Goal: Information Seeking & Learning: Learn about a topic

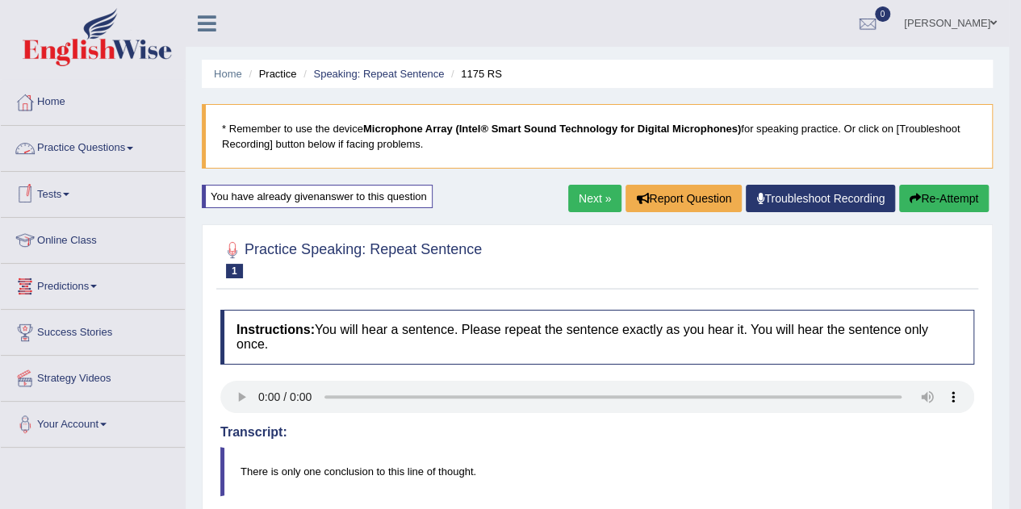
click at [120, 147] on link "Practice Questions" at bounding box center [93, 146] width 184 height 40
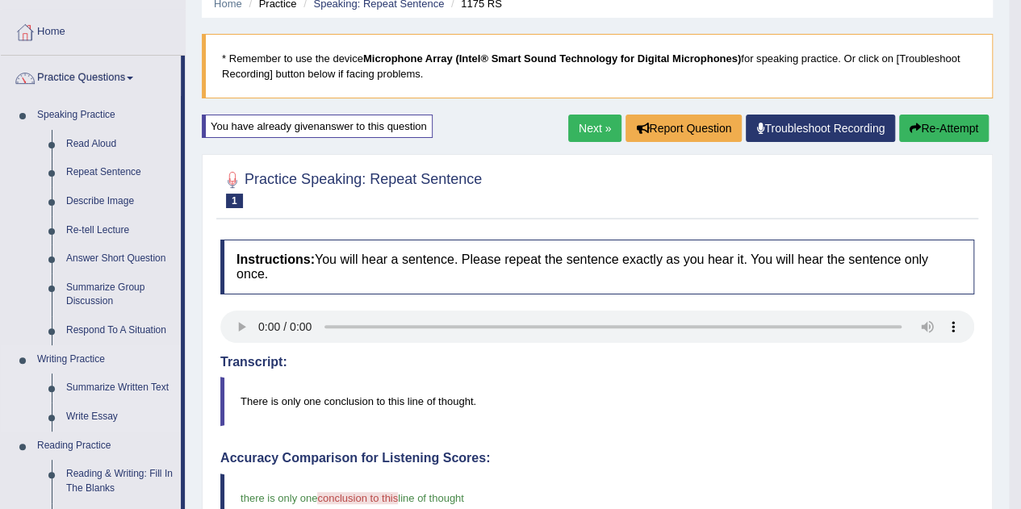
scroll to position [69, 0]
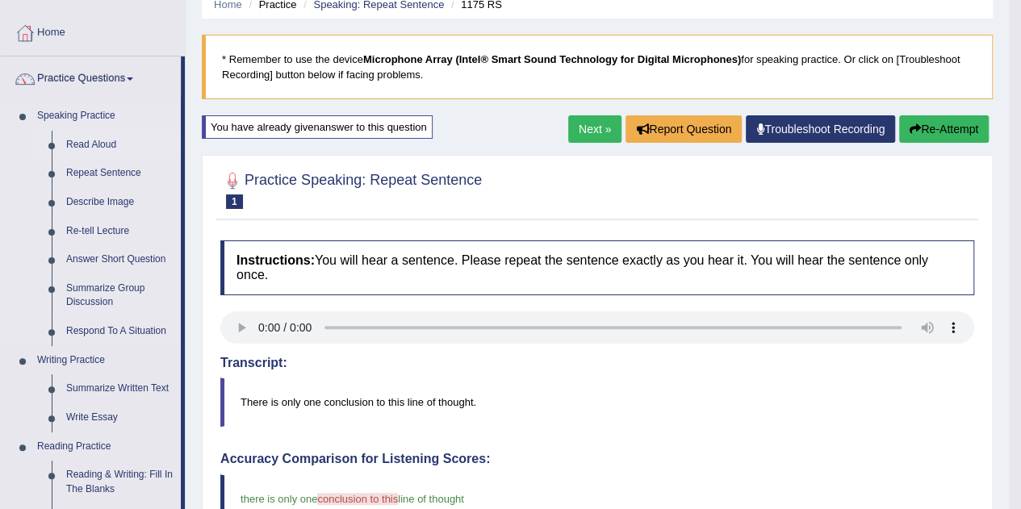
click at [86, 140] on link "Read Aloud" at bounding box center [120, 145] width 122 height 29
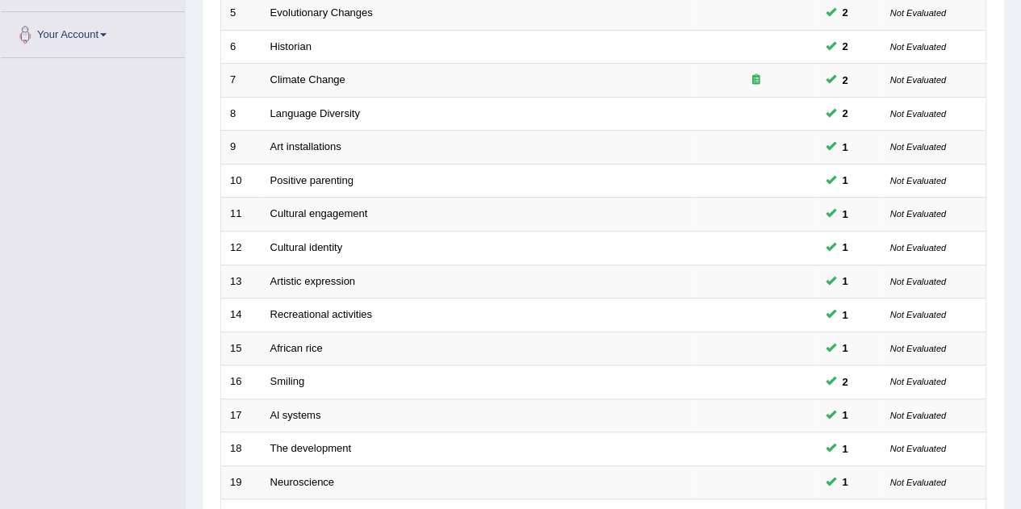
scroll to position [551, 0]
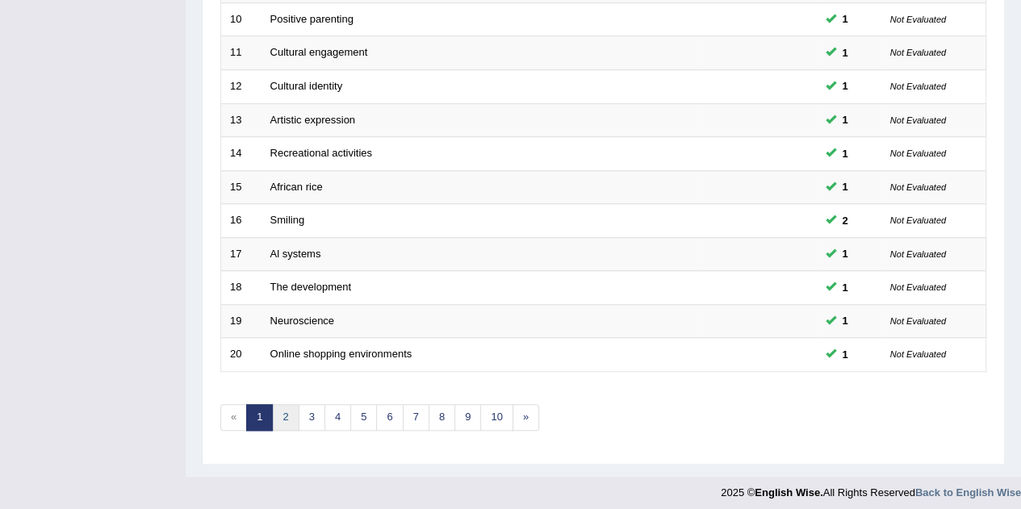
click at [287, 416] on link "2" at bounding box center [285, 417] width 27 height 27
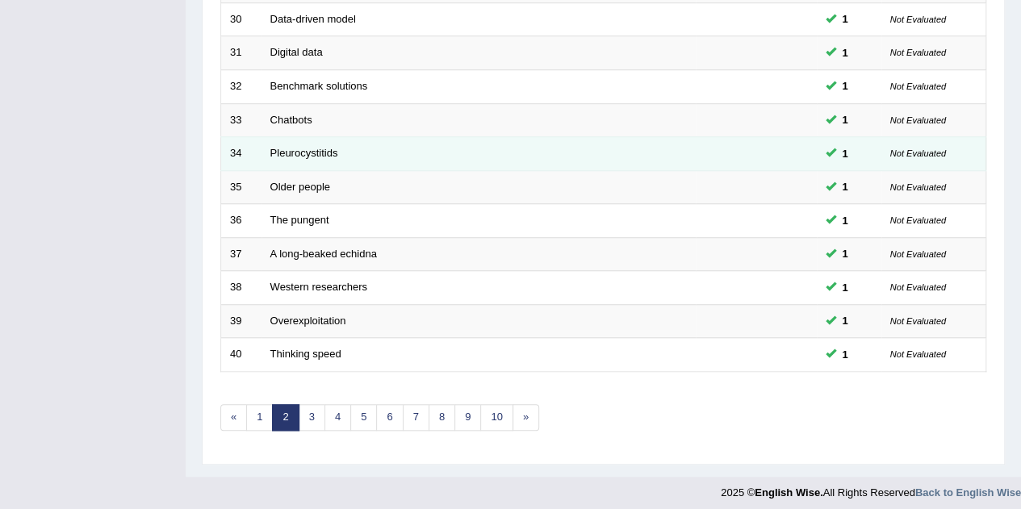
scroll to position [551, 0]
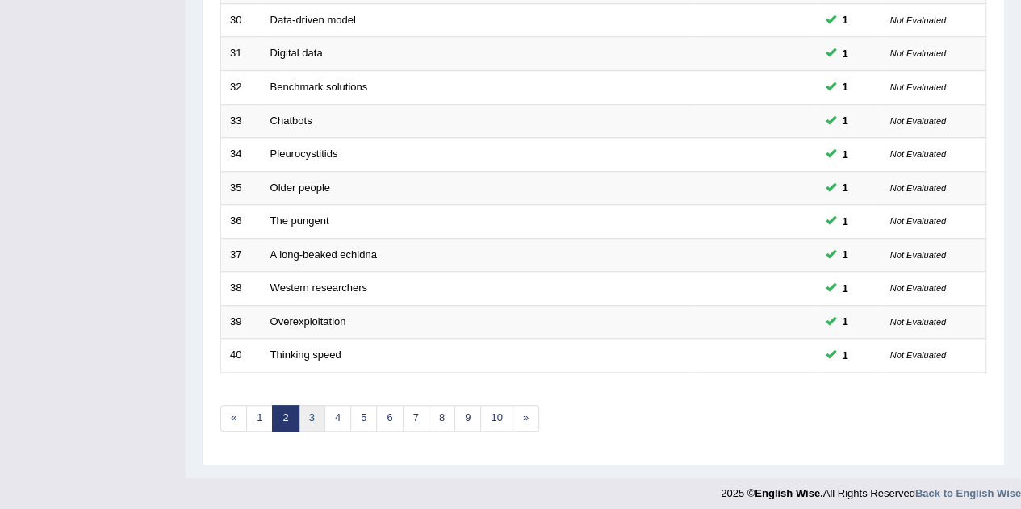
click at [316, 417] on link "3" at bounding box center [312, 418] width 27 height 27
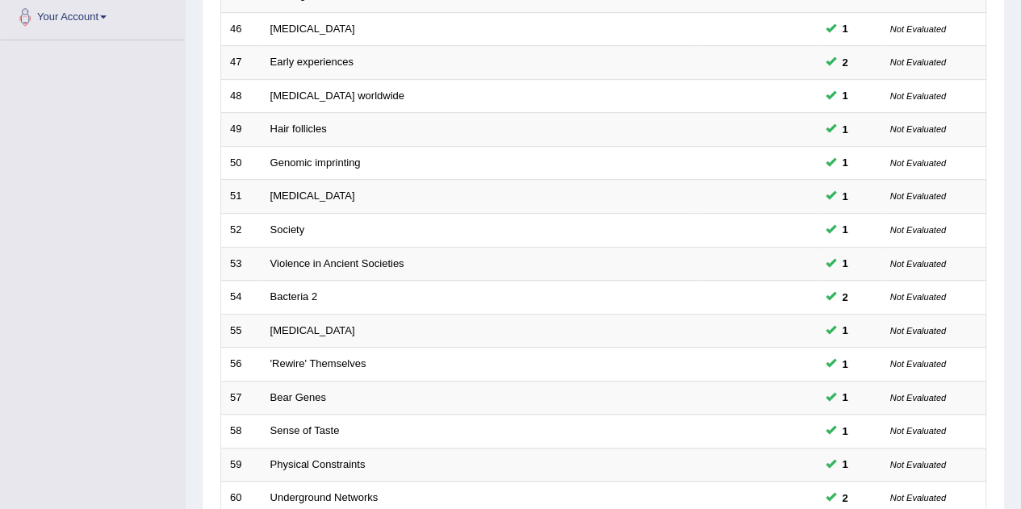
scroll to position [551, 0]
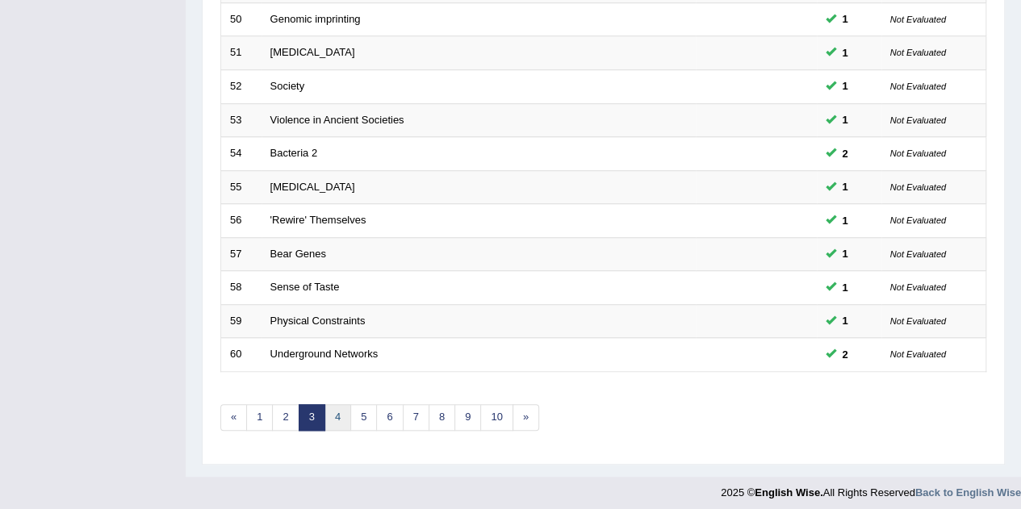
click at [337, 414] on link "4" at bounding box center [338, 417] width 27 height 27
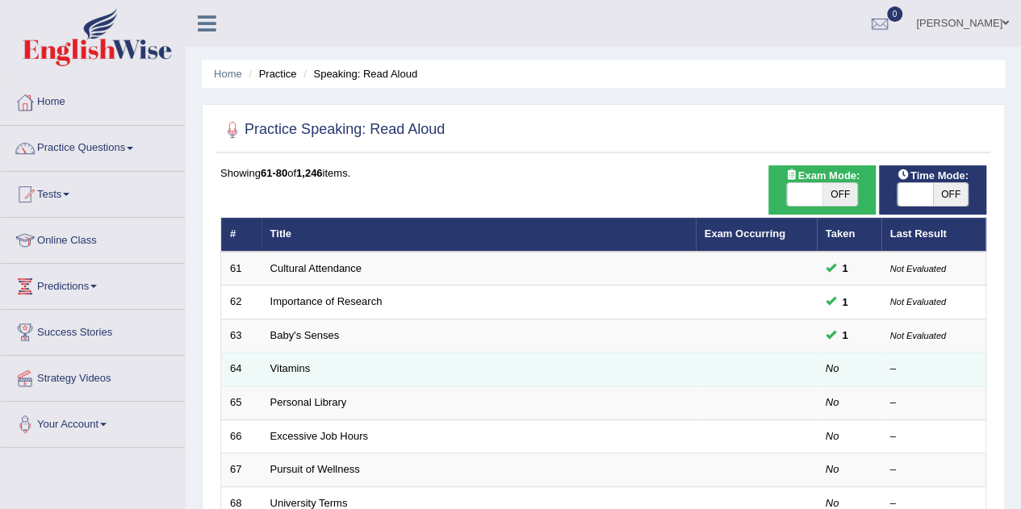
click at [292, 373] on td "Vitamins" at bounding box center [479, 370] width 434 height 34
click at [287, 372] on link "Vitamins" at bounding box center [290, 368] width 40 height 12
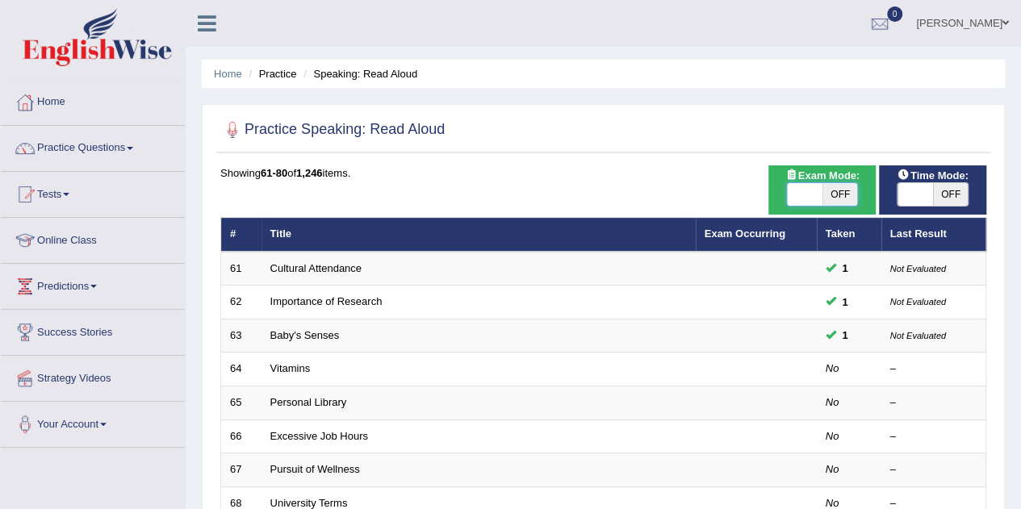
click at [804, 197] on span at bounding box center [805, 194] width 36 height 23
checkbox input "true"
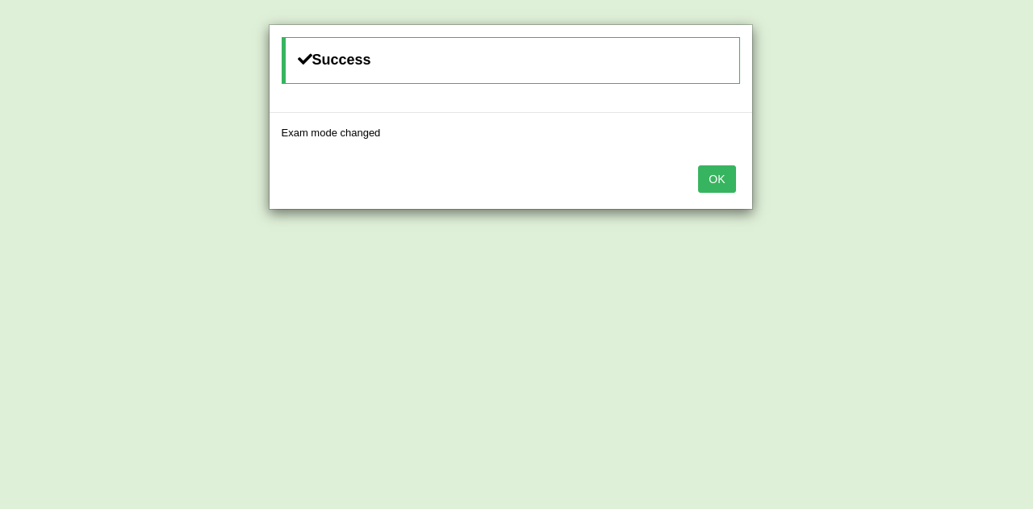
click at [716, 175] on button "OK" at bounding box center [716, 178] width 37 height 27
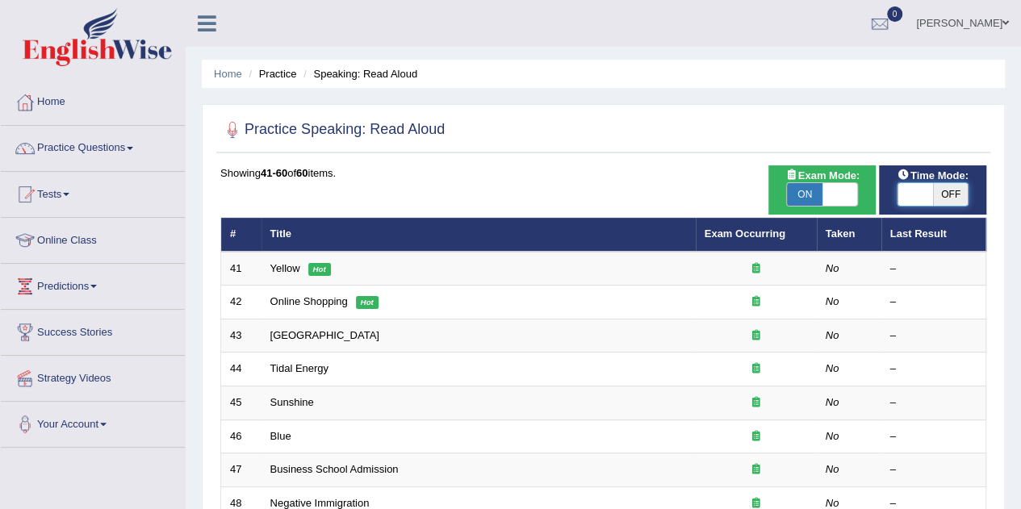
click at [912, 197] on span at bounding box center [916, 194] width 36 height 23
checkbox input "true"
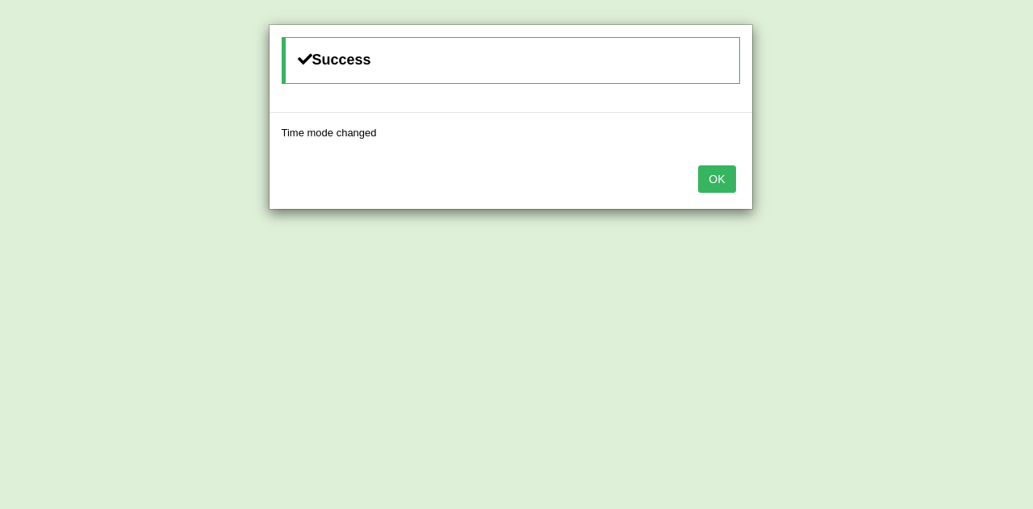
click at [723, 182] on button "OK" at bounding box center [716, 178] width 37 height 27
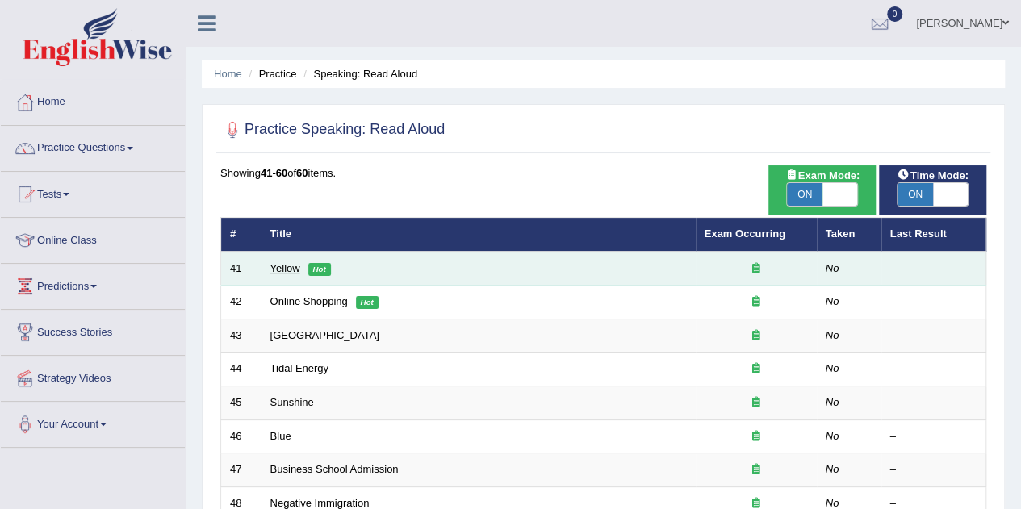
click at [279, 266] on link "Yellow" at bounding box center [285, 268] width 30 height 12
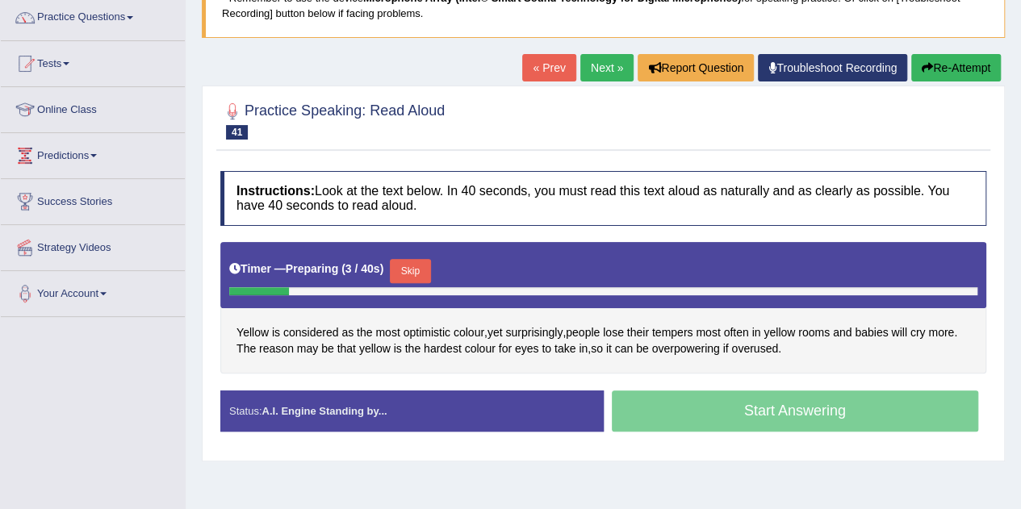
scroll to position [138, 0]
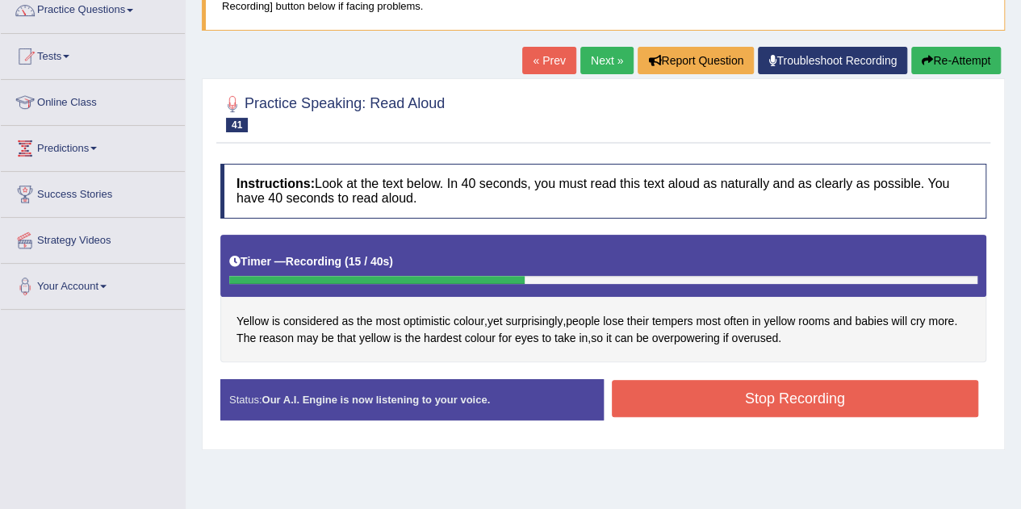
click at [760, 401] on button "Stop Recording" at bounding box center [795, 398] width 367 height 37
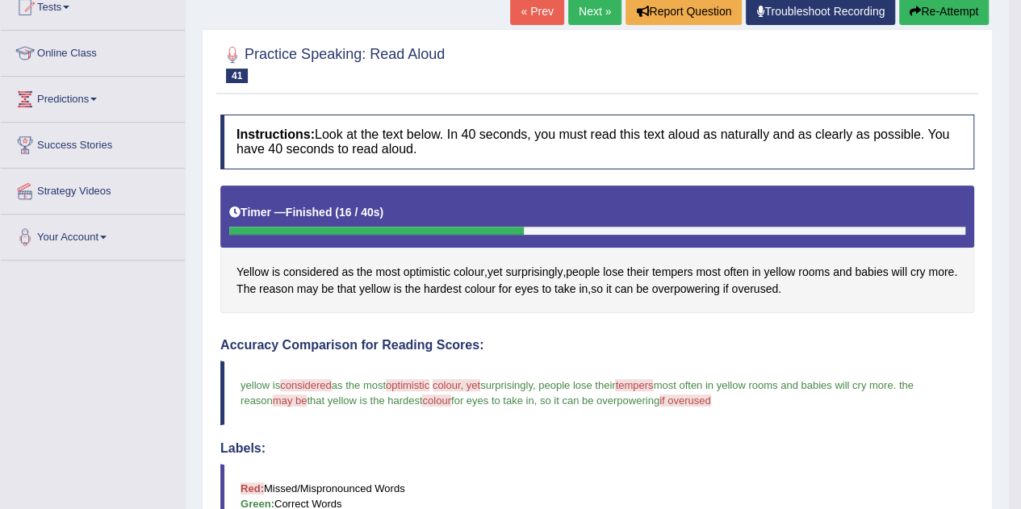
scroll to position [186, 0]
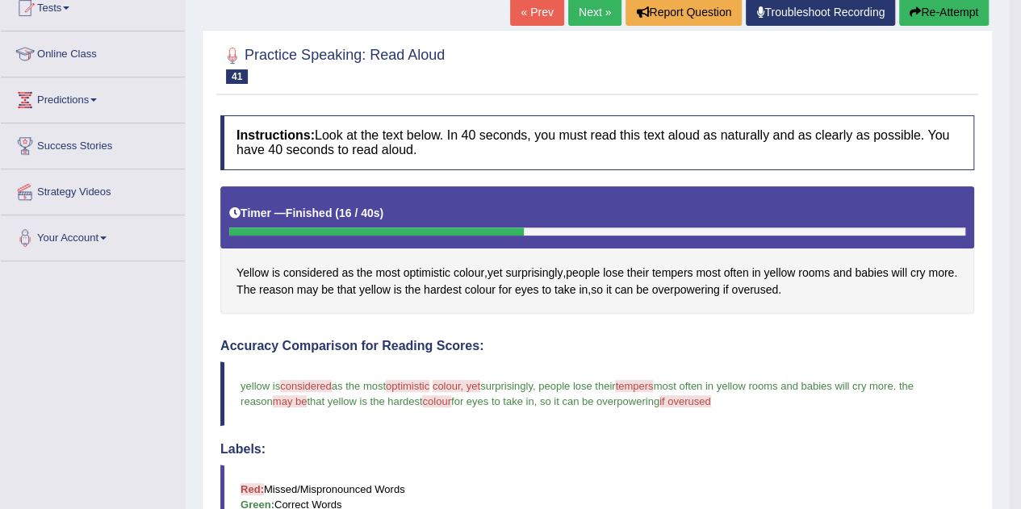
click at [588, 11] on link "Next »" at bounding box center [594, 11] width 53 height 27
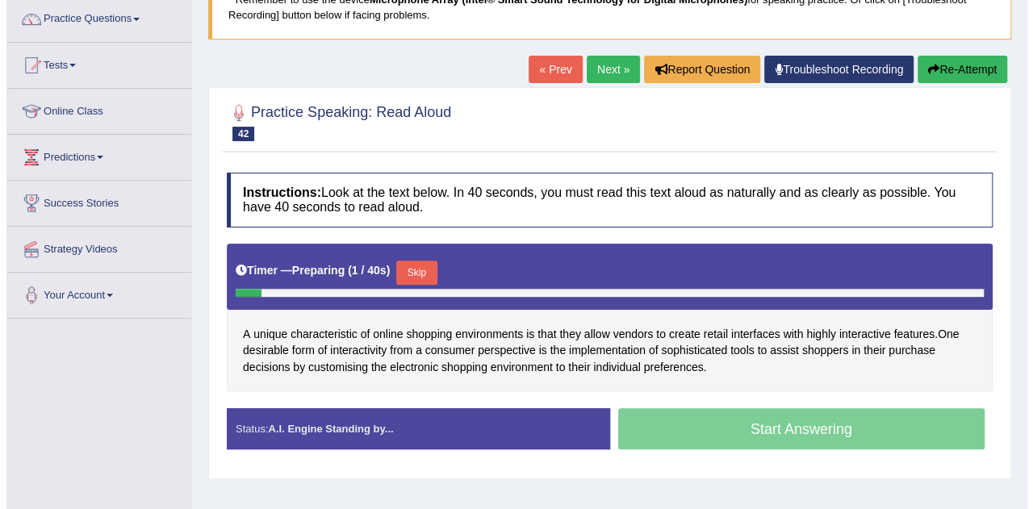
scroll to position [132, 0]
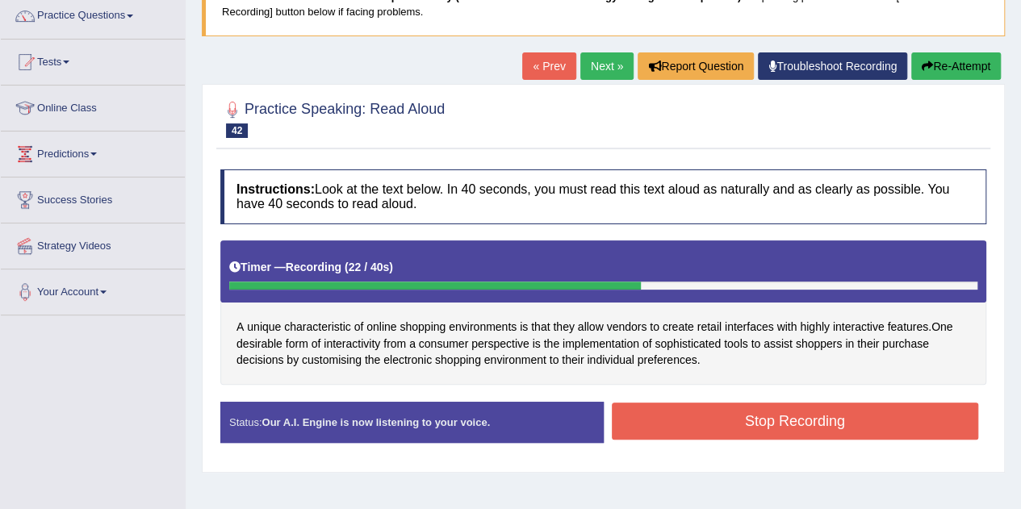
click at [727, 414] on button "Stop Recording" at bounding box center [795, 421] width 367 height 37
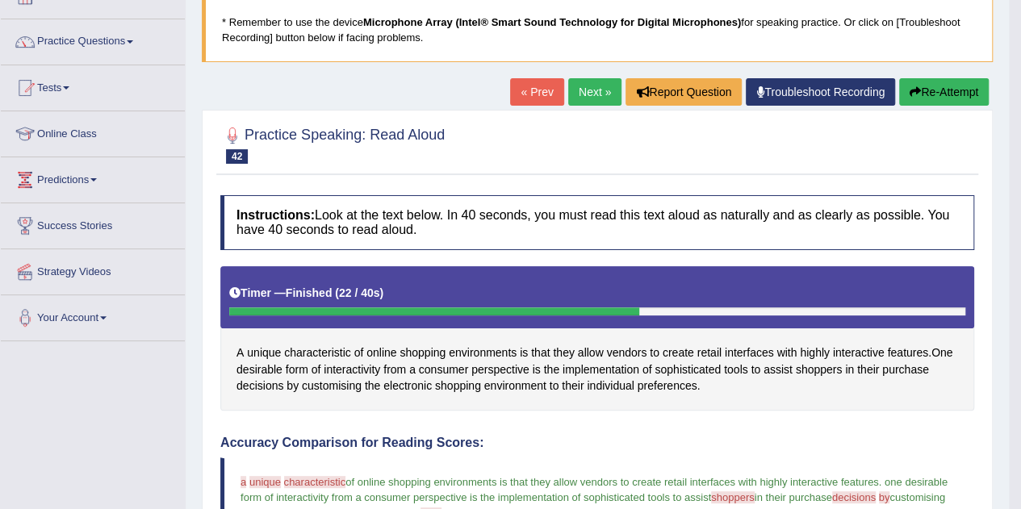
scroll to position [102, 0]
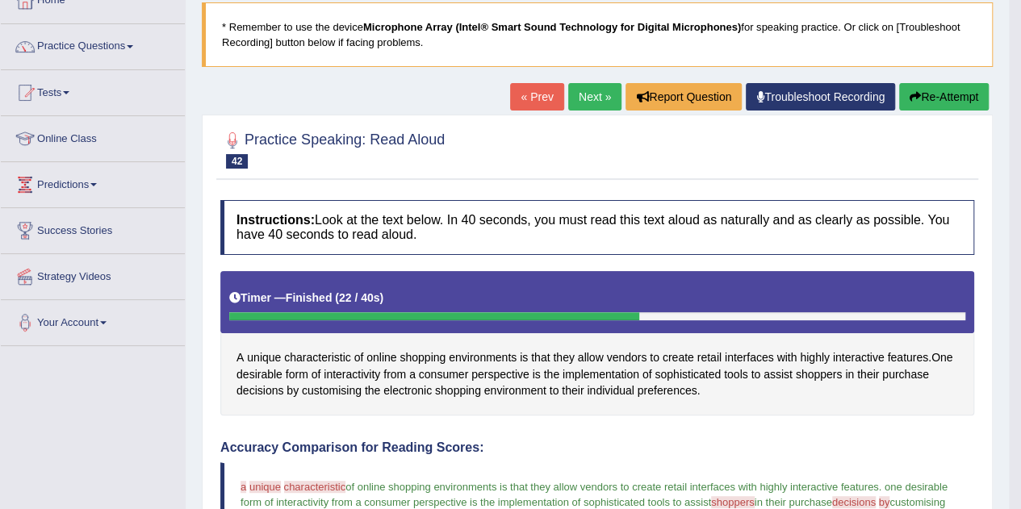
click at [590, 96] on link "Next »" at bounding box center [594, 96] width 53 height 27
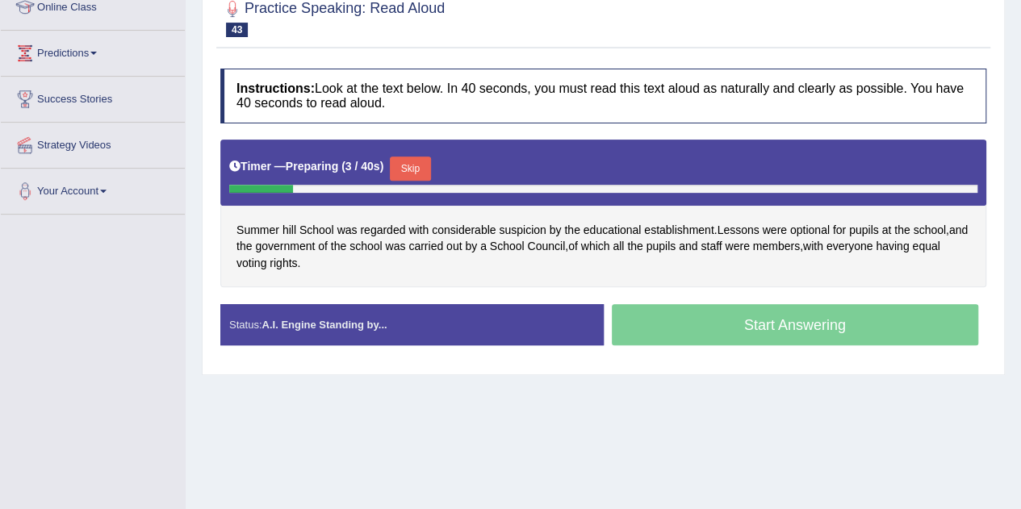
scroll to position [232, 0]
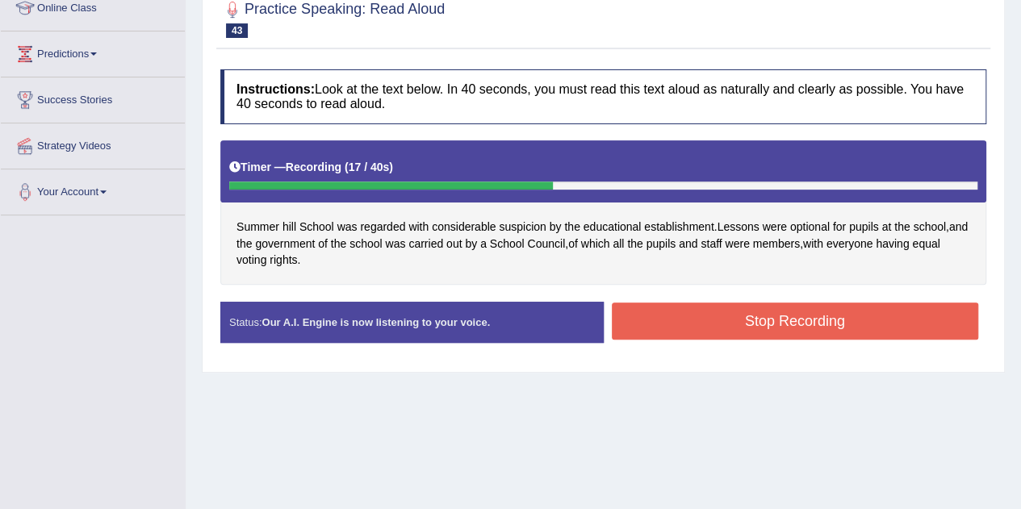
click at [685, 309] on button "Stop Recording" at bounding box center [795, 321] width 367 height 37
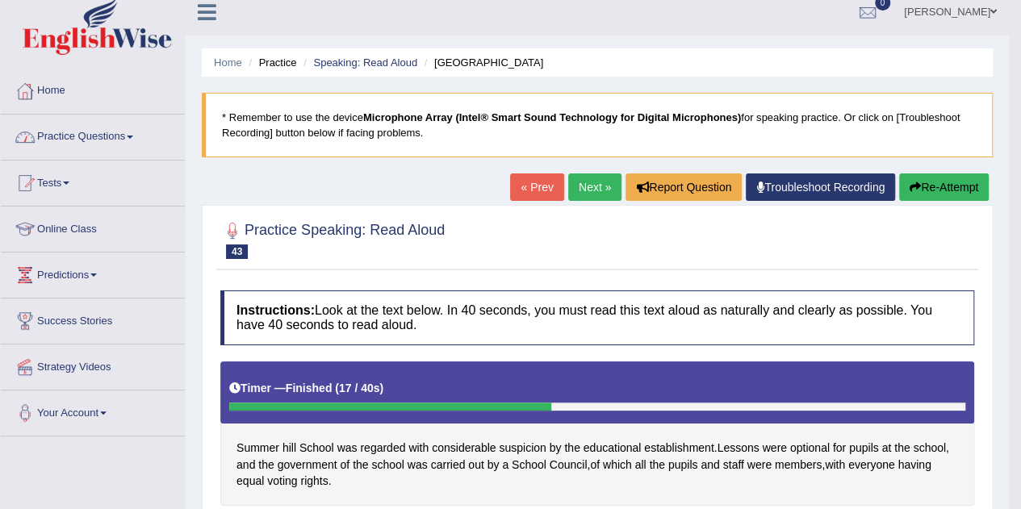
scroll to position [0, 0]
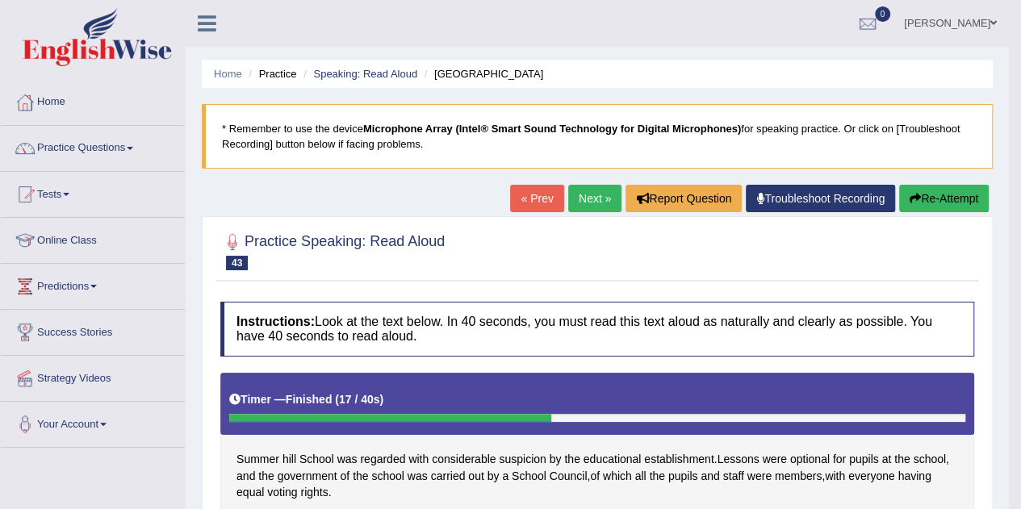
click at [108, 148] on link "Practice Questions" at bounding box center [93, 146] width 184 height 40
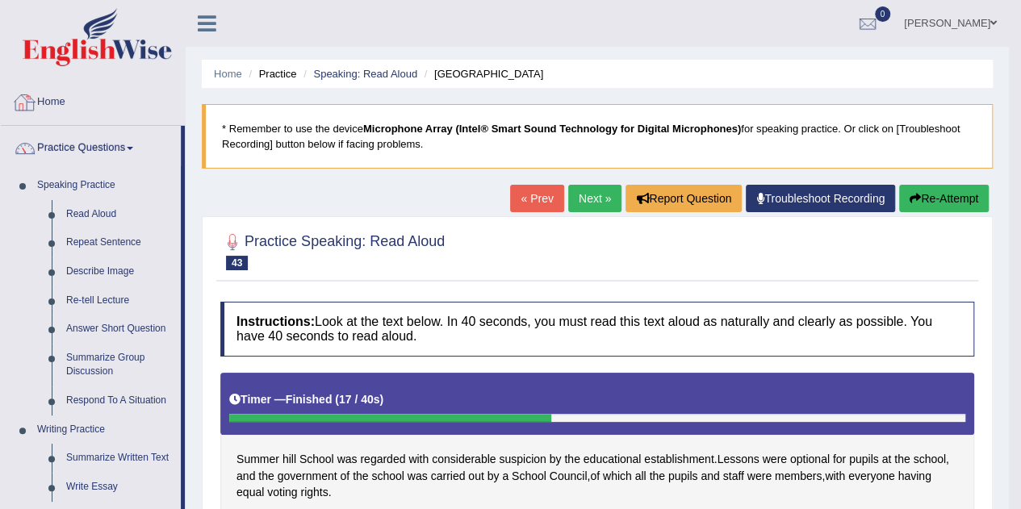
click at [58, 106] on link "Home" at bounding box center [93, 100] width 184 height 40
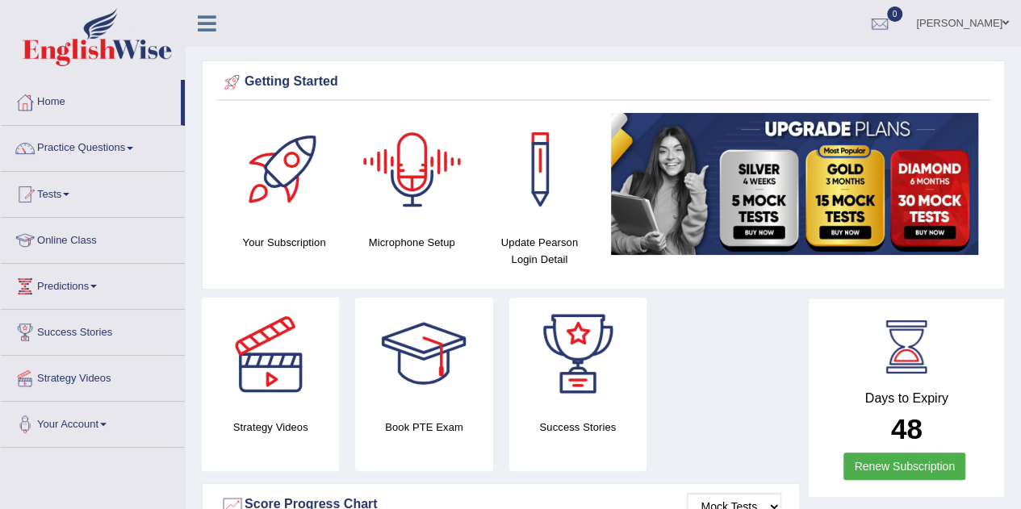
click at [421, 199] on div at bounding box center [412, 169] width 113 height 113
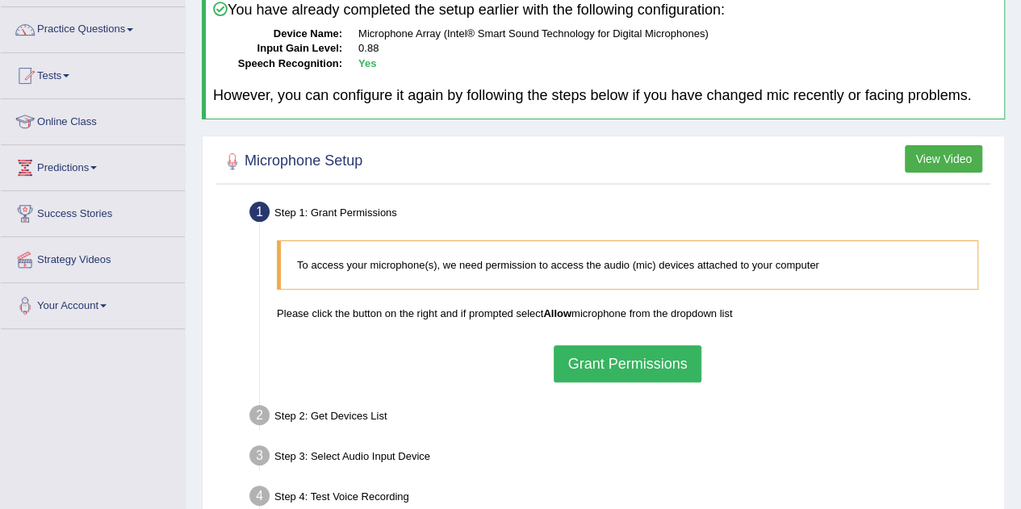
scroll to position [121, 0]
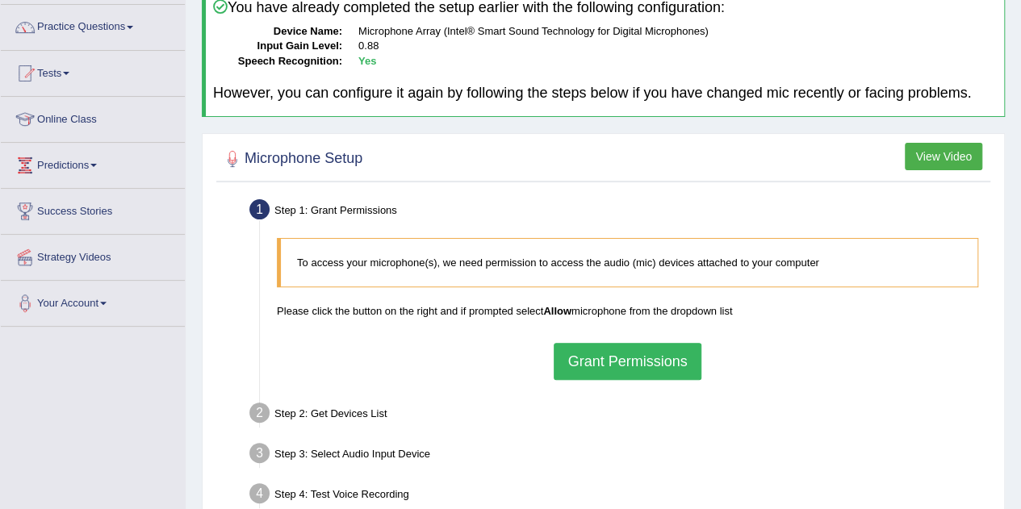
click at [626, 353] on button "Grant Permissions" at bounding box center [627, 361] width 147 height 37
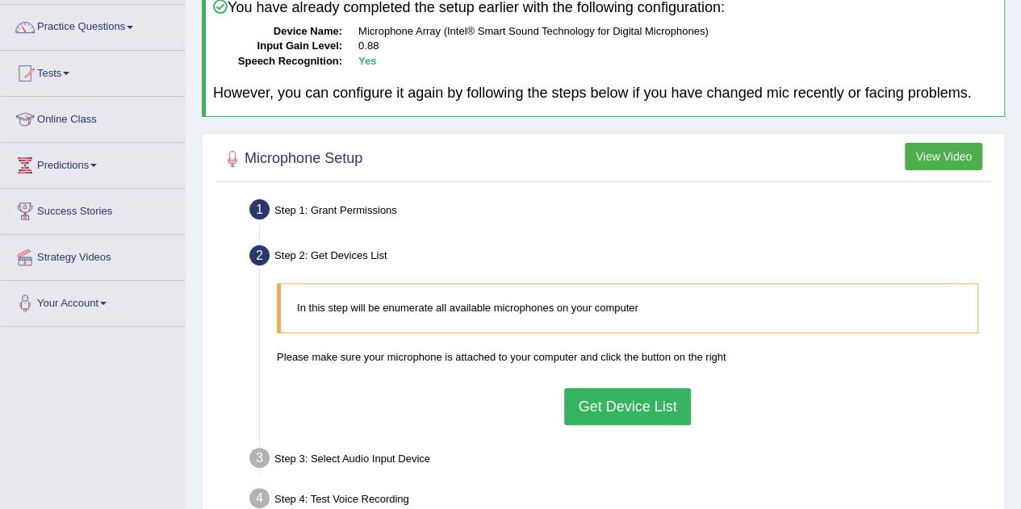
click at [620, 396] on button "Get Device List" at bounding box center [627, 406] width 126 height 37
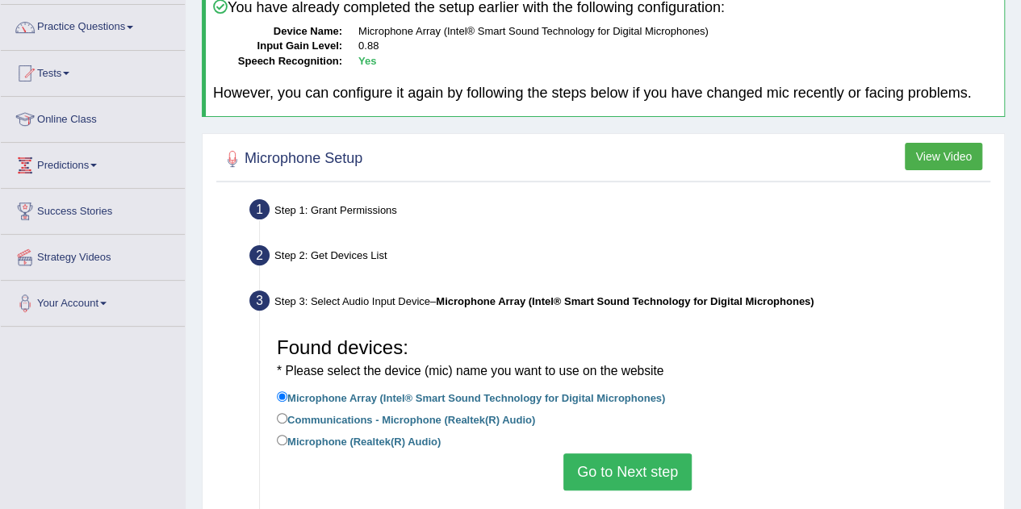
click at [606, 467] on button "Go to Next step" at bounding box center [627, 472] width 128 height 37
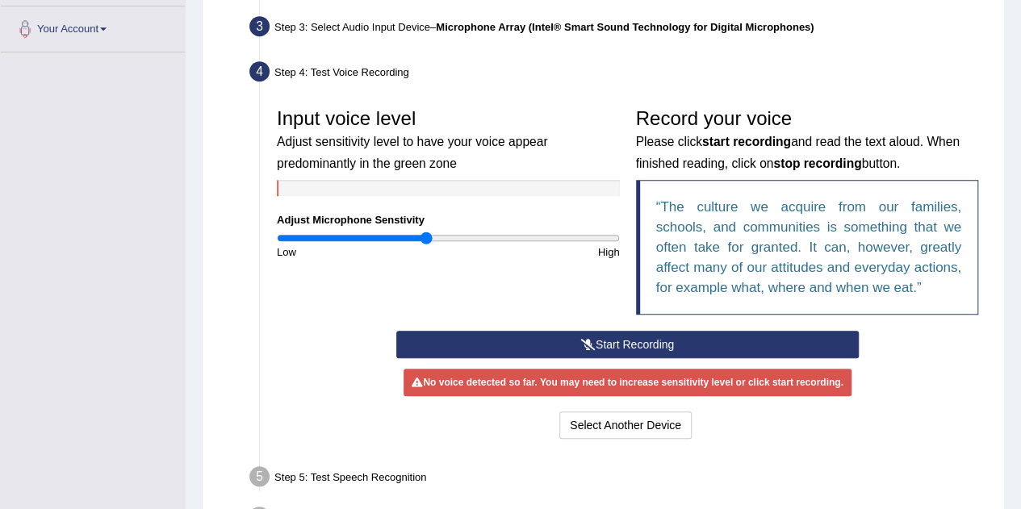
scroll to position [417, 0]
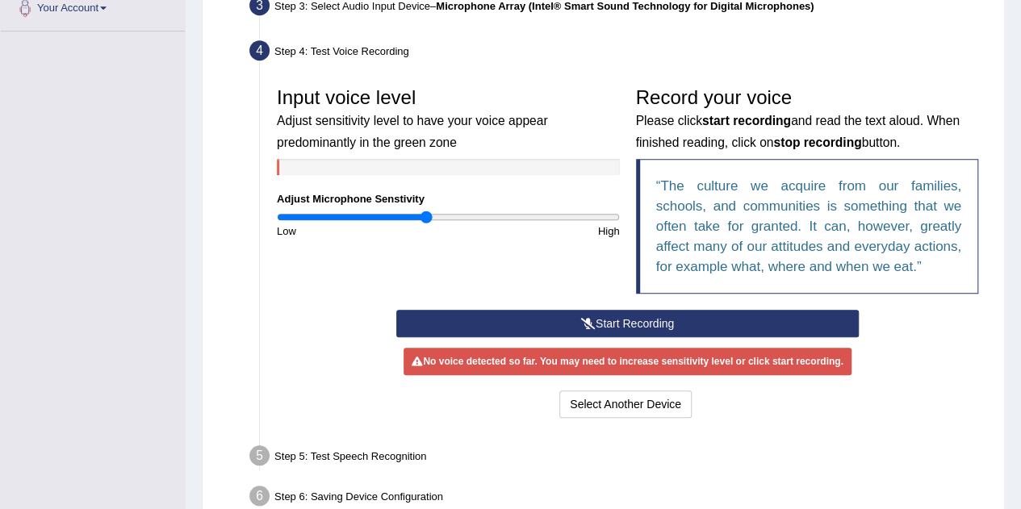
click at [609, 319] on button "Start Recording" at bounding box center [627, 323] width 463 height 27
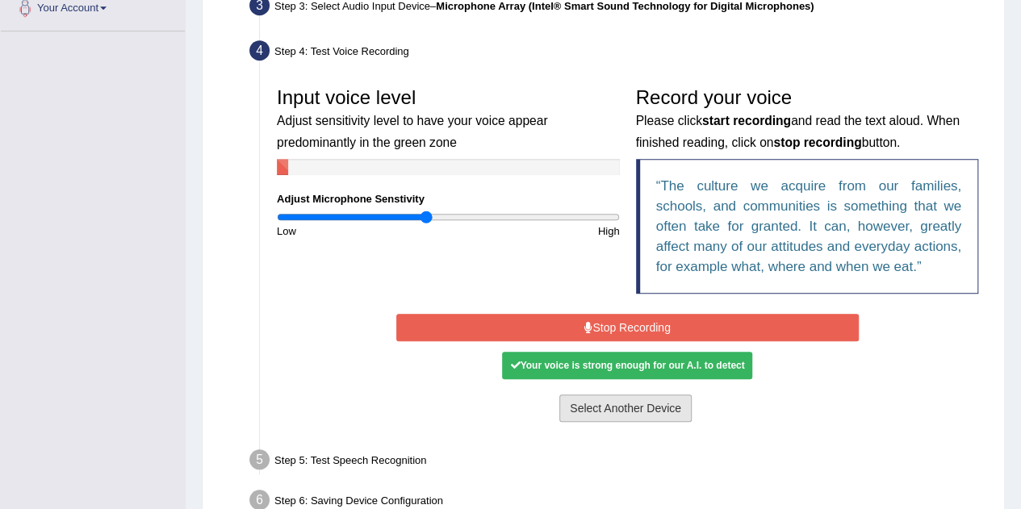
click at [621, 406] on button "Select Another Device" at bounding box center [625, 408] width 132 height 27
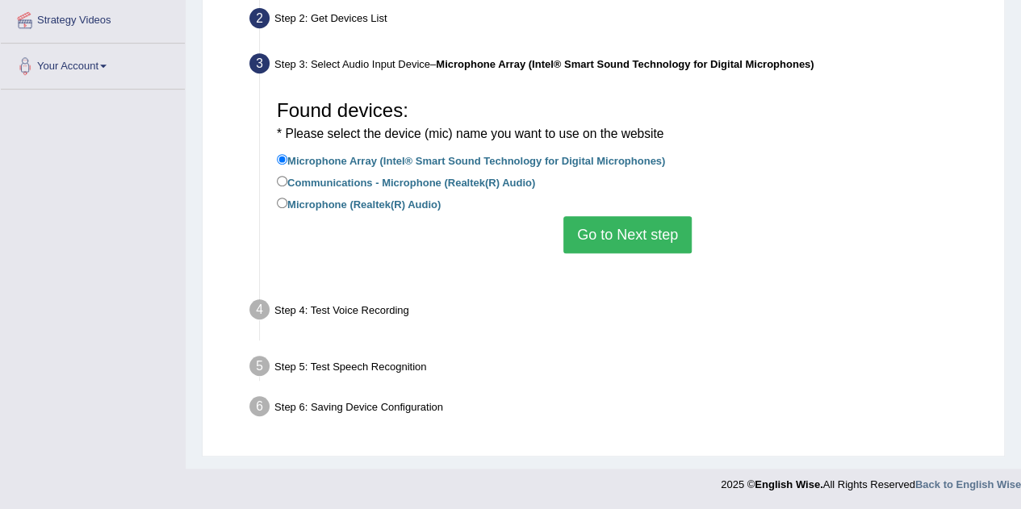
scroll to position [337, 0]
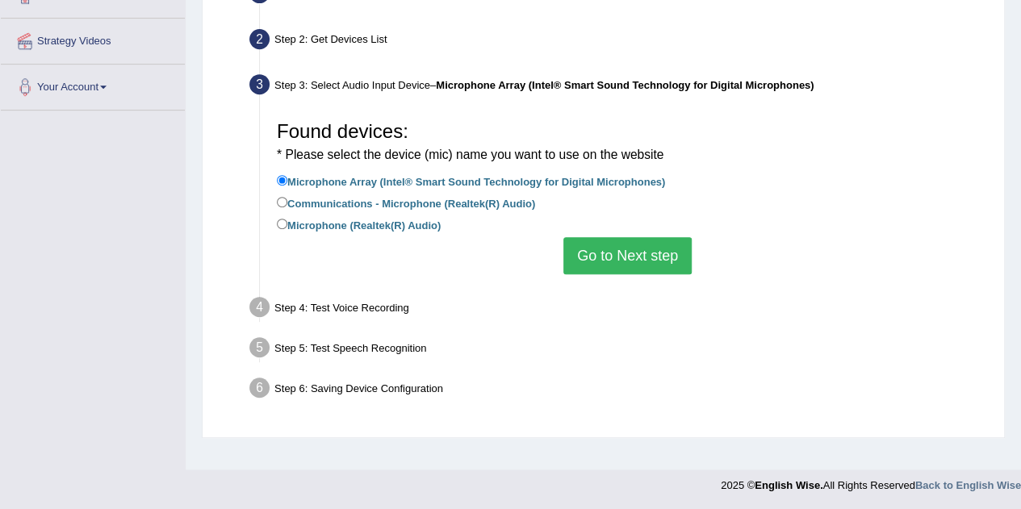
click at [589, 254] on button "Go to Next step" at bounding box center [627, 255] width 128 height 37
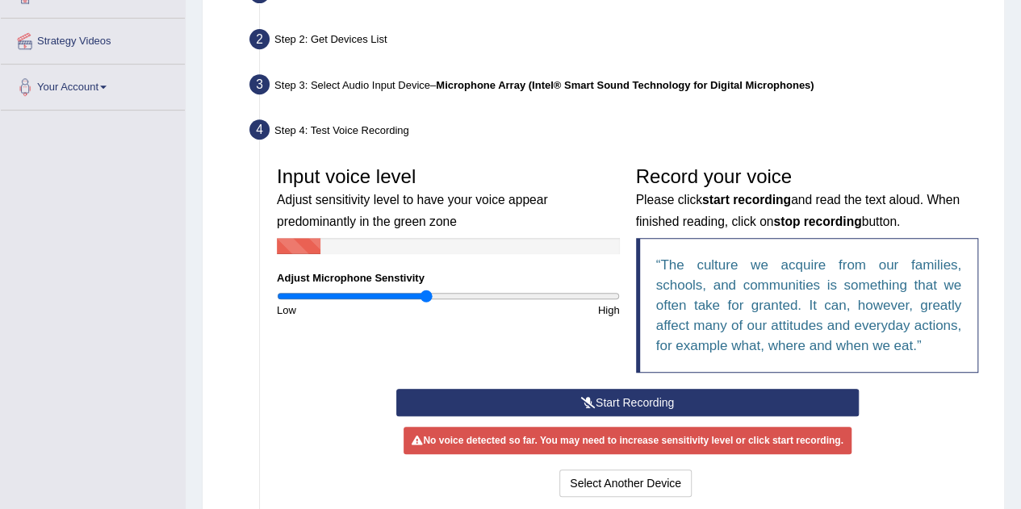
click at [631, 390] on button "Start Recording" at bounding box center [627, 402] width 463 height 27
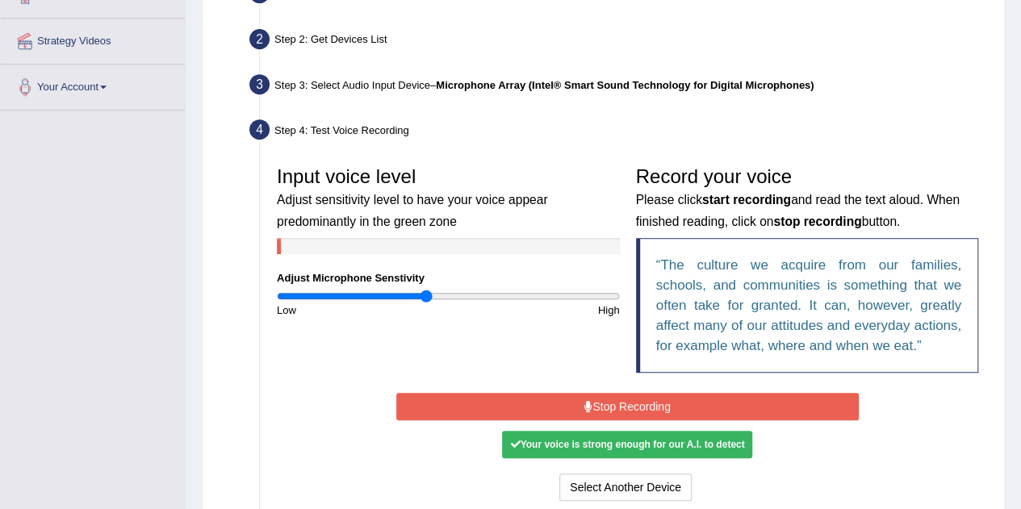
click at [631, 408] on button "Stop Recording" at bounding box center [627, 406] width 463 height 27
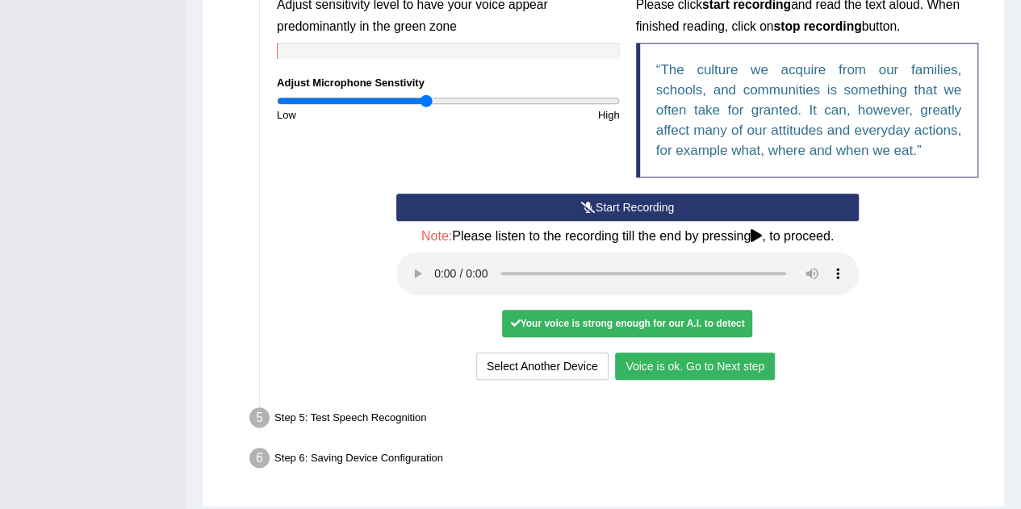
scroll to position [534, 0]
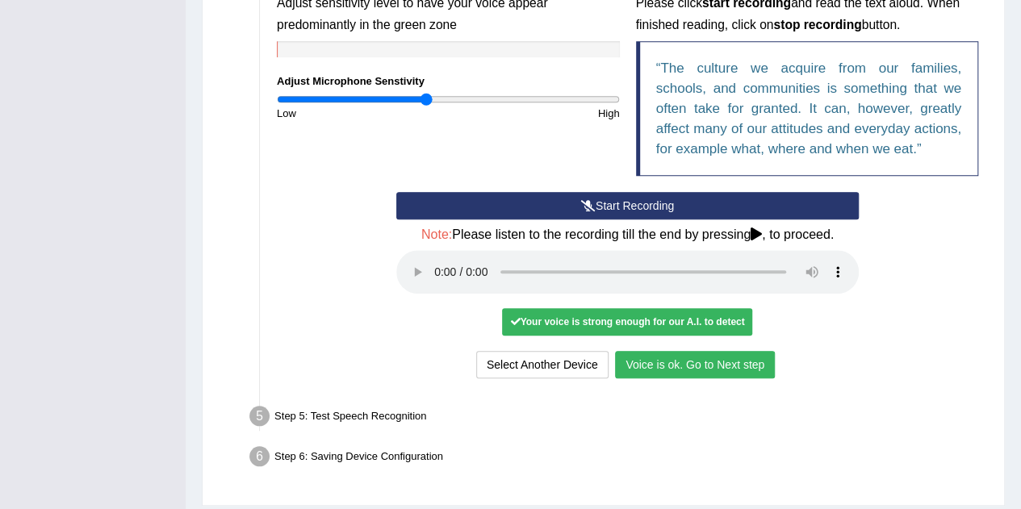
click at [670, 361] on button "Voice is ok. Go to Next step" at bounding box center [695, 364] width 160 height 27
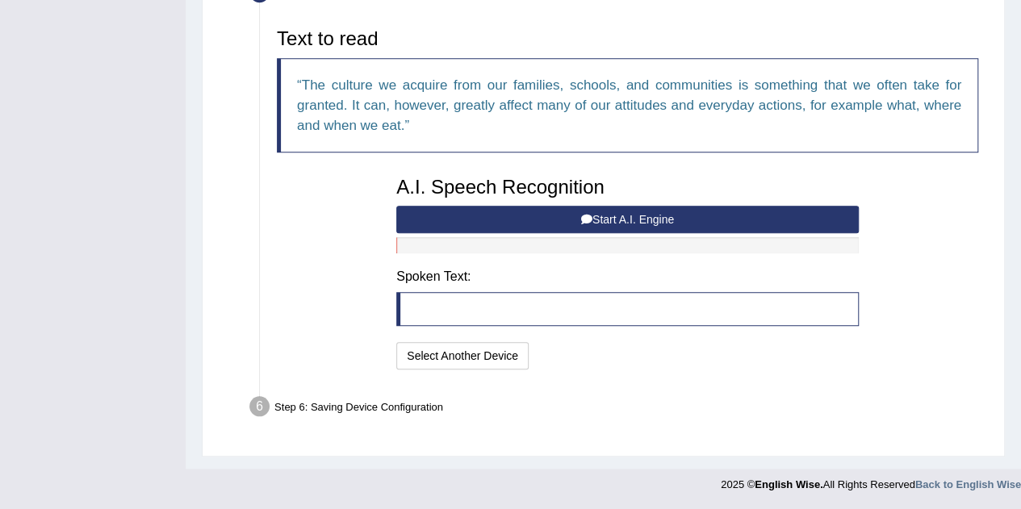
scroll to position [517, 0]
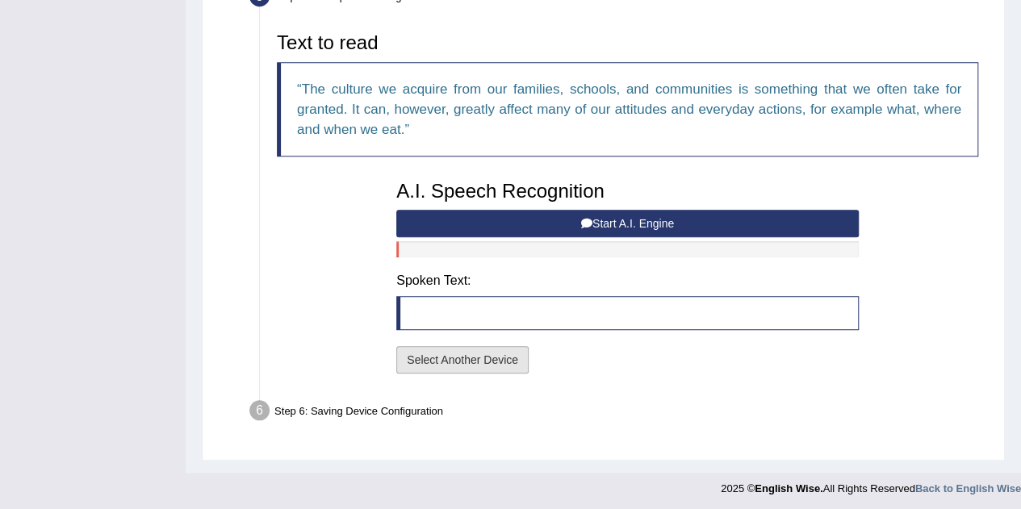
click at [474, 361] on button "Select Another Device" at bounding box center [462, 359] width 132 height 27
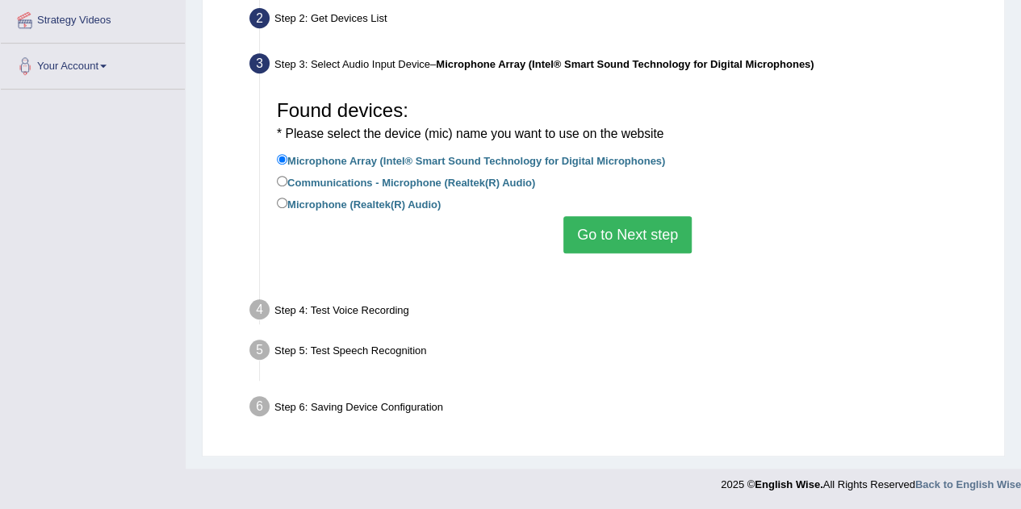
scroll to position [337, 0]
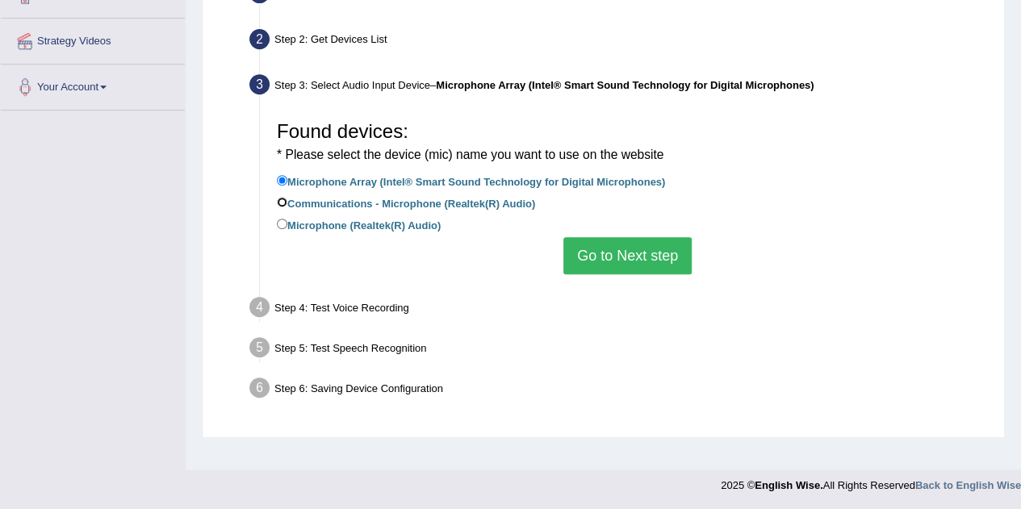
click at [283, 199] on input "Communications - Microphone (Realtek(R) Audio)" at bounding box center [282, 202] width 10 height 10
radio input "true"
click at [613, 258] on button "Go to Next step" at bounding box center [627, 255] width 128 height 37
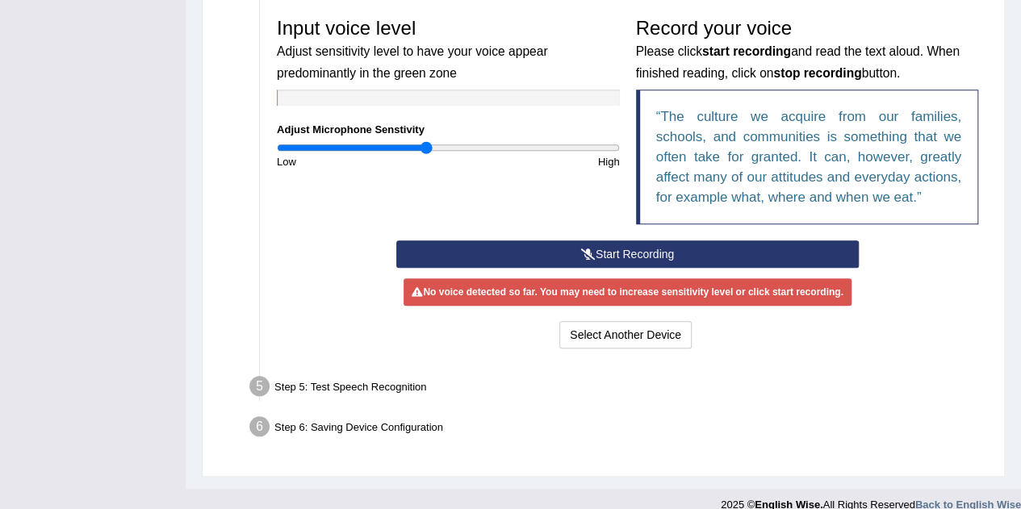
scroll to position [489, 0]
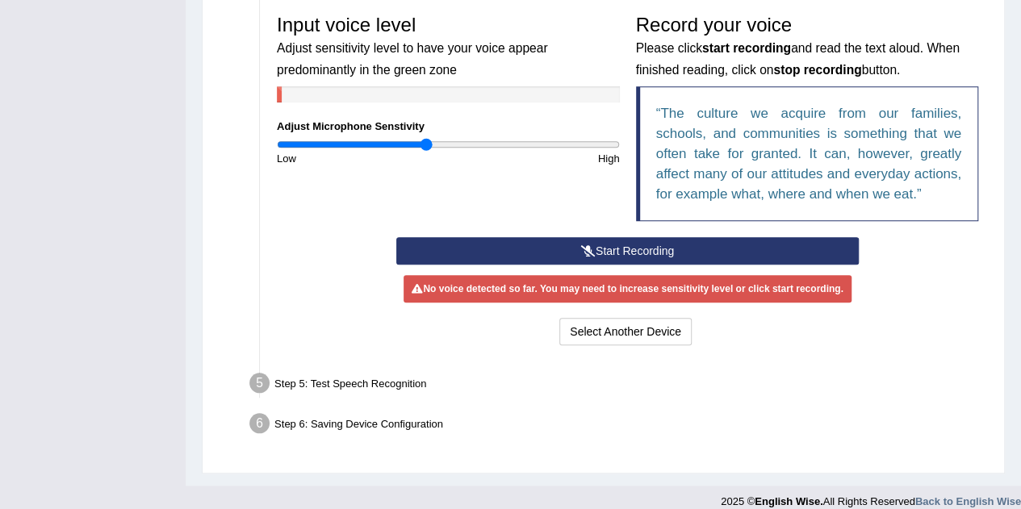
click at [643, 248] on button "Start Recording" at bounding box center [627, 250] width 463 height 27
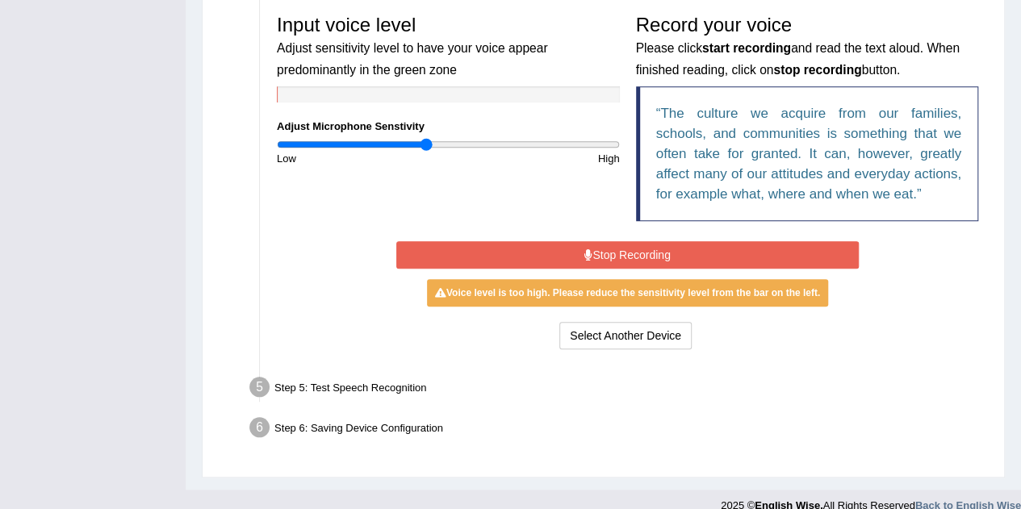
click at [643, 248] on button "Stop Recording" at bounding box center [627, 254] width 463 height 27
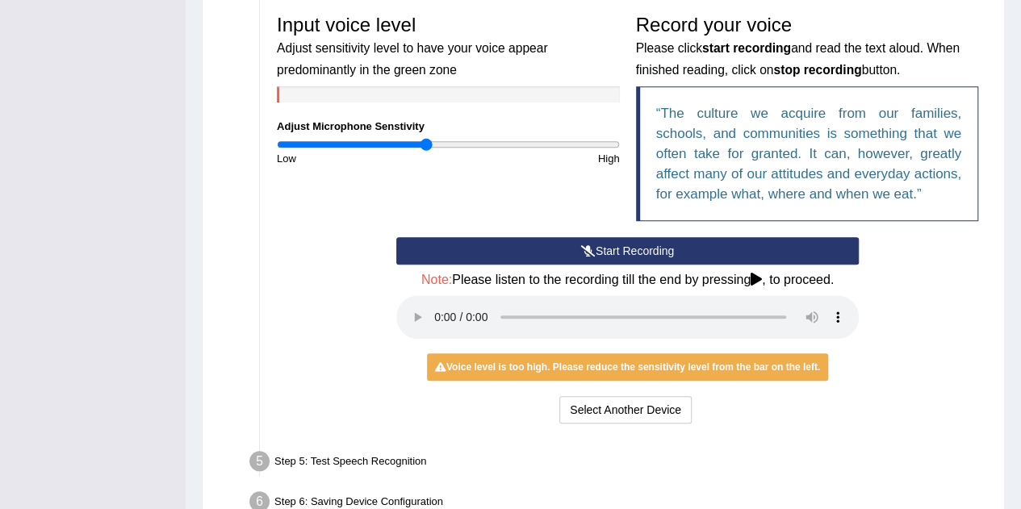
click at [754, 281] on icon at bounding box center [756, 279] width 11 height 13
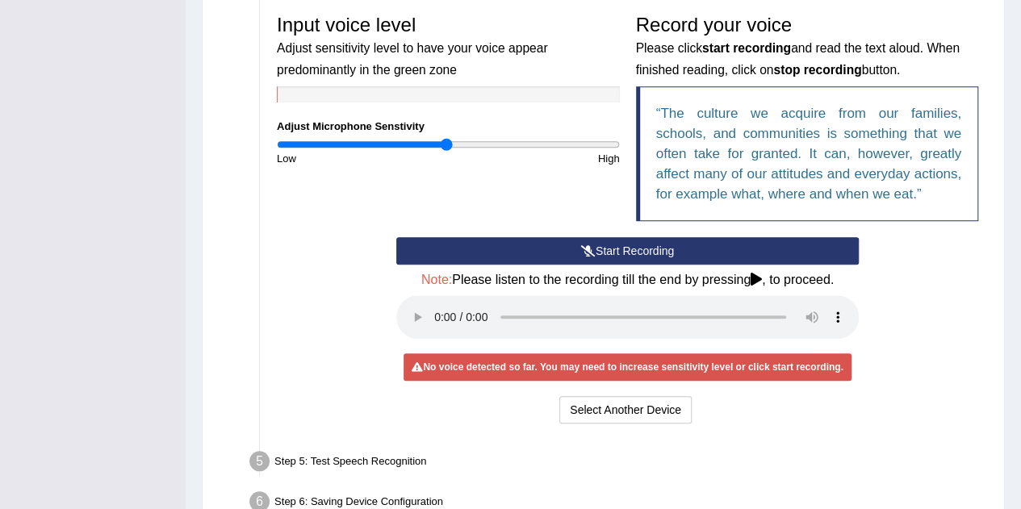
drag, startPoint x: 429, startPoint y: 144, endPoint x: 447, endPoint y: 149, distance: 18.4
click at [447, 149] on input "range" at bounding box center [448, 144] width 343 height 13
type input "0.84"
click at [420, 141] on input "range" at bounding box center [448, 144] width 343 height 13
click at [593, 253] on icon at bounding box center [588, 250] width 15 height 11
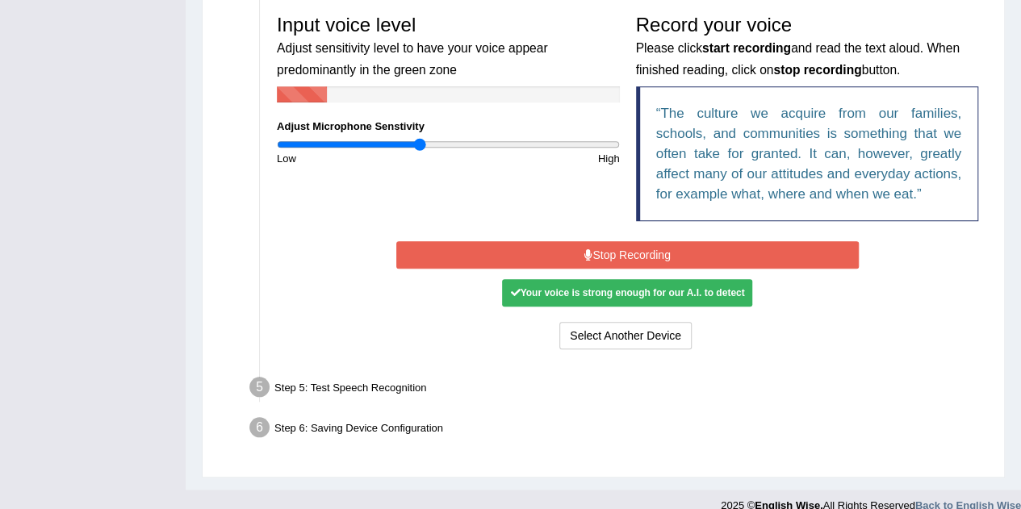
click at [593, 253] on button "Stop Recording" at bounding box center [627, 254] width 463 height 27
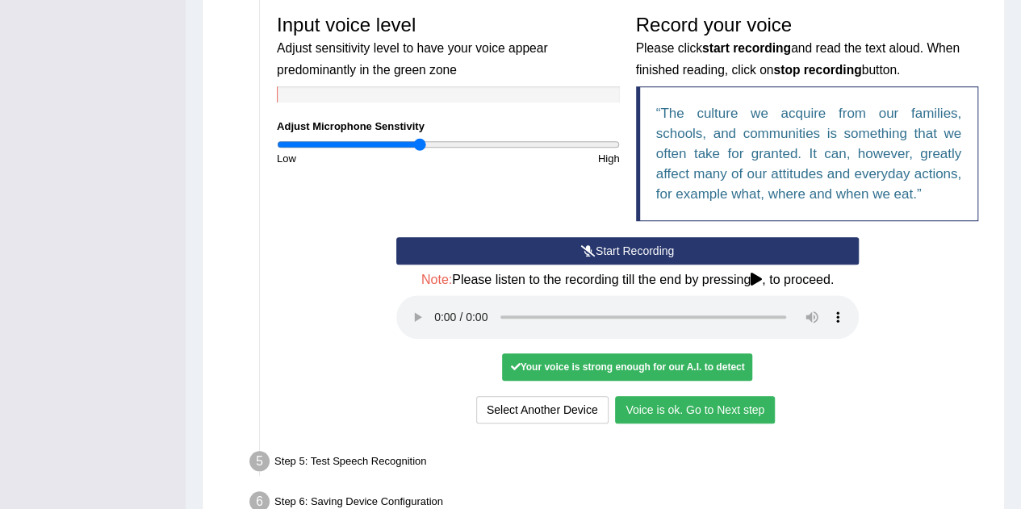
click at [651, 406] on button "Voice is ok. Go to Next step" at bounding box center [695, 409] width 160 height 27
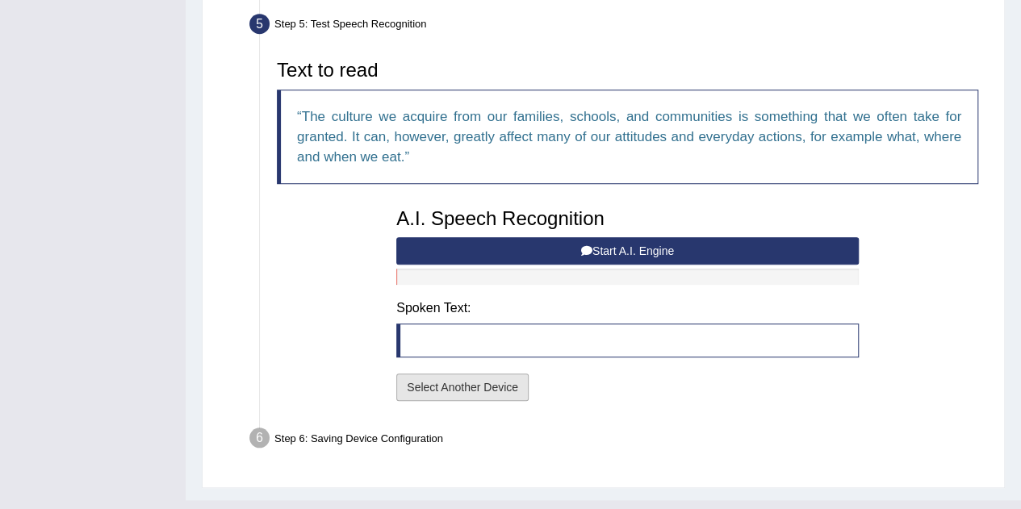
click at [463, 388] on button "Select Another Device" at bounding box center [462, 387] width 132 height 27
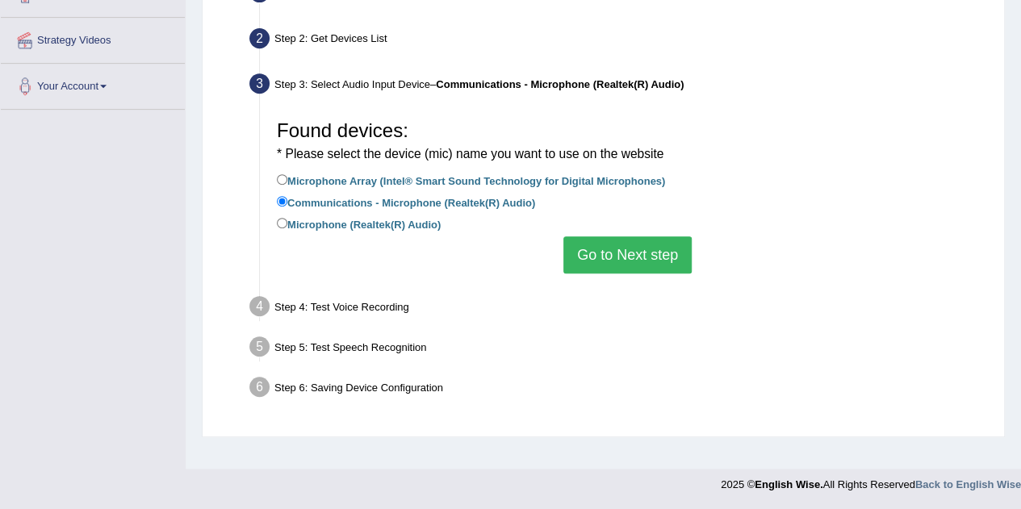
scroll to position [337, 0]
click at [355, 222] on label "Microphone (Realtek(R) Audio)" at bounding box center [359, 225] width 164 height 18
click at [287, 222] on input "Microphone (Realtek(R) Audio)" at bounding box center [282, 224] width 10 height 10
radio input "true"
click at [605, 255] on button "Go to Next step" at bounding box center [627, 255] width 128 height 37
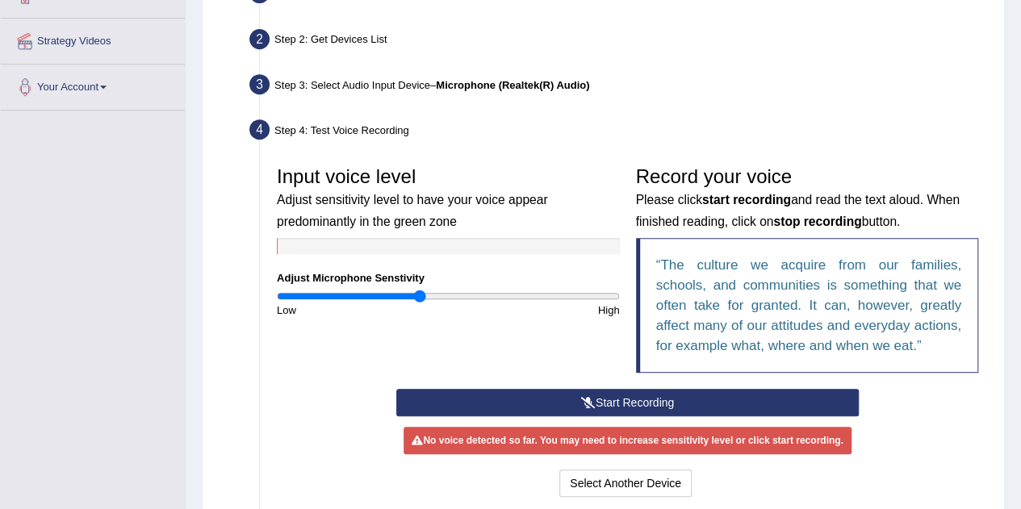
click at [595, 396] on button "Start Recording" at bounding box center [627, 402] width 463 height 27
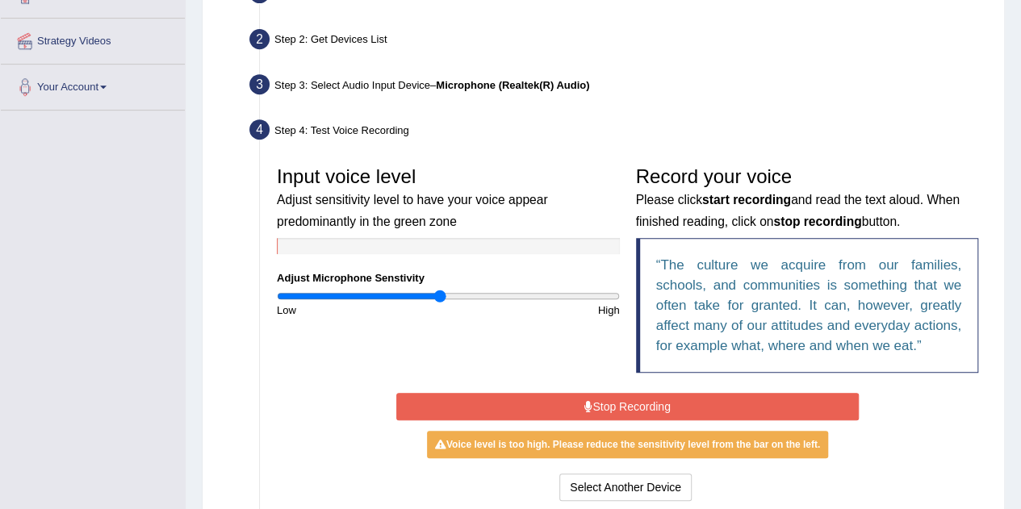
click at [440, 295] on input "range" at bounding box center [448, 296] width 343 height 13
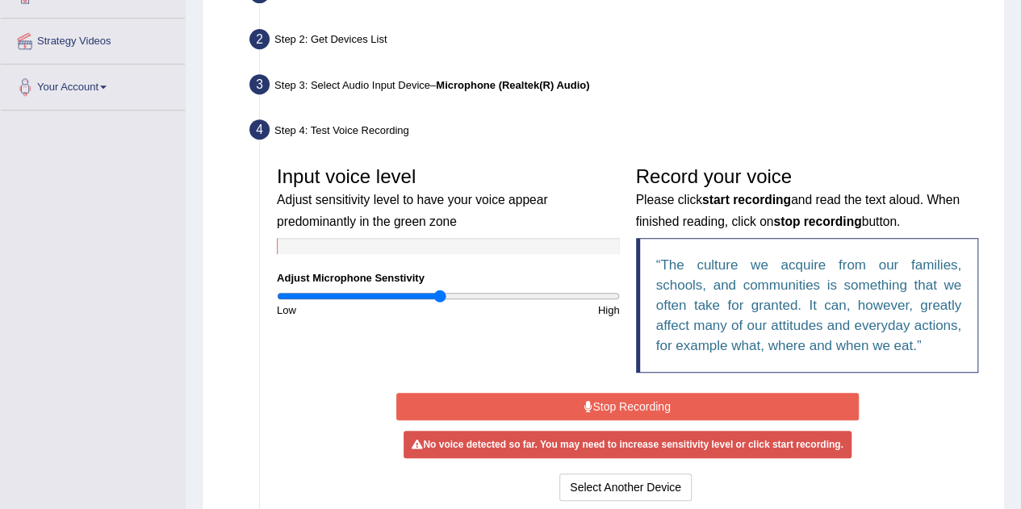
click at [549, 404] on button "Stop Recording" at bounding box center [627, 406] width 463 height 27
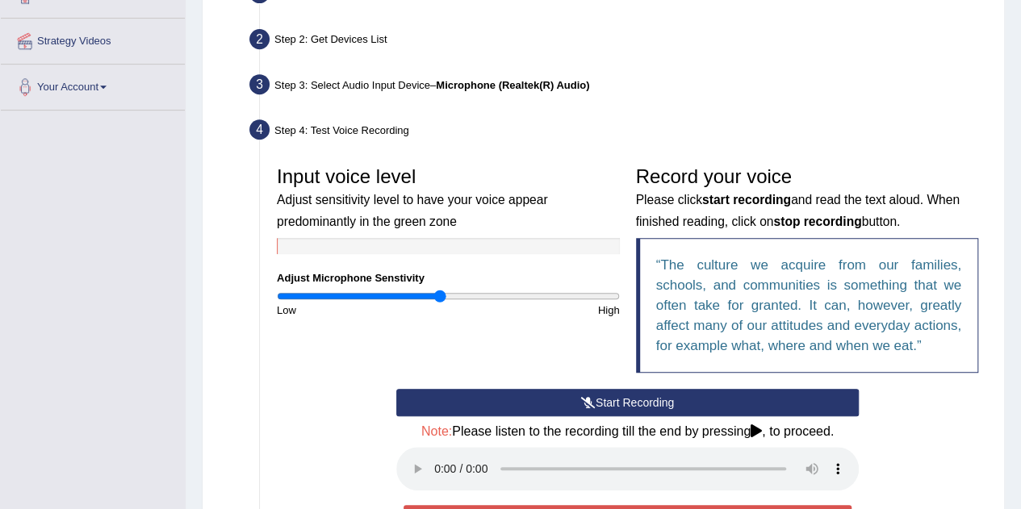
click at [549, 404] on button "Start Recording" at bounding box center [627, 402] width 463 height 27
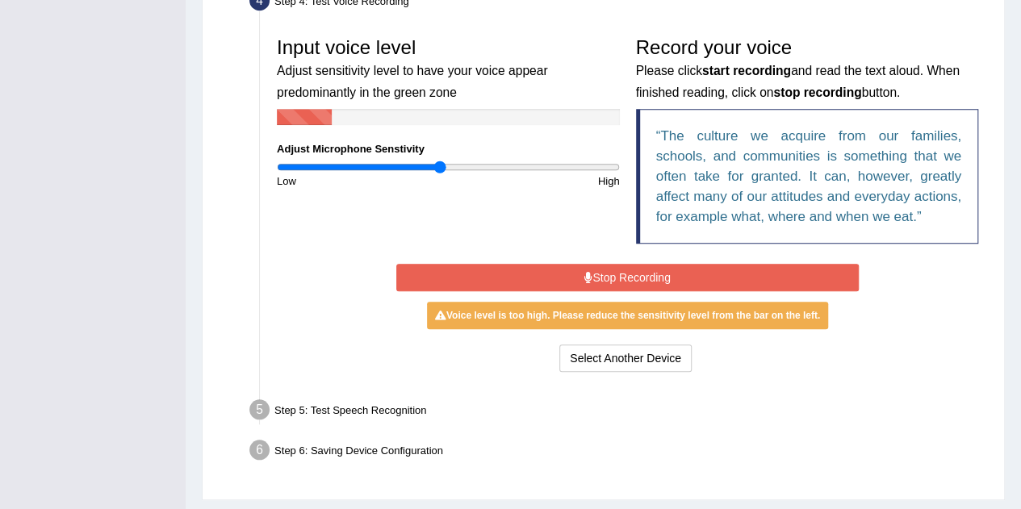
scroll to position [468, 0]
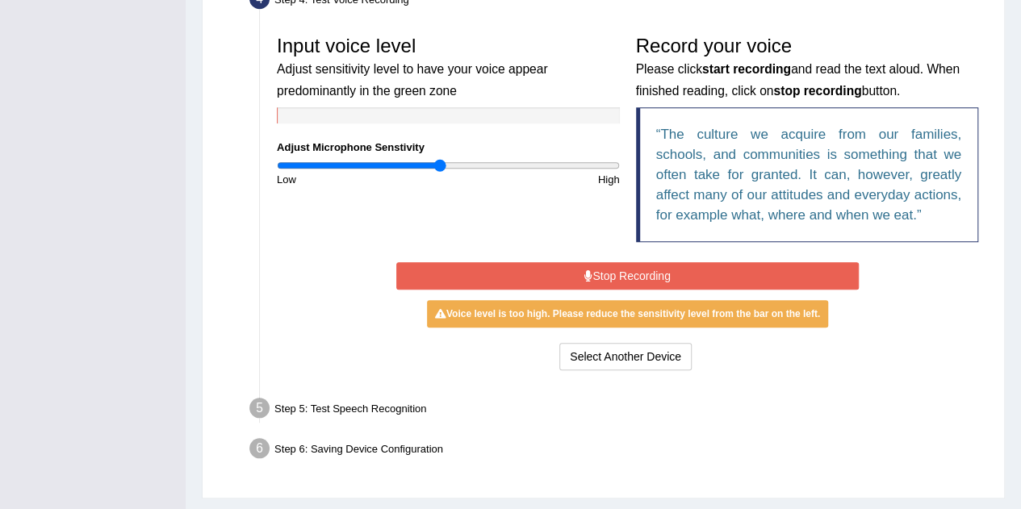
click at [667, 268] on button "Stop Recording" at bounding box center [627, 275] width 463 height 27
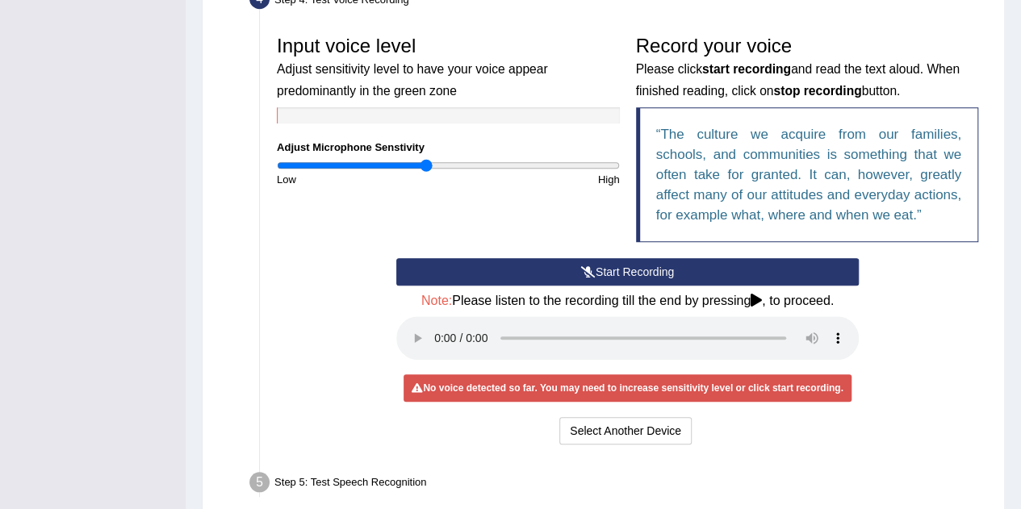
click at [427, 164] on input "range" at bounding box center [448, 165] width 343 height 13
click at [433, 164] on input "range" at bounding box center [448, 165] width 343 height 13
click at [616, 271] on button "Start Recording" at bounding box center [627, 271] width 463 height 27
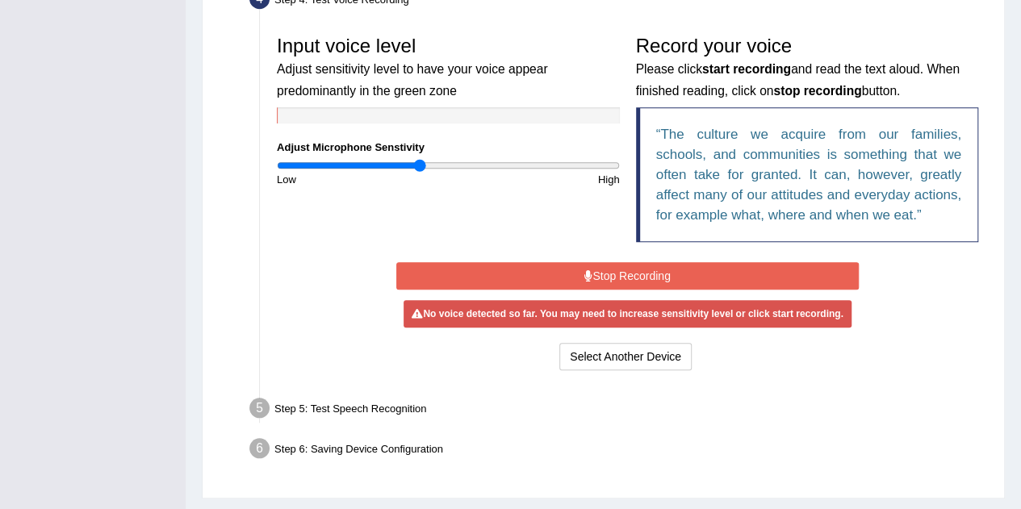
click at [418, 166] on input "range" at bounding box center [448, 165] width 343 height 13
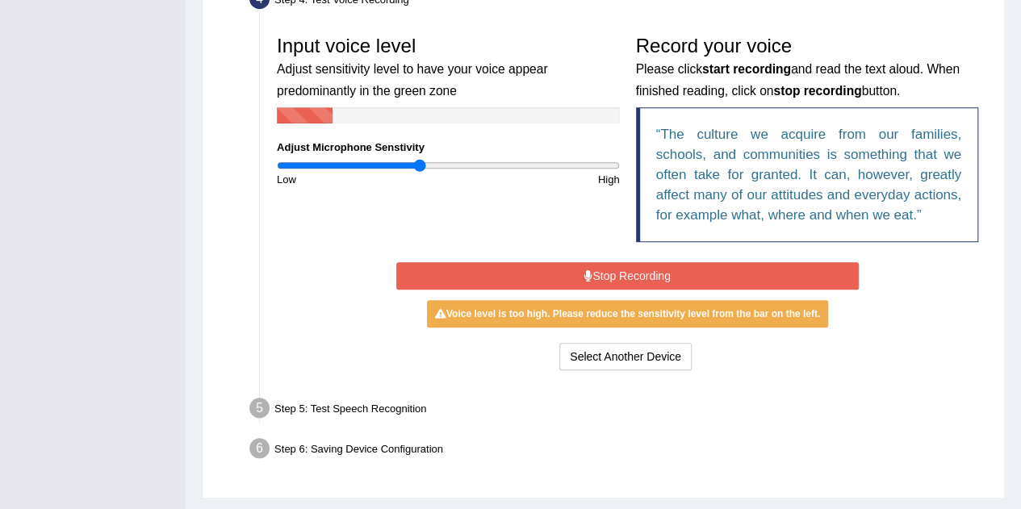
click at [635, 278] on button "Stop Recording" at bounding box center [627, 275] width 463 height 27
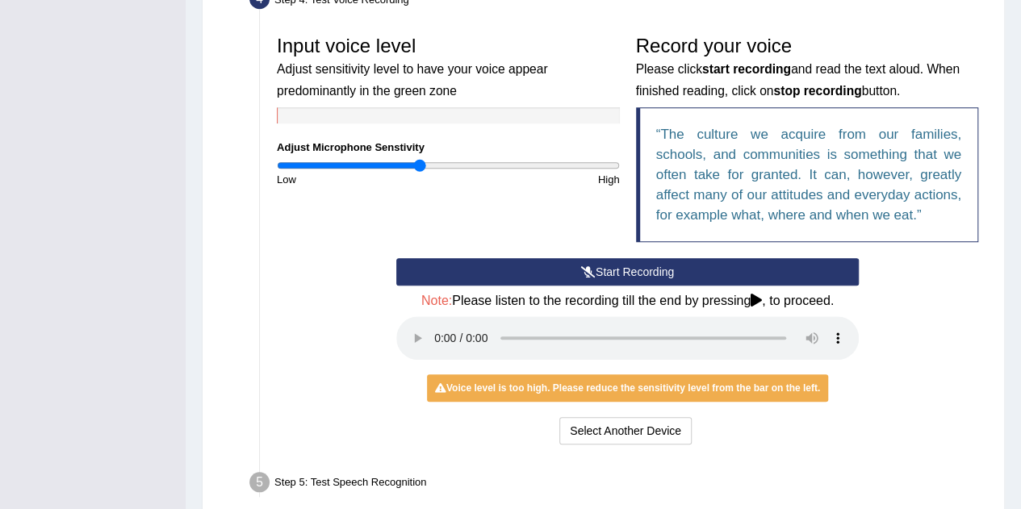
click at [631, 272] on button "Start Recording" at bounding box center [627, 271] width 463 height 27
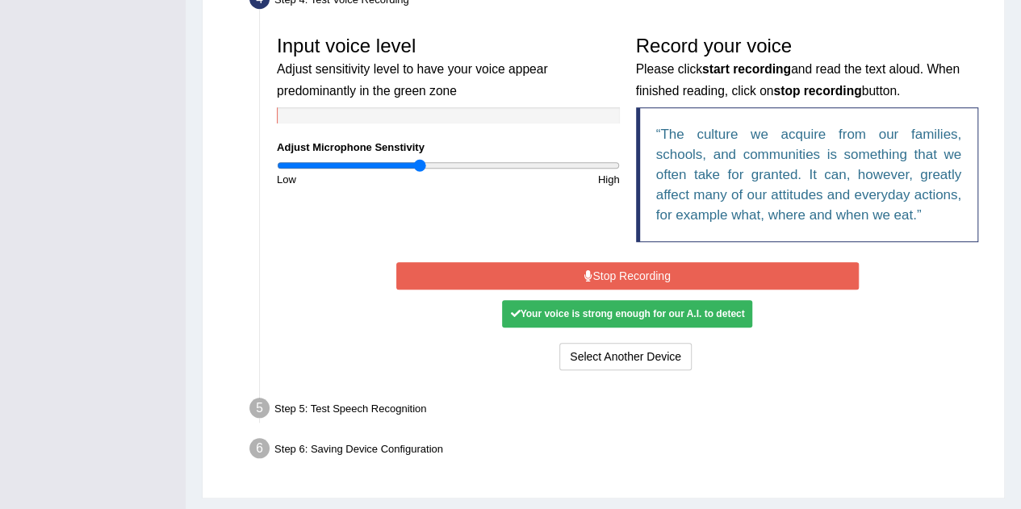
click at [596, 272] on button "Stop Recording" at bounding box center [627, 275] width 463 height 27
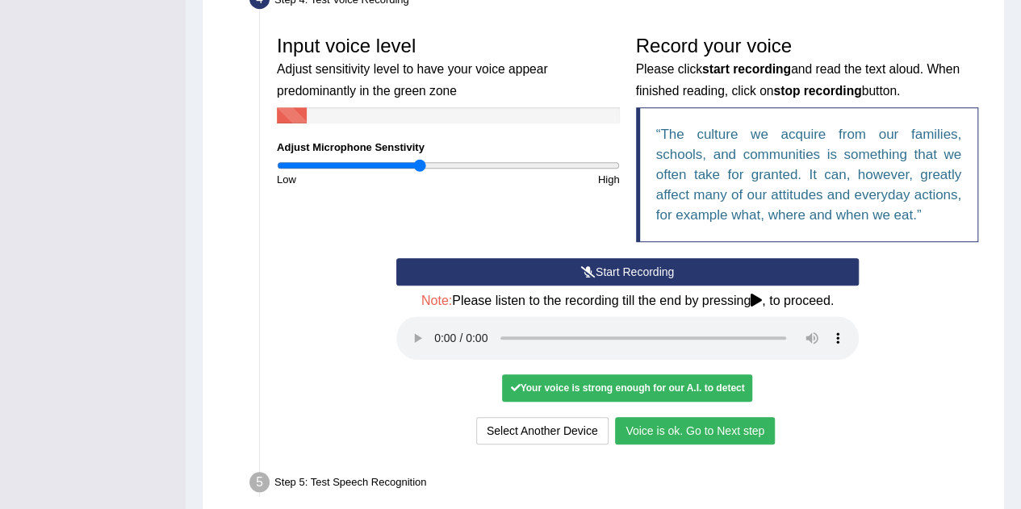
click at [680, 425] on button "Voice is ok. Go to Next step" at bounding box center [695, 430] width 160 height 27
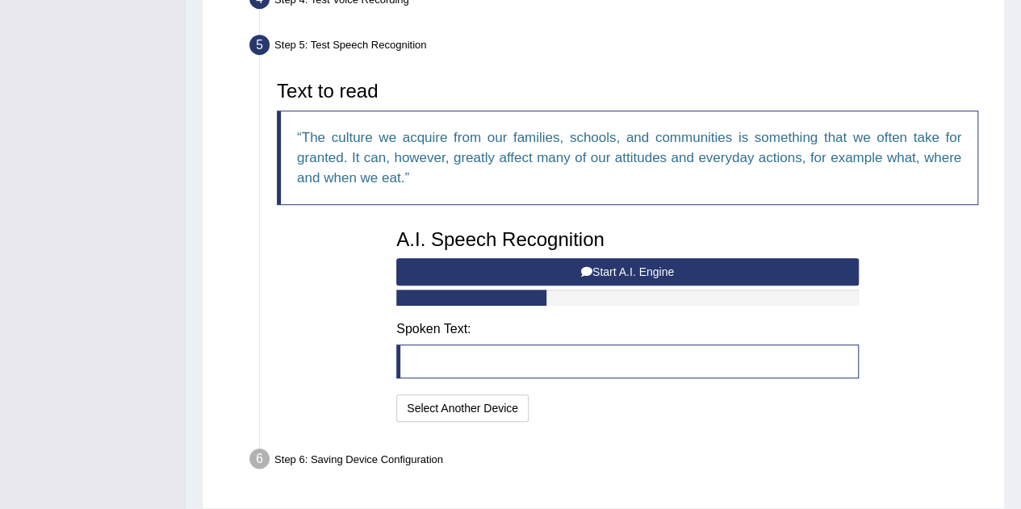
click at [531, 370] on blockquote at bounding box center [627, 362] width 463 height 34
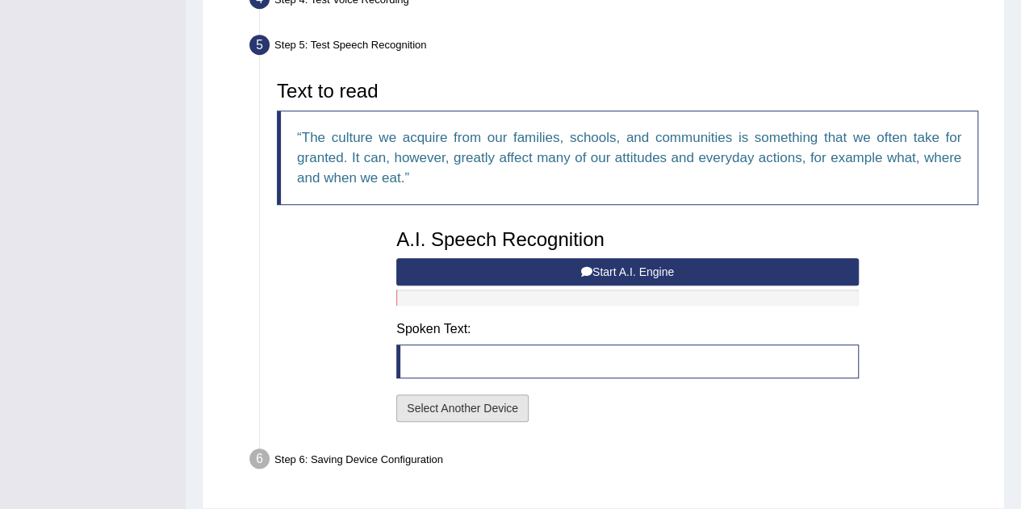
click at [496, 404] on button "Select Another Device" at bounding box center [462, 408] width 132 height 27
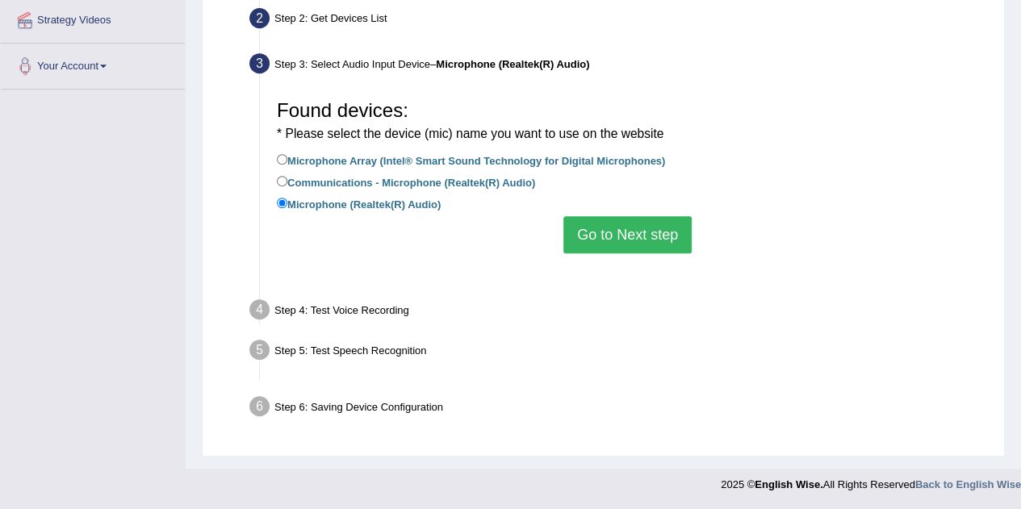
scroll to position [337, 0]
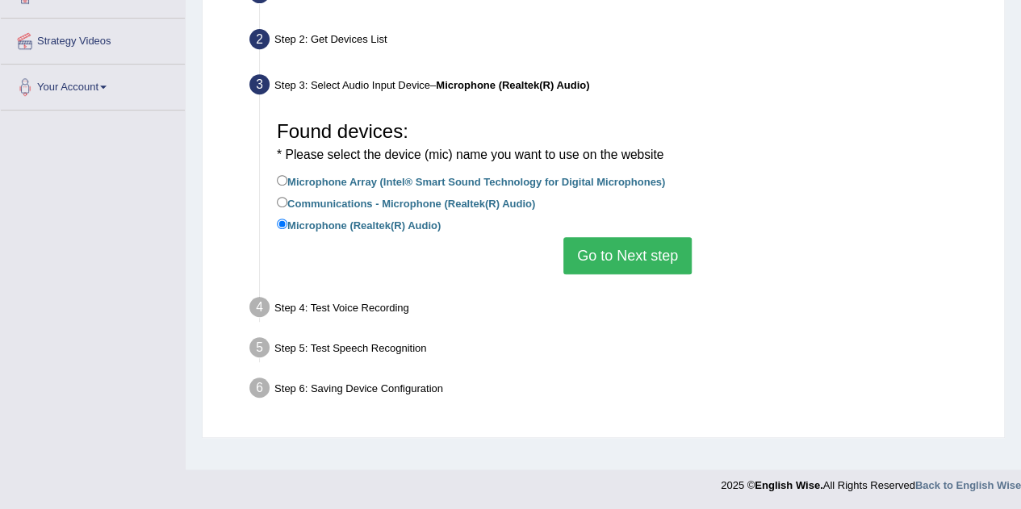
click at [650, 248] on button "Go to Next step" at bounding box center [627, 255] width 128 height 37
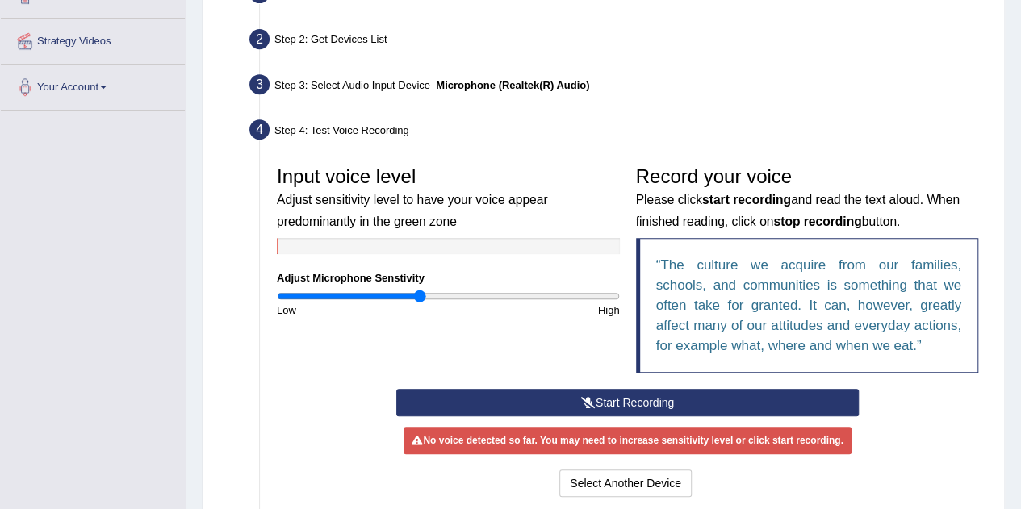
click at [608, 403] on button "Start Recording" at bounding box center [627, 402] width 463 height 27
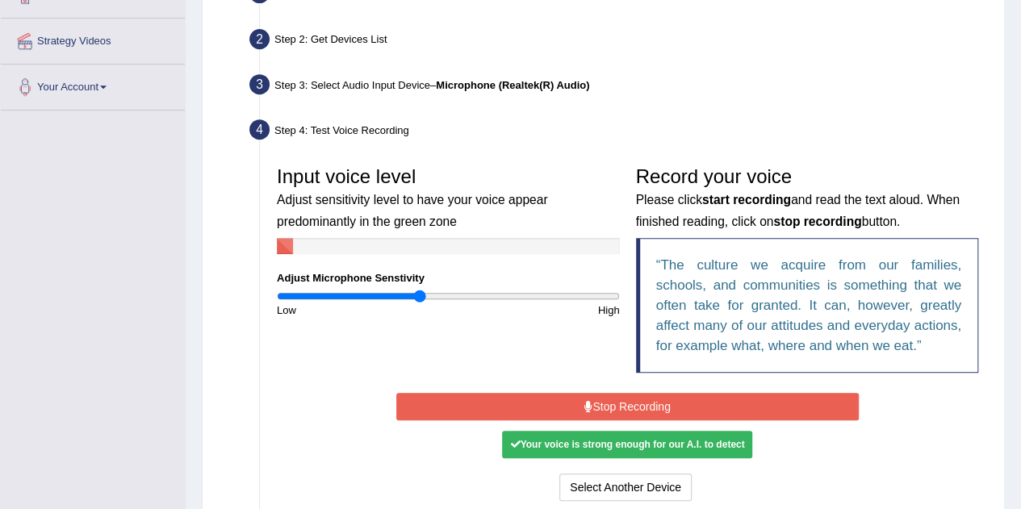
click at [608, 403] on button "Stop Recording" at bounding box center [627, 406] width 463 height 27
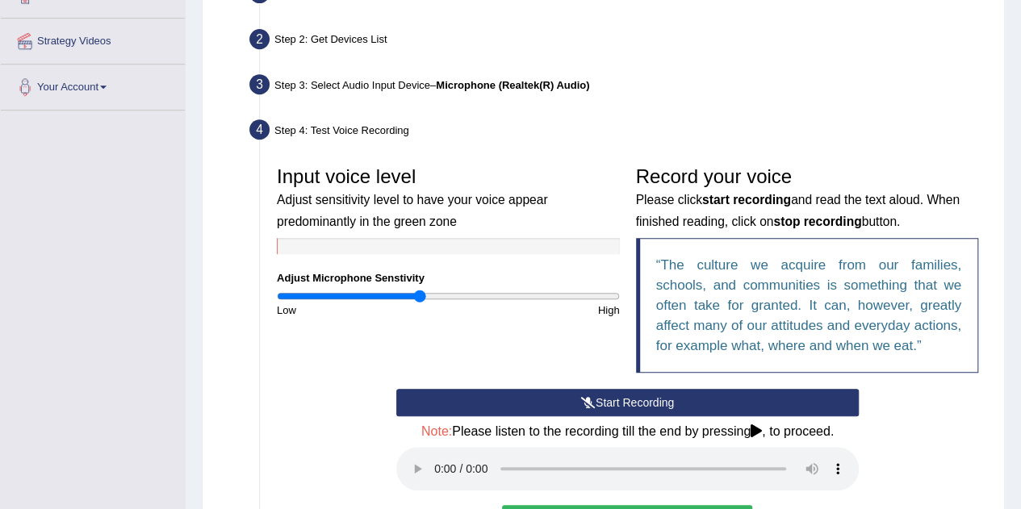
scroll to position [580, 0]
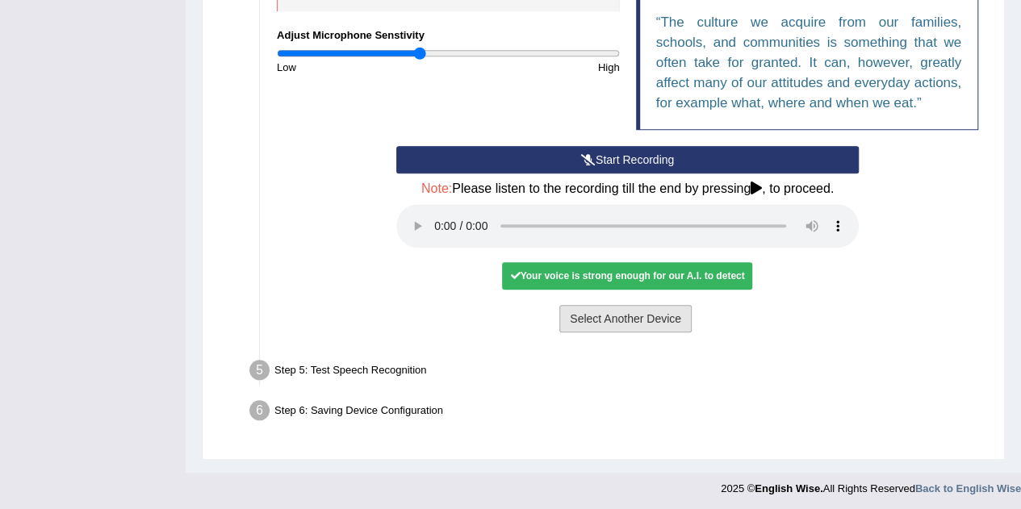
click at [652, 317] on button "Select Another Device" at bounding box center [625, 318] width 132 height 27
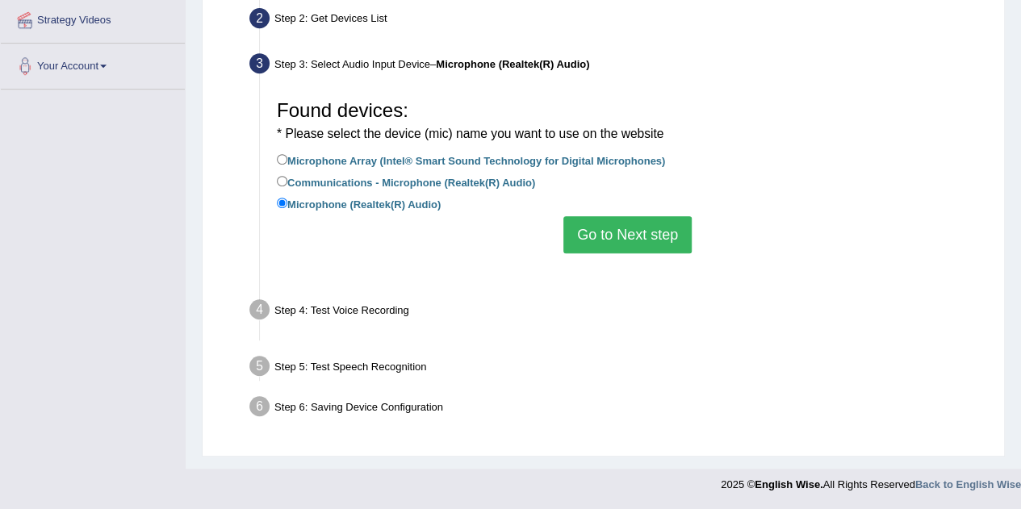
scroll to position [337, 0]
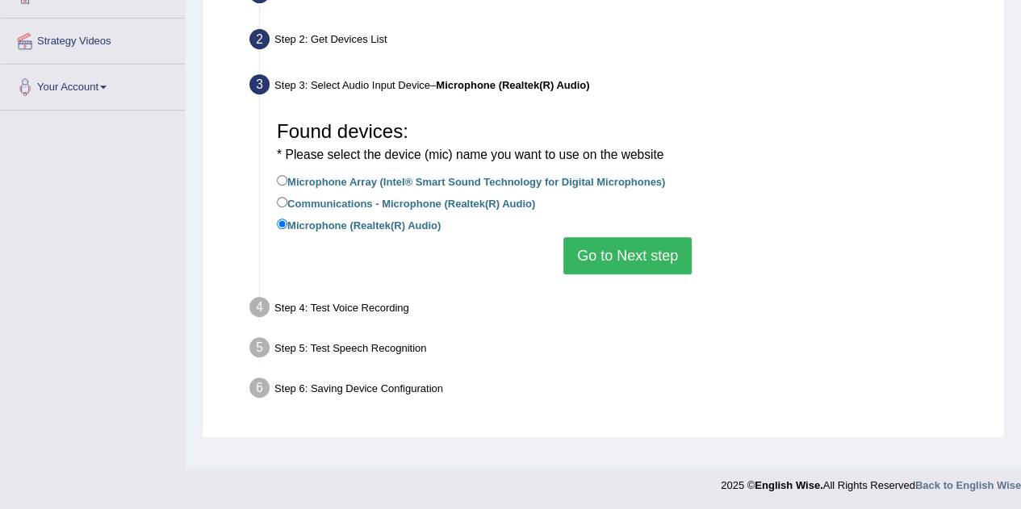
click at [615, 261] on button "Go to Next step" at bounding box center [627, 255] width 128 height 37
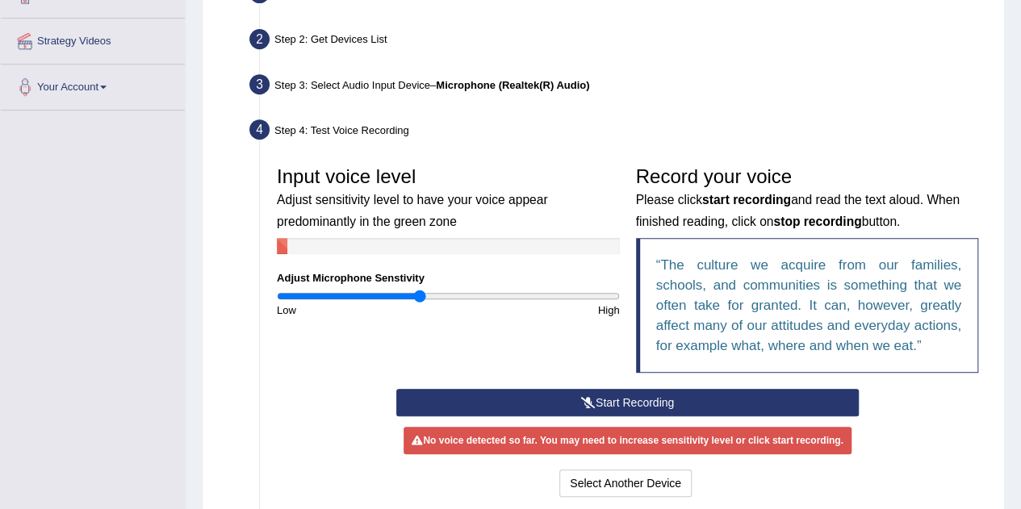
click at [581, 401] on icon at bounding box center [588, 402] width 15 height 11
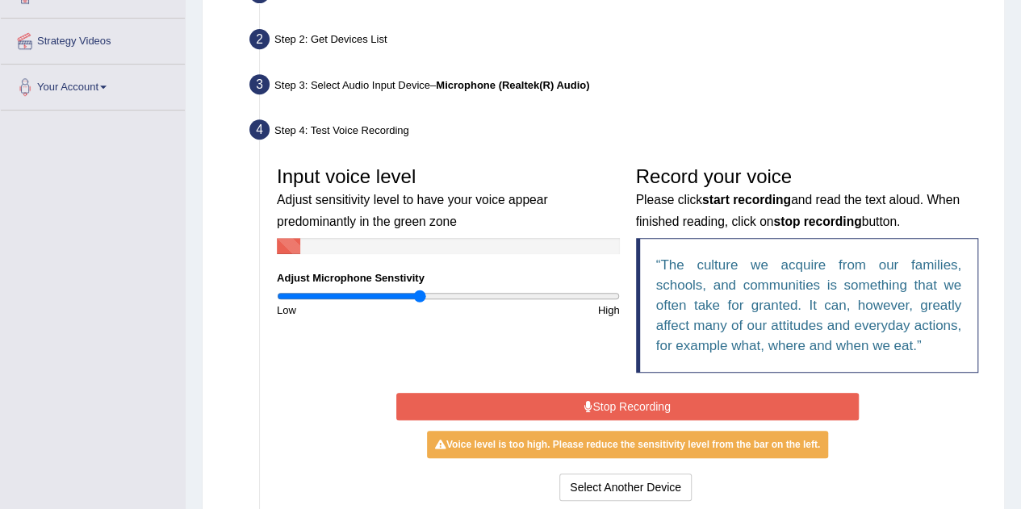
click at [581, 401] on button "Stop Recording" at bounding box center [627, 406] width 463 height 27
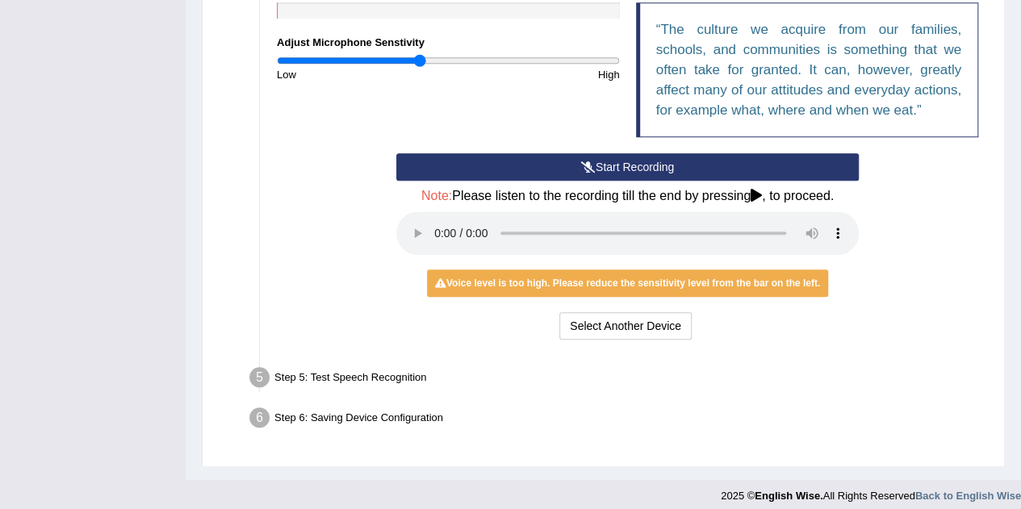
scroll to position [580, 0]
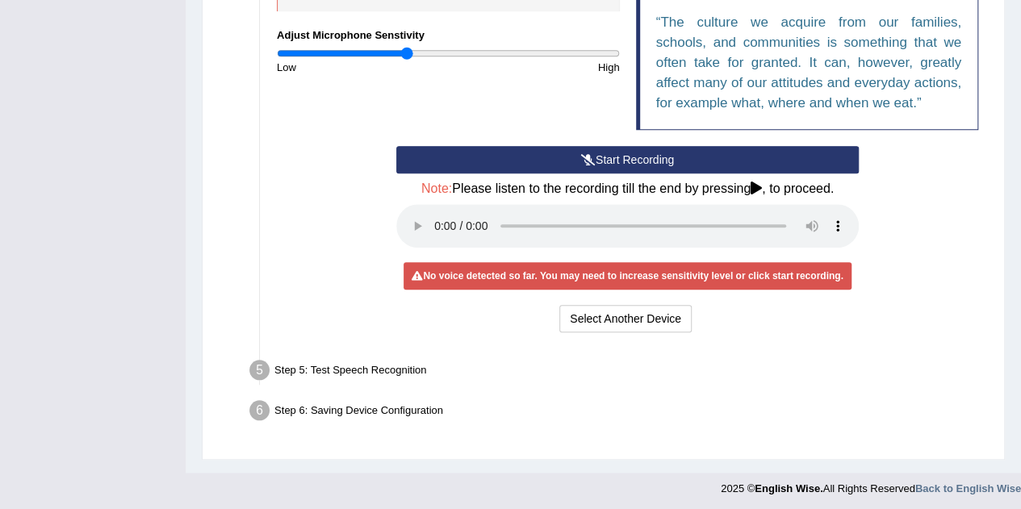
type input "0.76"
click at [408, 52] on input "range" at bounding box center [448, 53] width 343 height 13
click at [626, 163] on button "Start Recording" at bounding box center [627, 159] width 463 height 27
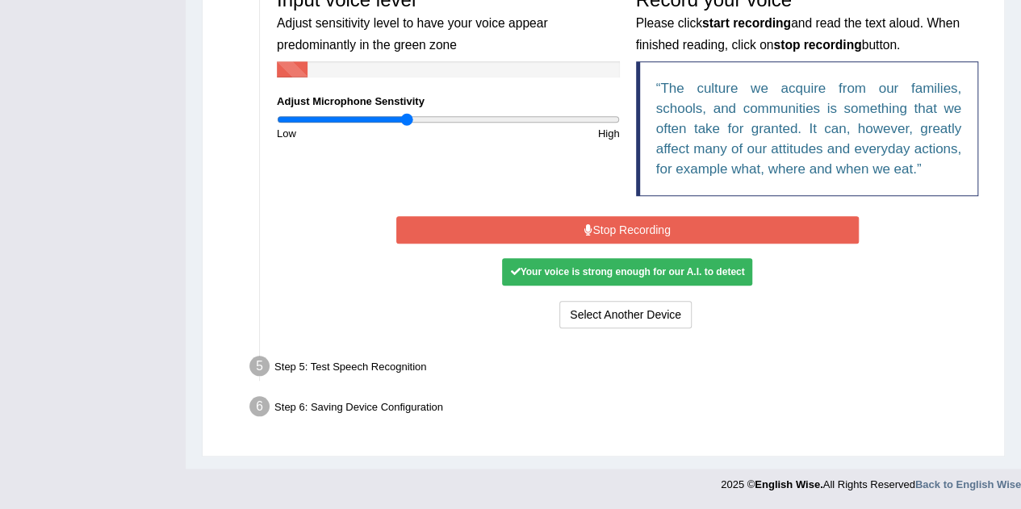
scroll to position [507, 0]
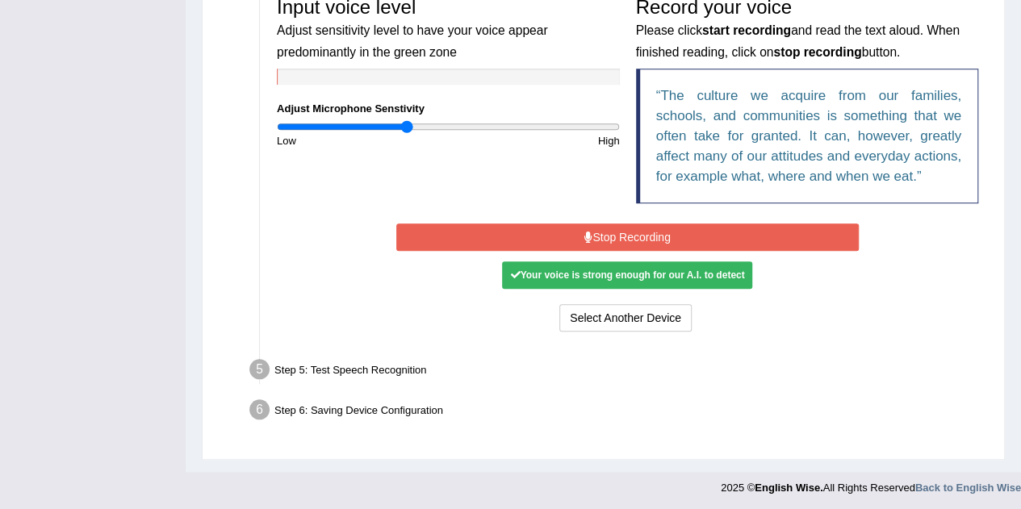
click at [644, 228] on button "Stop Recording" at bounding box center [627, 237] width 463 height 27
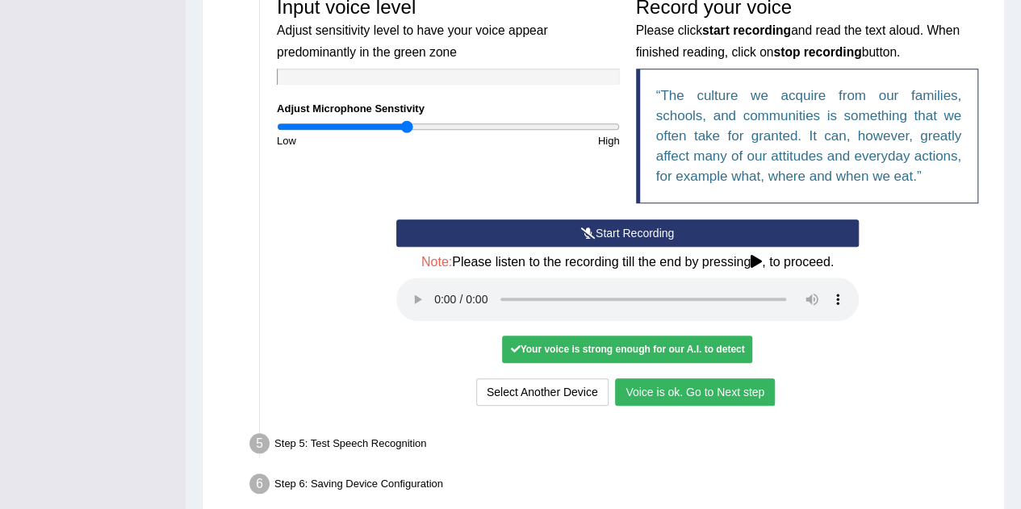
click at [685, 392] on button "Voice is ok. Go to Next step" at bounding box center [695, 392] width 160 height 27
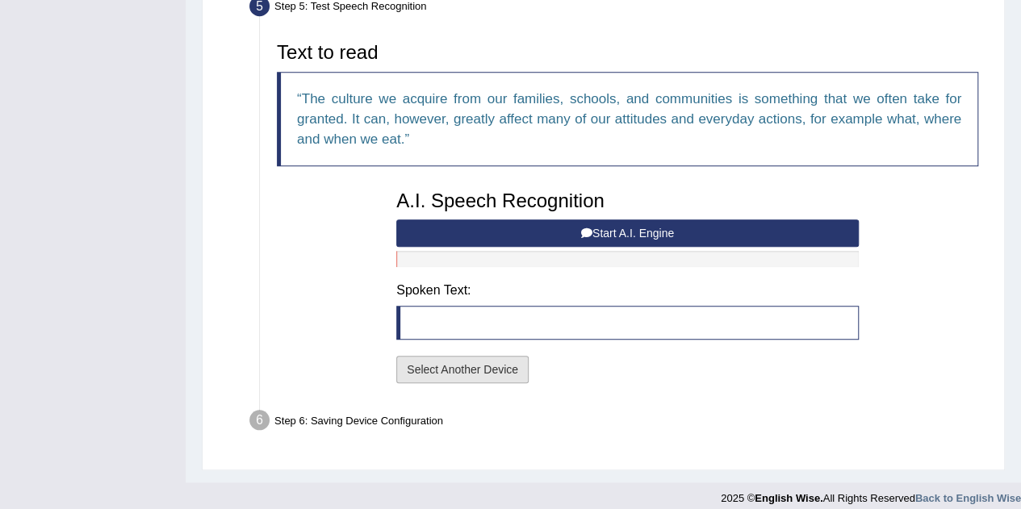
click at [436, 359] on button "Select Another Device" at bounding box center [462, 369] width 132 height 27
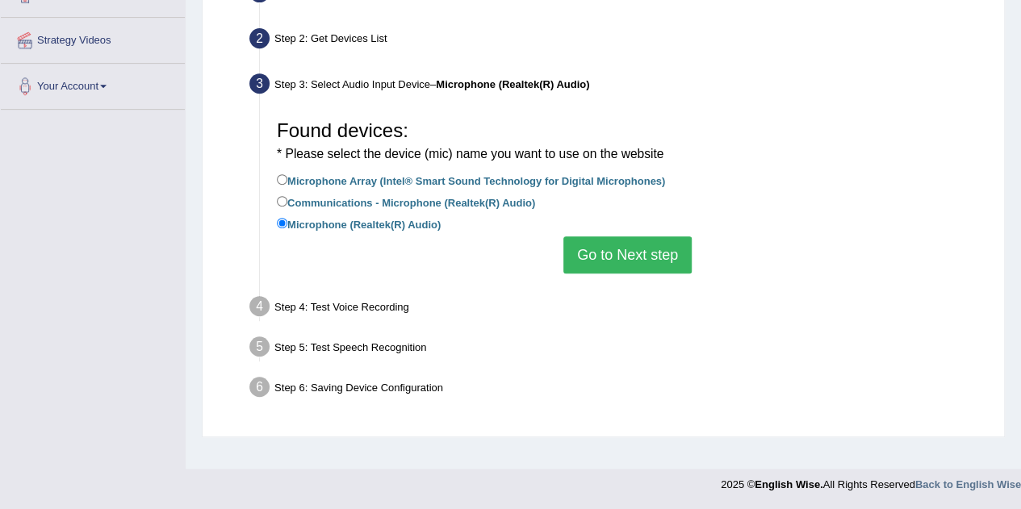
scroll to position [337, 0]
drag, startPoint x: 347, startPoint y: 302, endPoint x: 645, endPoint y: 259, distance: 300.9
click at [645, 259] on ul "Step 1: Grant Permissions To access your microphone(s), we need permission to a…" at bounding box center [603, 193] width 766 height 430
click at [645, 259] on button "Go to Next step" at bounding box center [627, 255] width 128 height 37
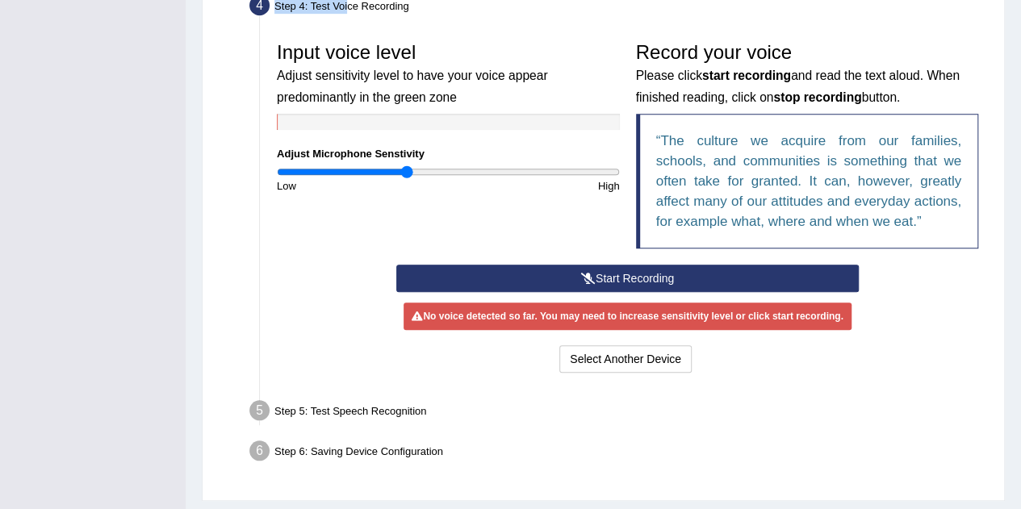
scroll to position [463, 0]
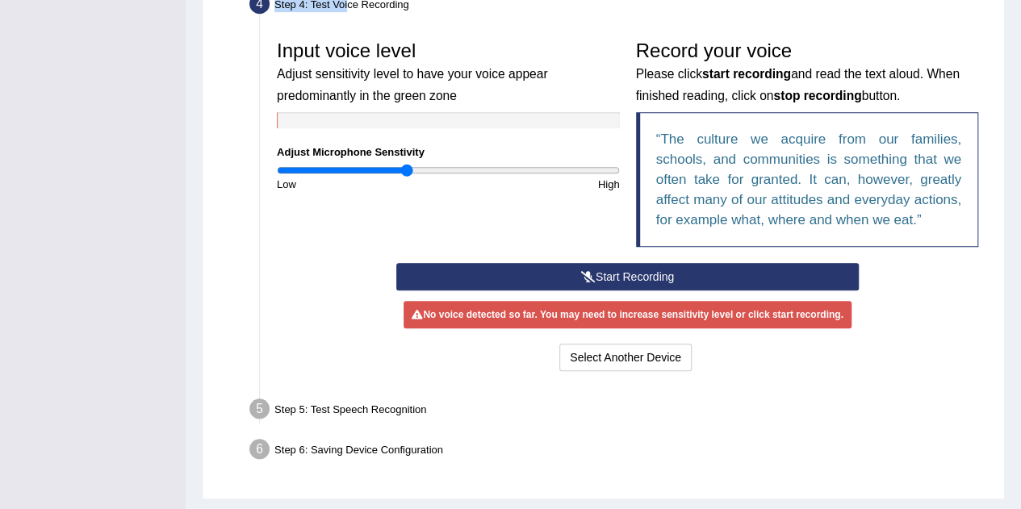
click at [643, 272] on button "Start Recording" at bounding box center [627, 276] width 463 height 27
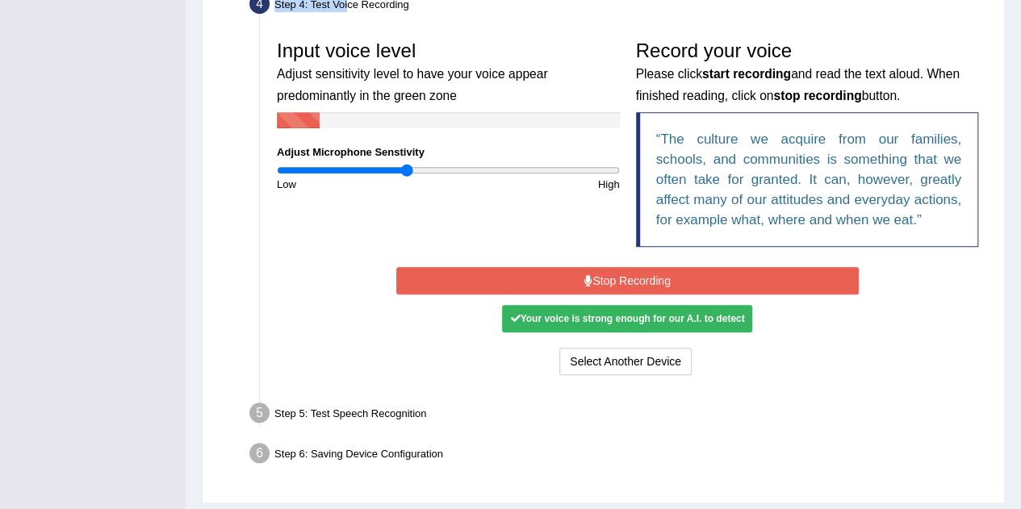
click at [643, 272] on button "Stop Recording" at bounding box center [627, 280] width 463 height 27
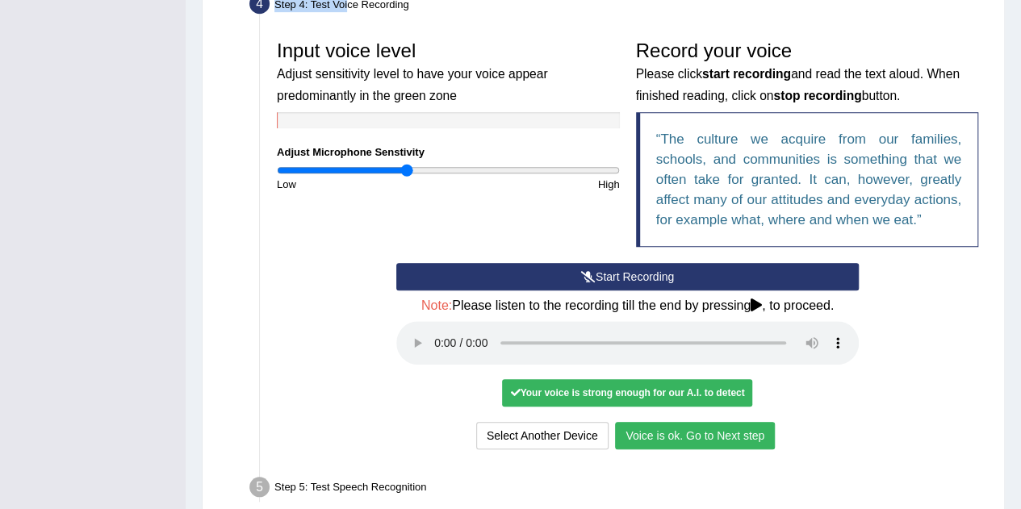
click at [676, 431] on button "Voice is ok. Go to Next step" at bounding box center [695, 435] width 160 height 27
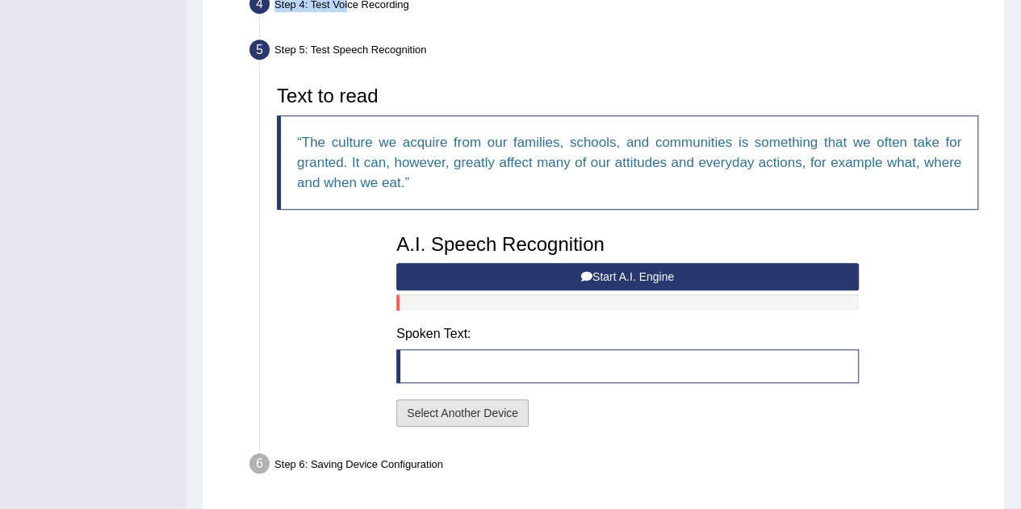
click at [449, 414] on button "Select Another Device" at bounding box center [462, 413] width 132 height 27
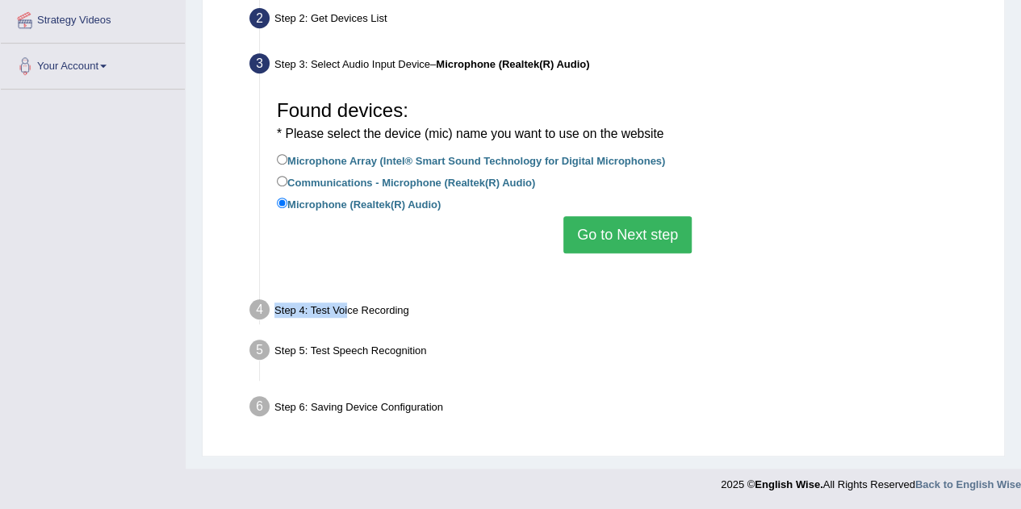
scroll to position [337, 0]
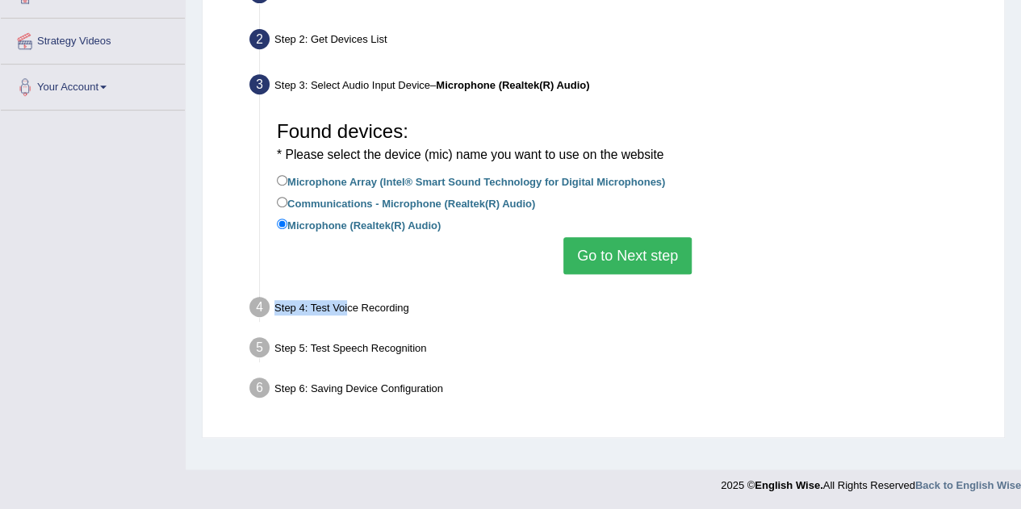
click at [610, 256] on button "Go to Next step" at bounding box center [627, 255] width 128 height 37
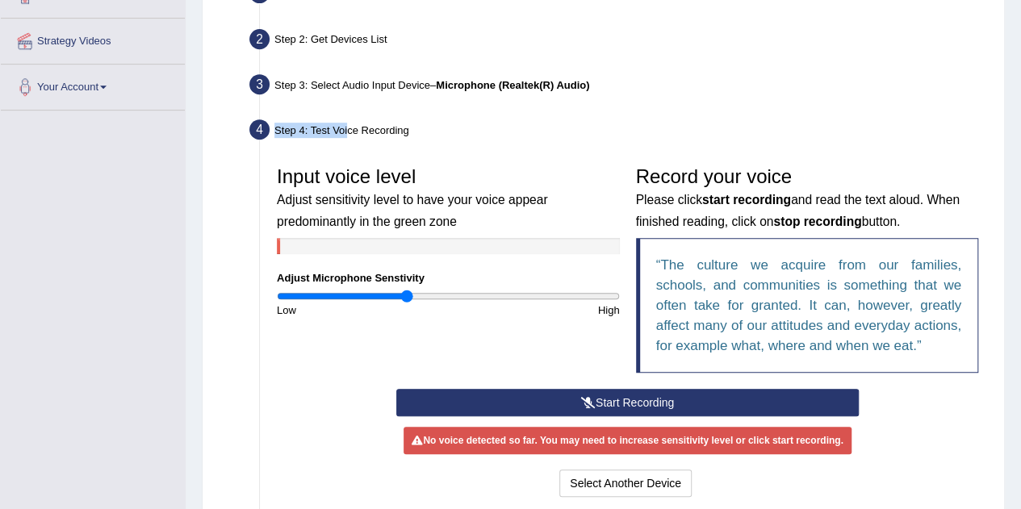
click at [604, 397] on button "Start Recording" at bounding box center [627, 402] width 463 height 27
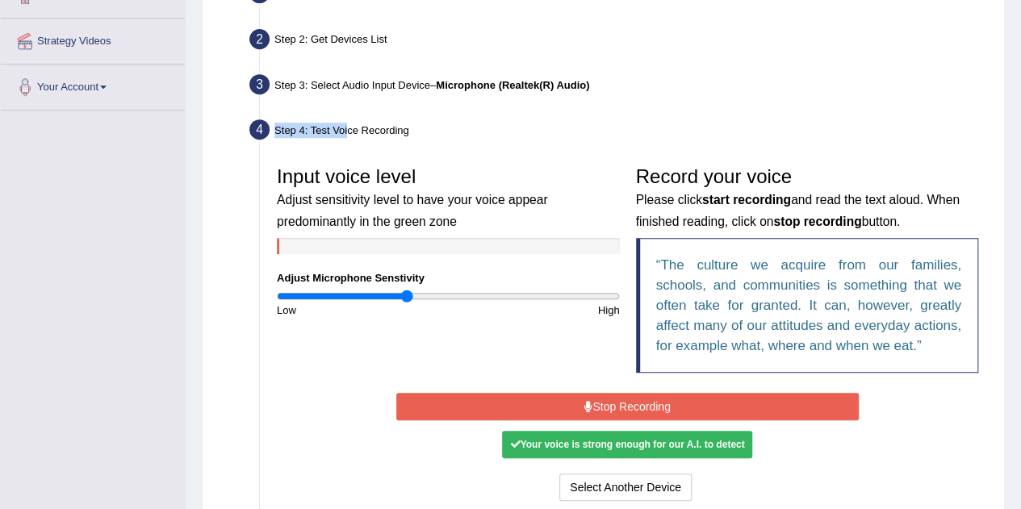
click at [604, 397] on button "Stop Recording" at bounding box center [627, 406] width 463 height 27
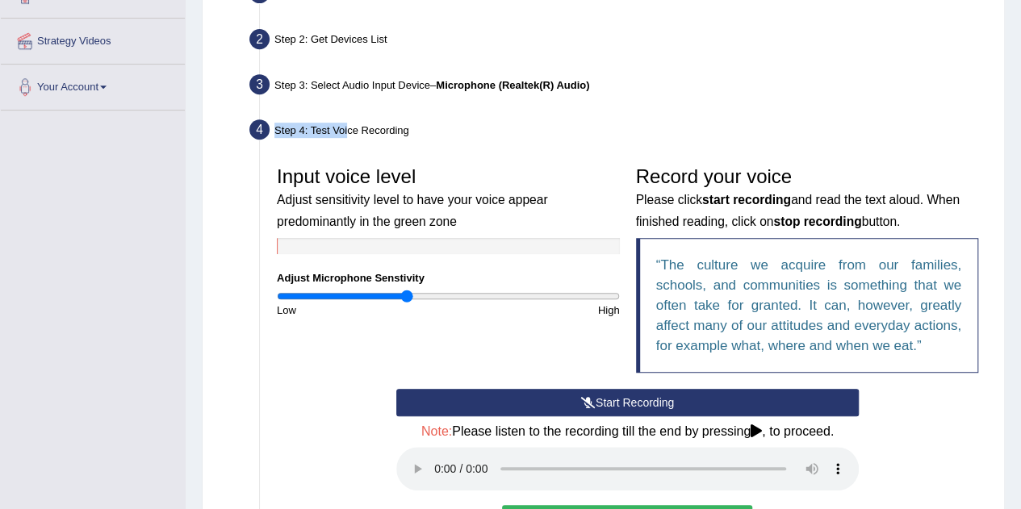
scroll to position [580, 0]
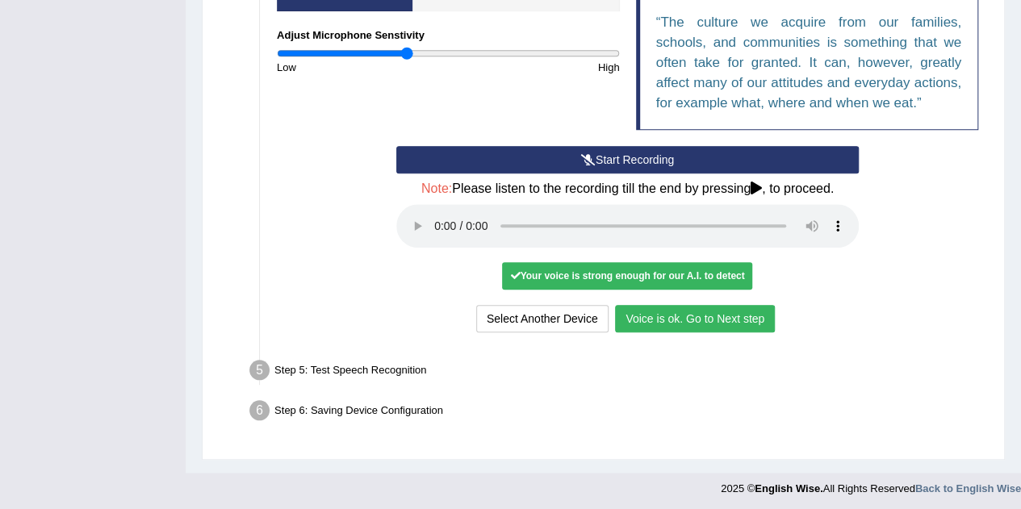
click at [666, 320] on button "Voice is ok. Go to Next step" at bounding box center [695, 318] width 160 height 27
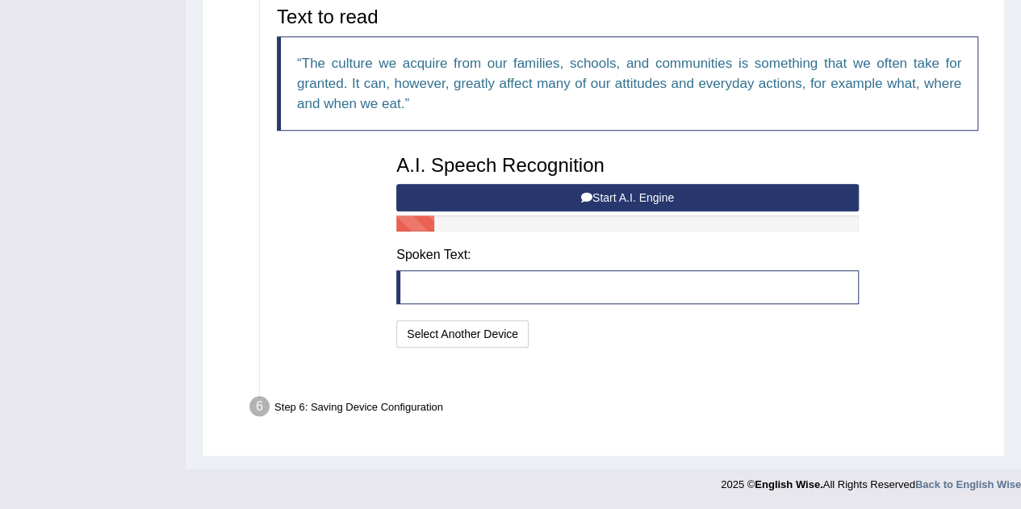
scroll to position [517, 0]
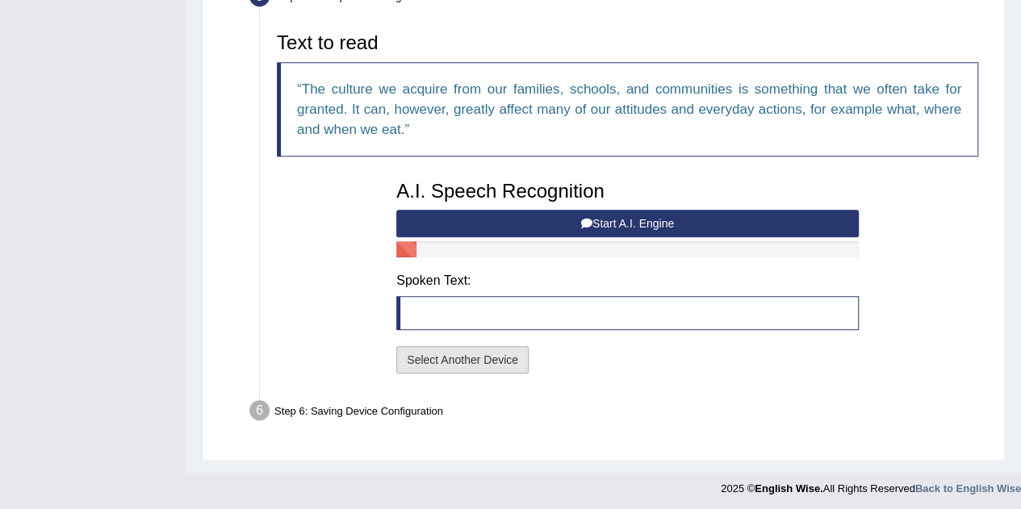
click at [483, 358] on button "Select Another Device" at bounding box center [462, 359] width 132 height 27
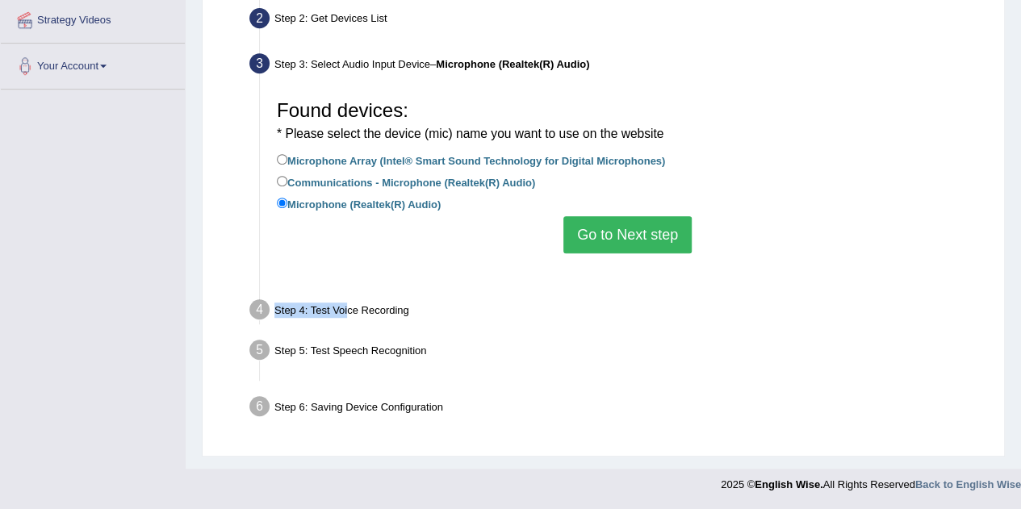
scroll to position [337, 0]
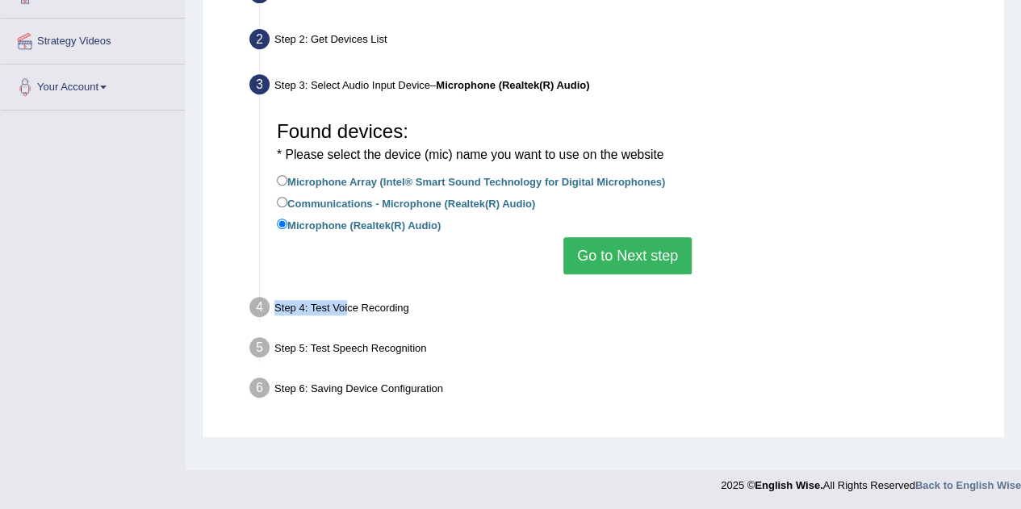
click at [633, 260] on button "Go to Next step" at bounding box center [627, 255] width 128 height 37
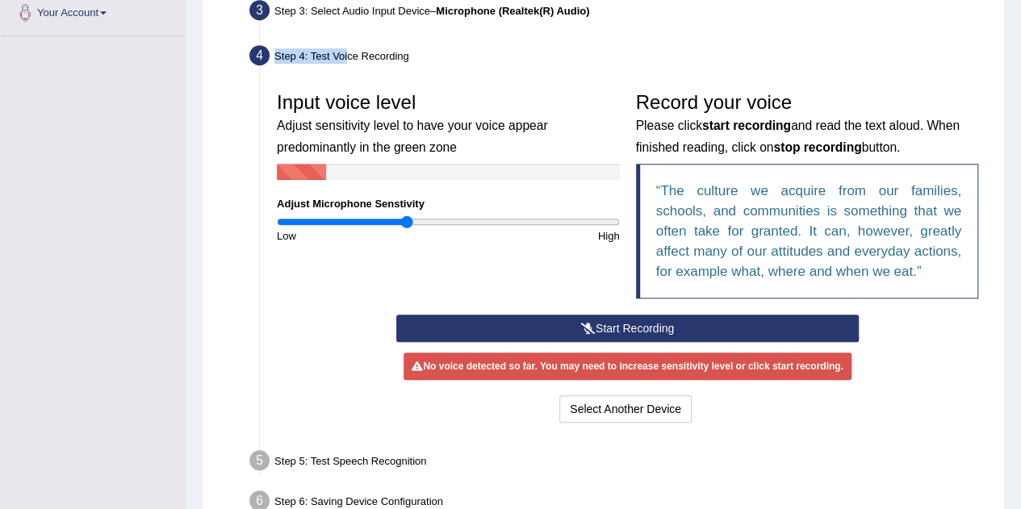
scroll to position [410, 0]
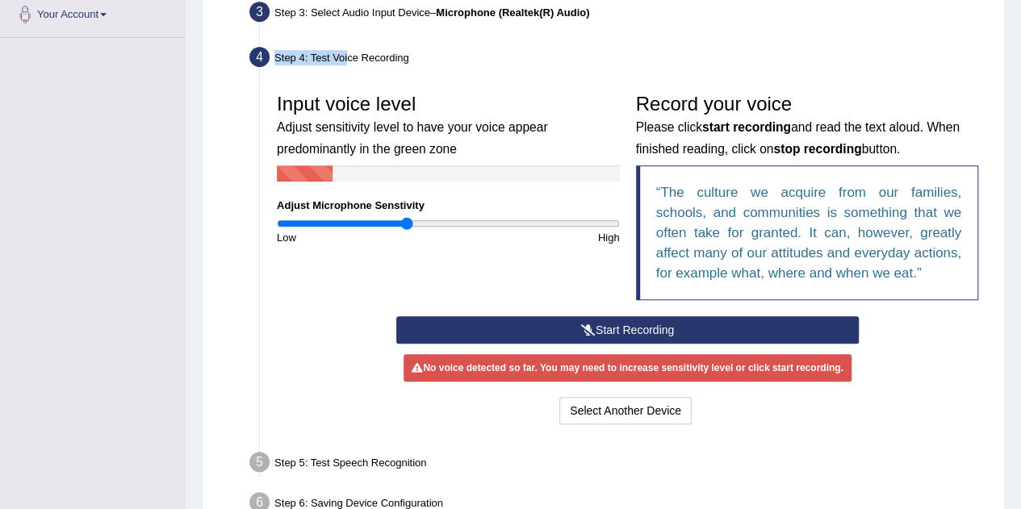
click at [572, 327] on button "Start Recording" at bounding box center [627, 329] width 463 height 27
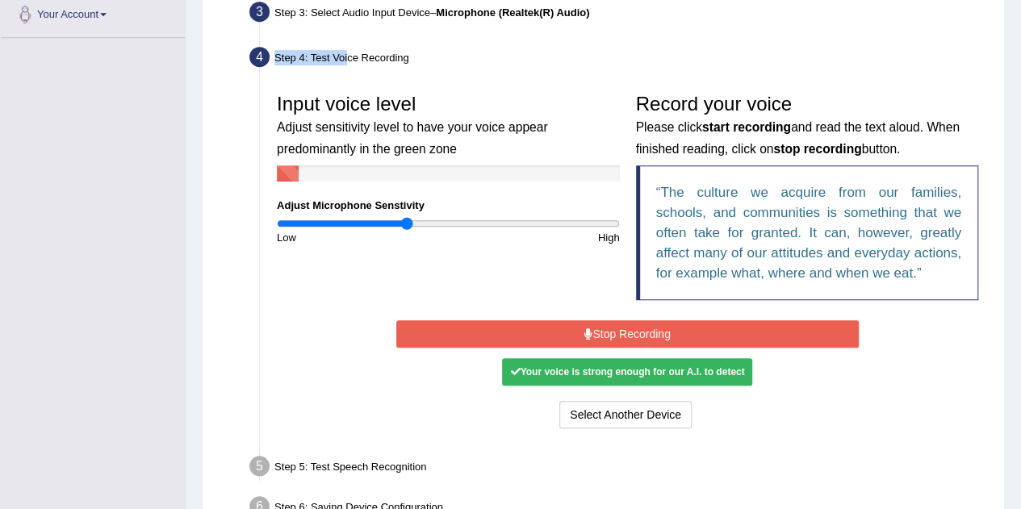
click at [572, 327] on button "Stop Recording" at bounding box center [627, 333] width 463 height 27
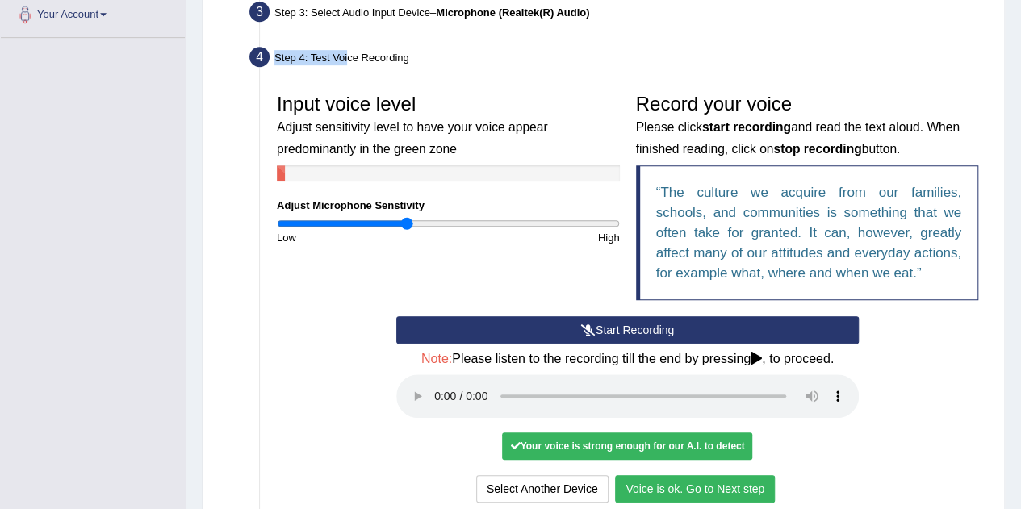
click at [662, 487] on button "Voice is ok. Go to Next step" at bounding box center [695, 488] width 160 height 27
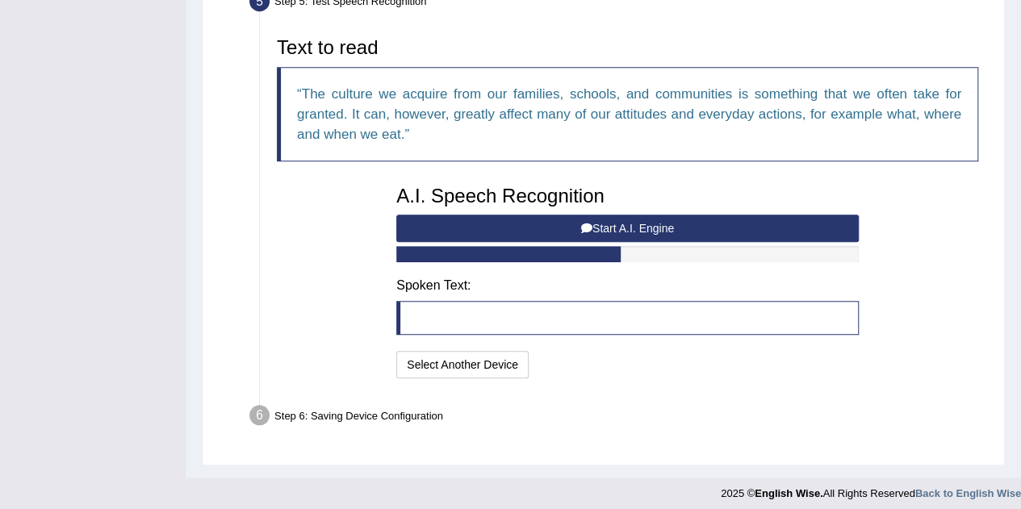
scroll to position [517, 0]
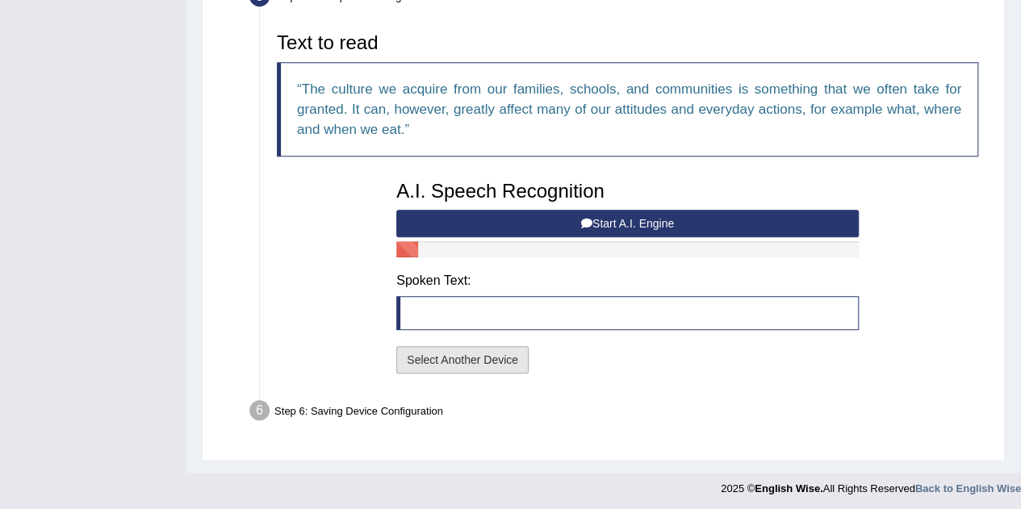
click at [468, 354] on button "Select Another Device" at bounding box center [462, 359] width 132 height 27
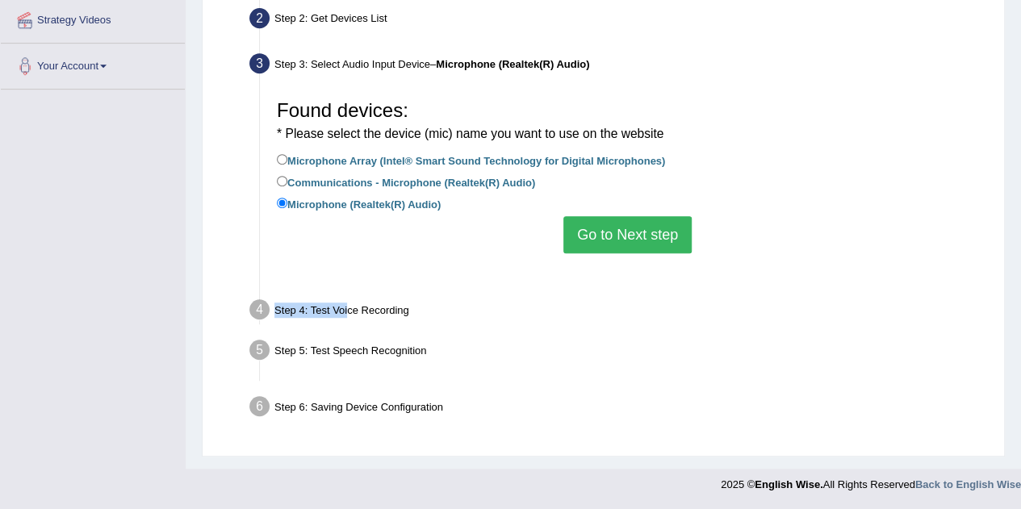
scroll to position [337, 0]
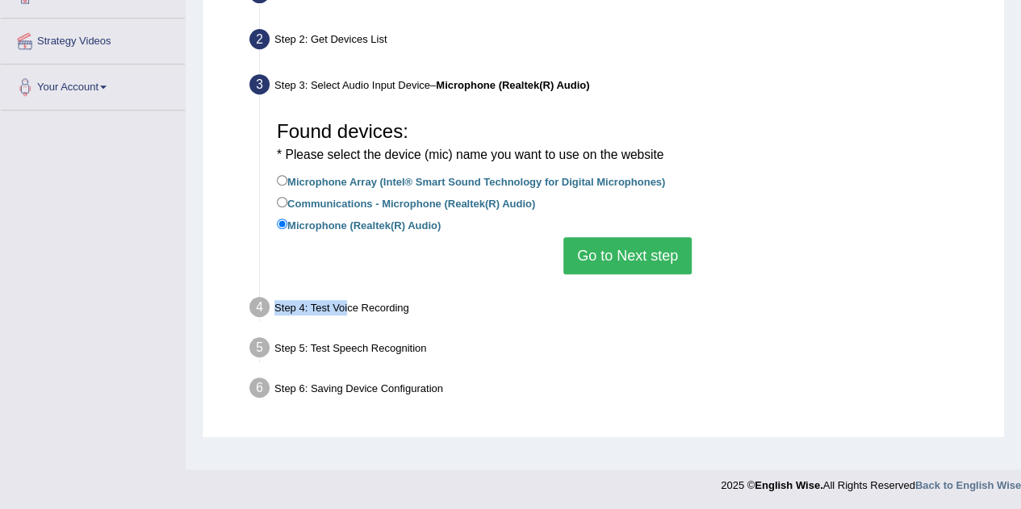
click at [647, 242] on button "Go to Next step" at bounding box center [627, 255] width 128 height 37
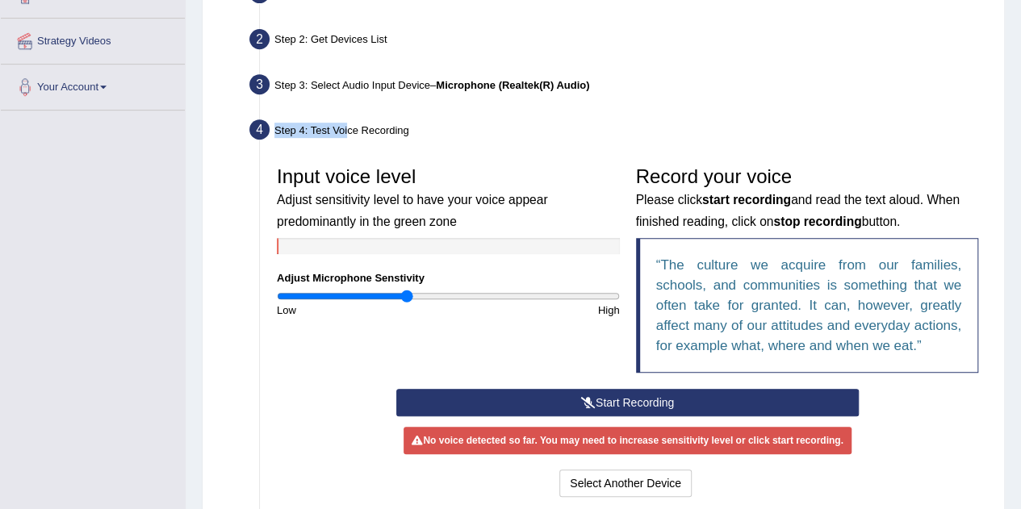
scroll to position [0, 0]
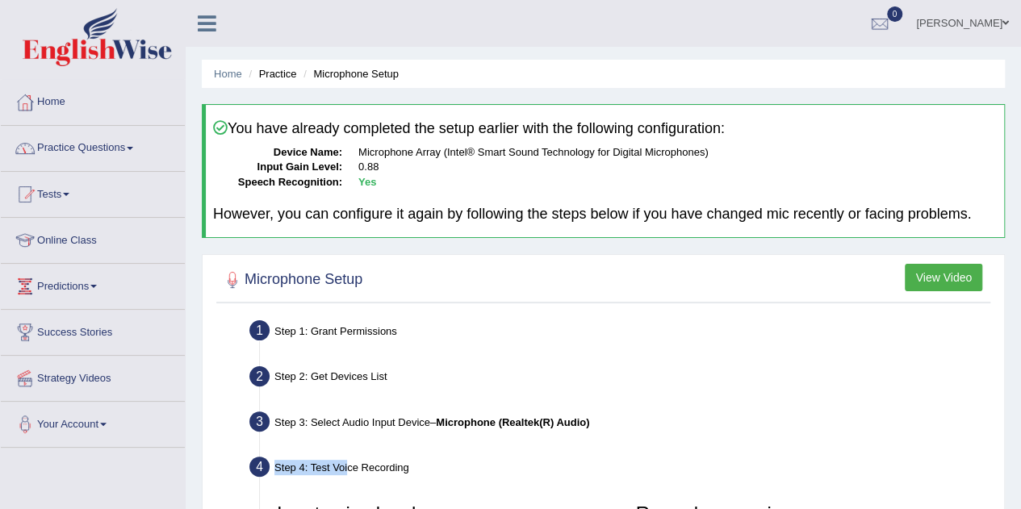
click at [69, 145] on link "Practice Questions" at bounding box center [93, 146] width 184 height 40
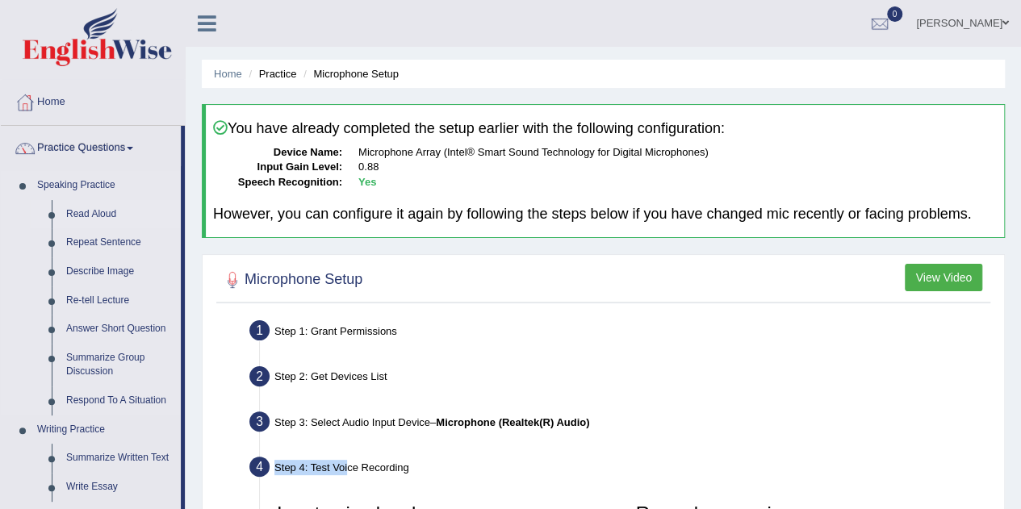
click at [107, 216] on link "Read Aloud" at bounding box center [120, 214] width 122 height 29
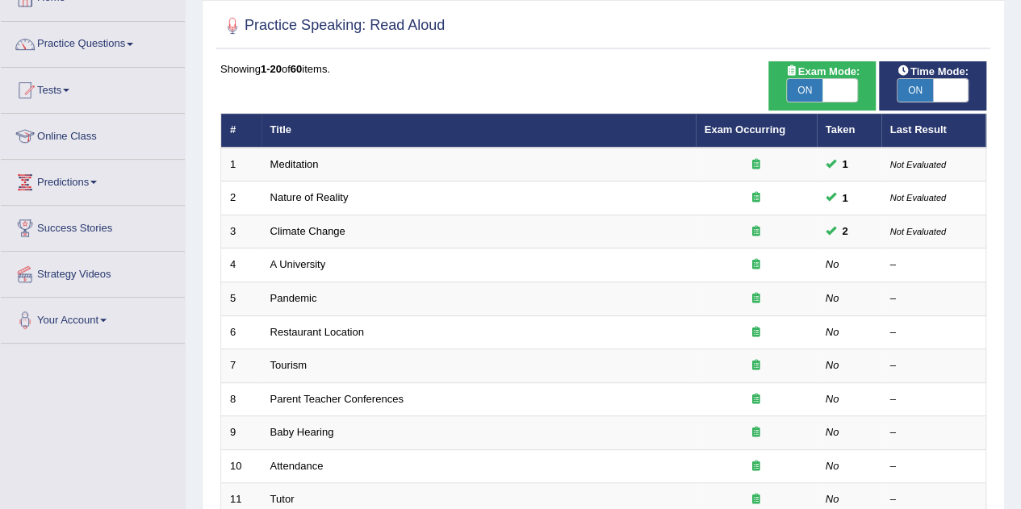
scroll to position [105, 0]
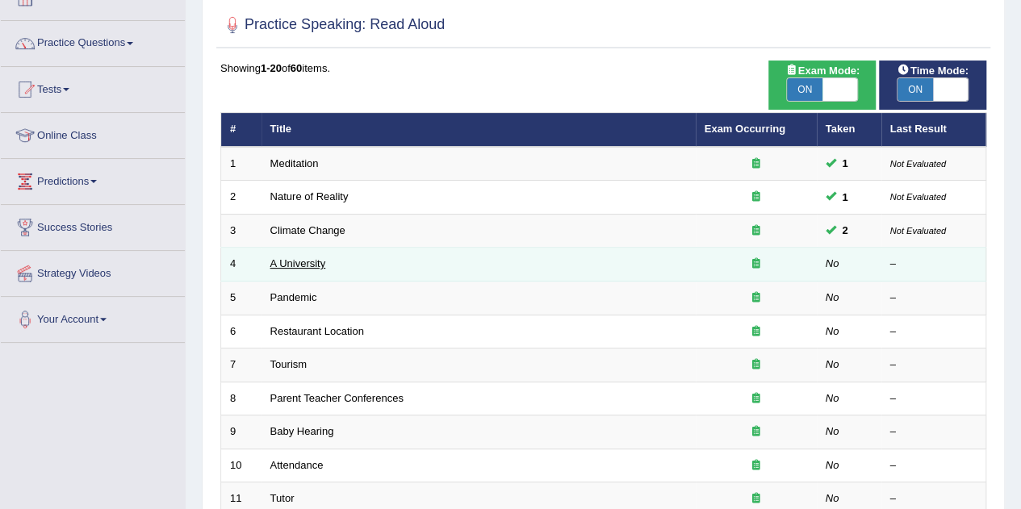
click at [300, 258] on link "A University" at bounding box center [298, 264] width 56 height 12
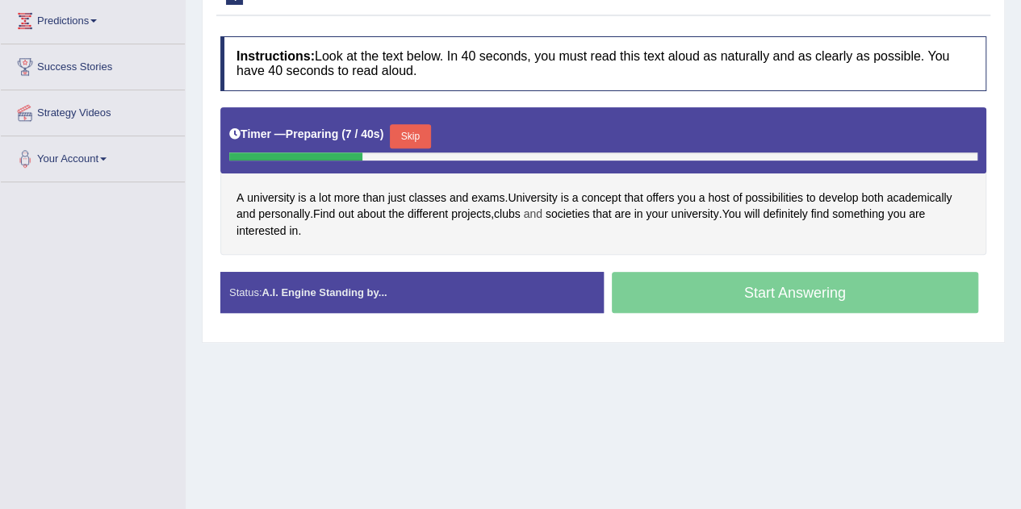
scroll to position [265, 0]
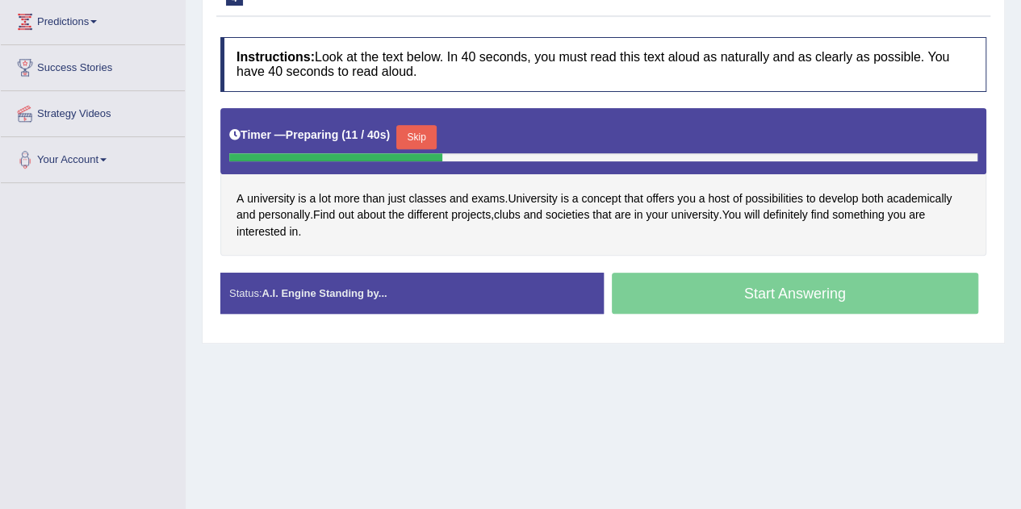
click at [429, 136] on button "Skip" at bounding box center [416, 137] width 40 height 24
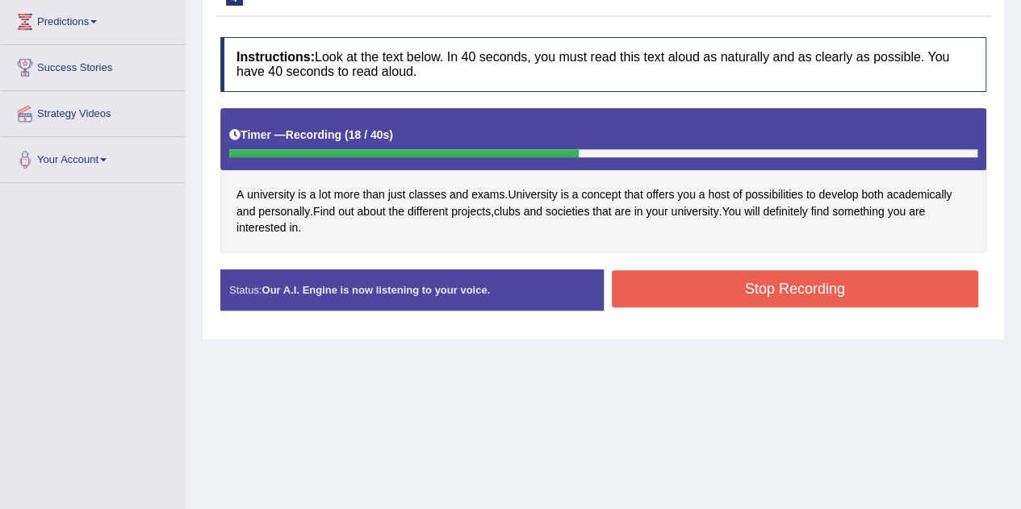
click at [659, 283] on button "Stop Recording" at bounding box center [795, 288] width 367 height 37
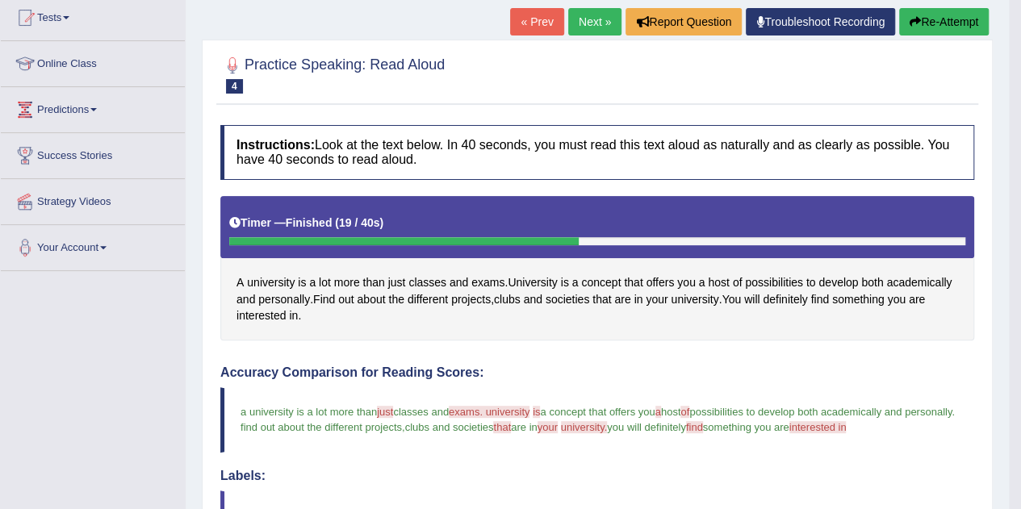
scroll to position [174, 0]
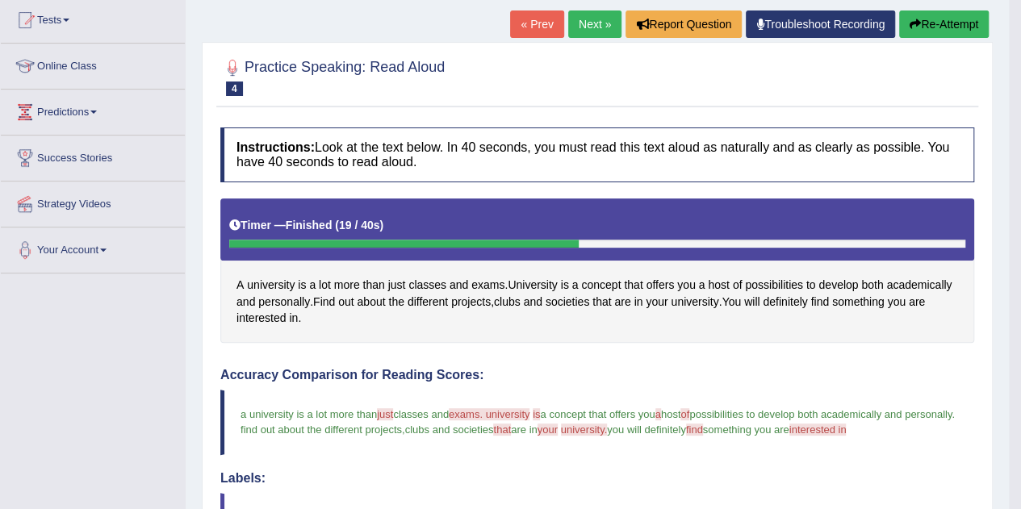
click at [590, 23] on link "Next »" at bounding box center [594, 23] width 53 height 27
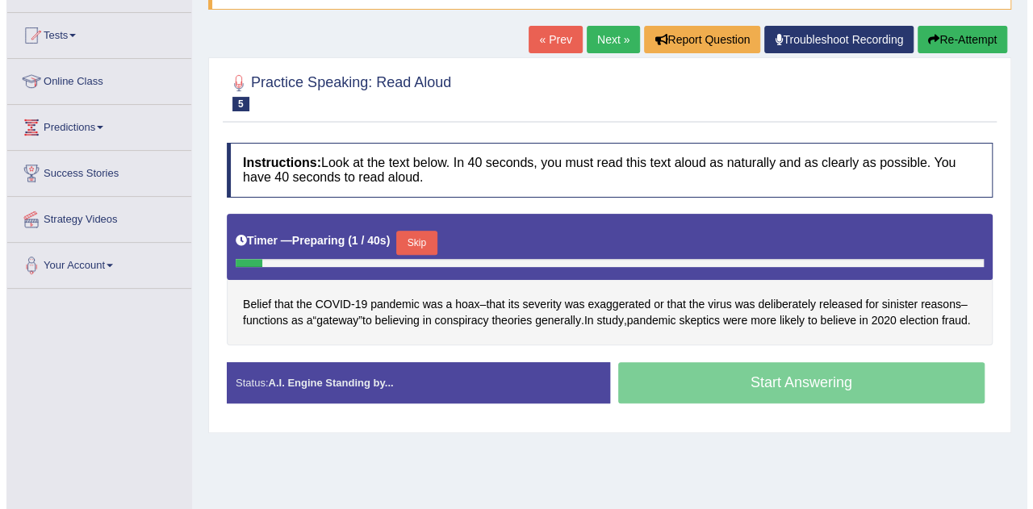
scroll to position [160, 0]
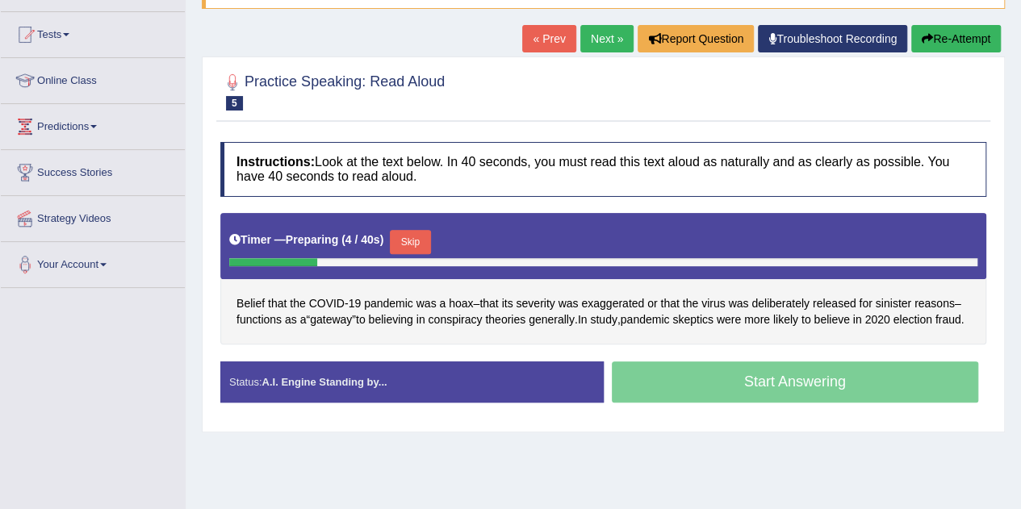
click at [417, 241] on button "Skip" at bounding box center [410, 242] width 40 height 24
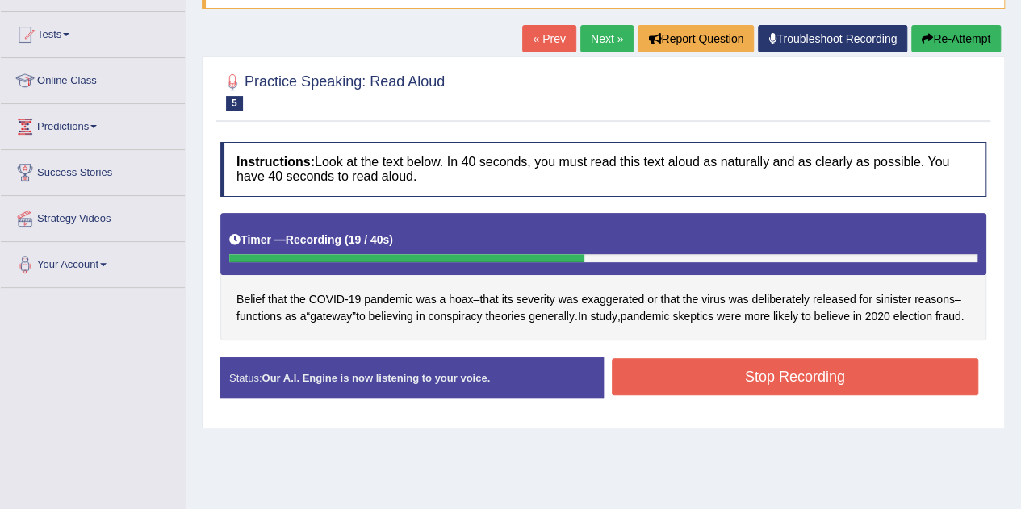
click at [717, 383] on button "Stop Recording" at bounding box center [795, 376] width 367 height 37
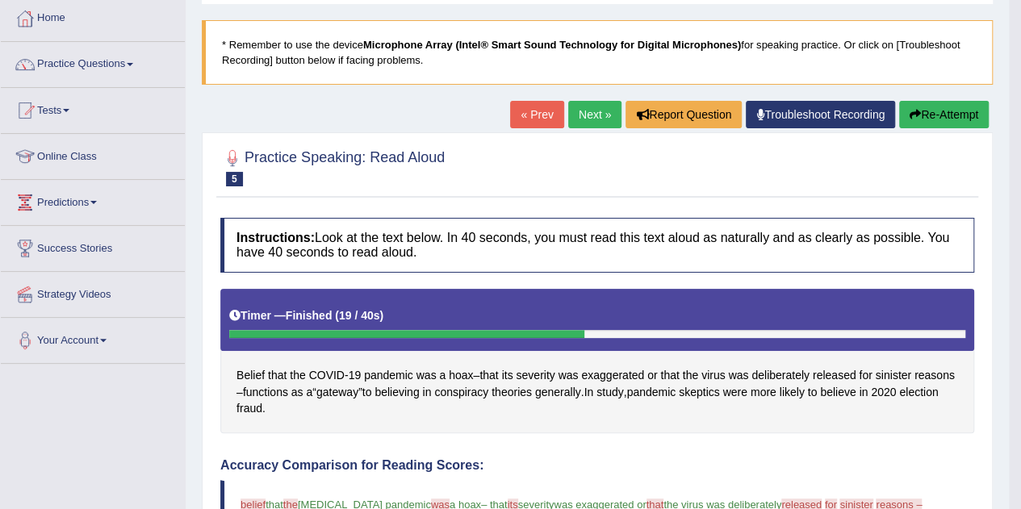
scroll to position [82, 0]
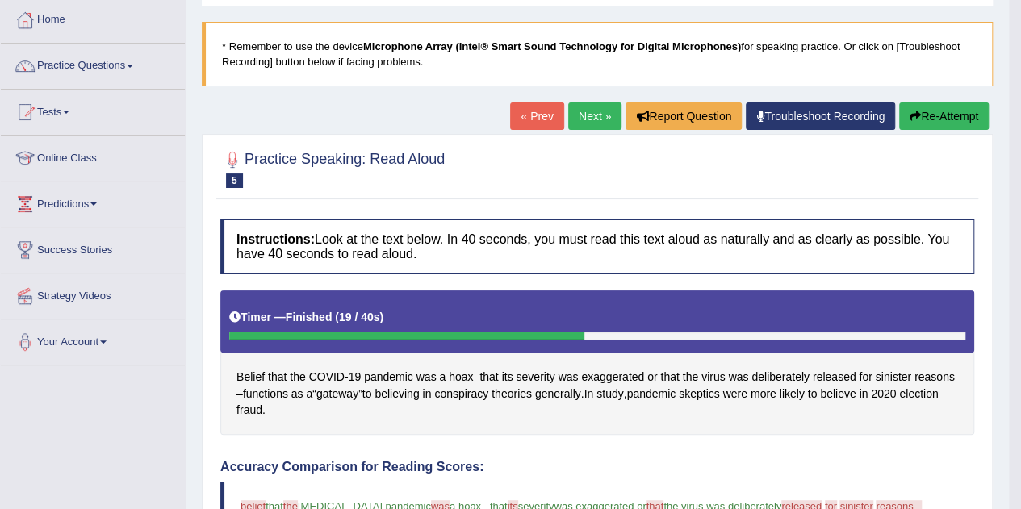
click at [597, 105] on link "Next »" at bounding box center [594, 116] width 53 height 27
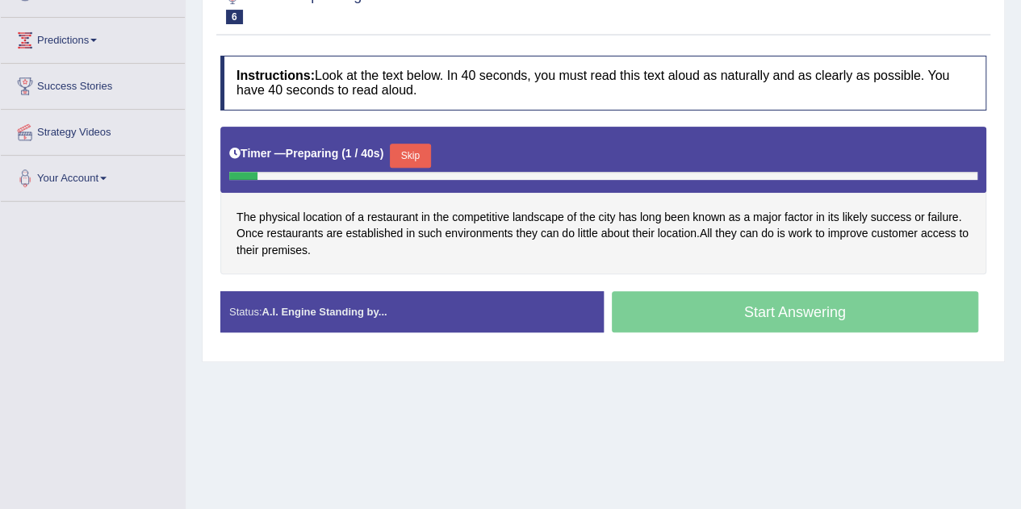
scroll to position [247, 0]
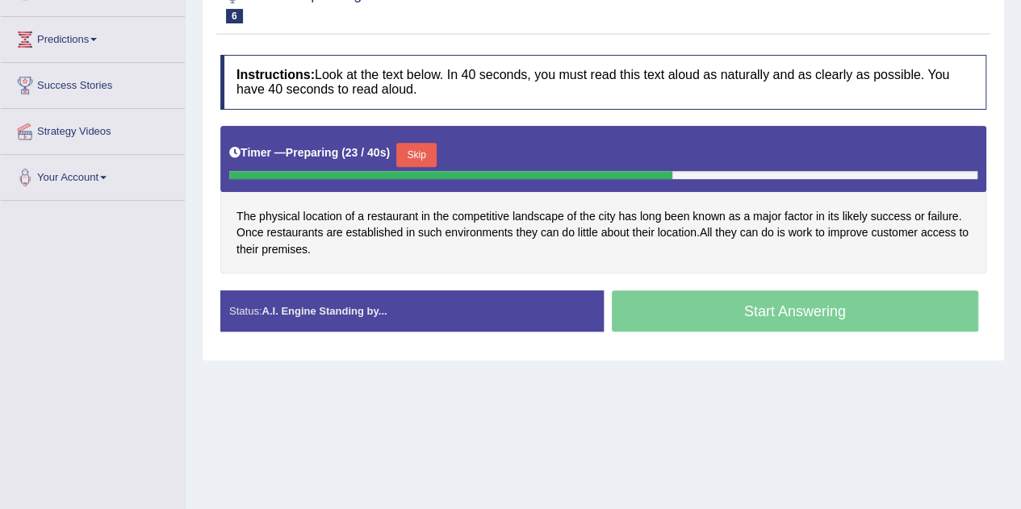
click at [412, 147] on button "Skip" at bounding box center [416, 155] width 40 height 24
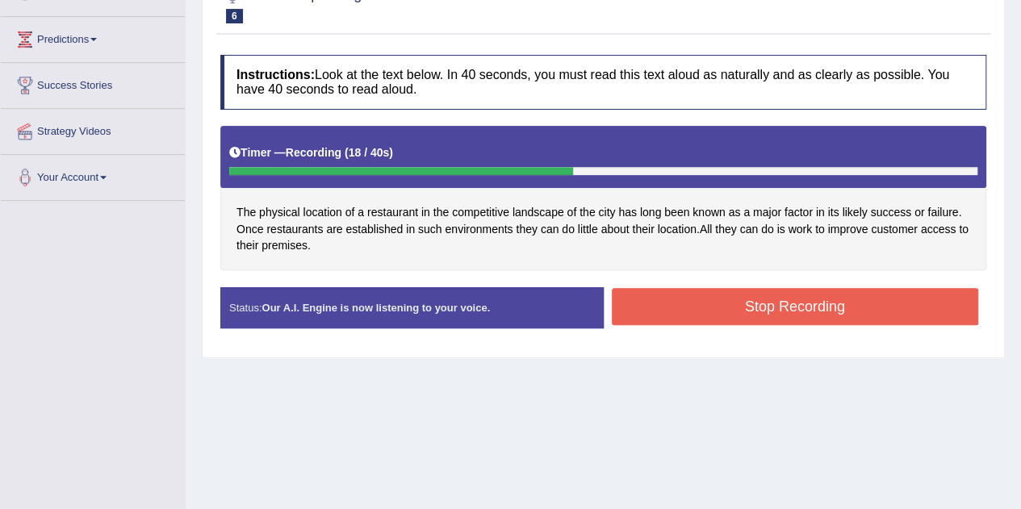
click at [685, 296] on button "Stop Recording" at bounding box center [795, 306] width 367 height 37
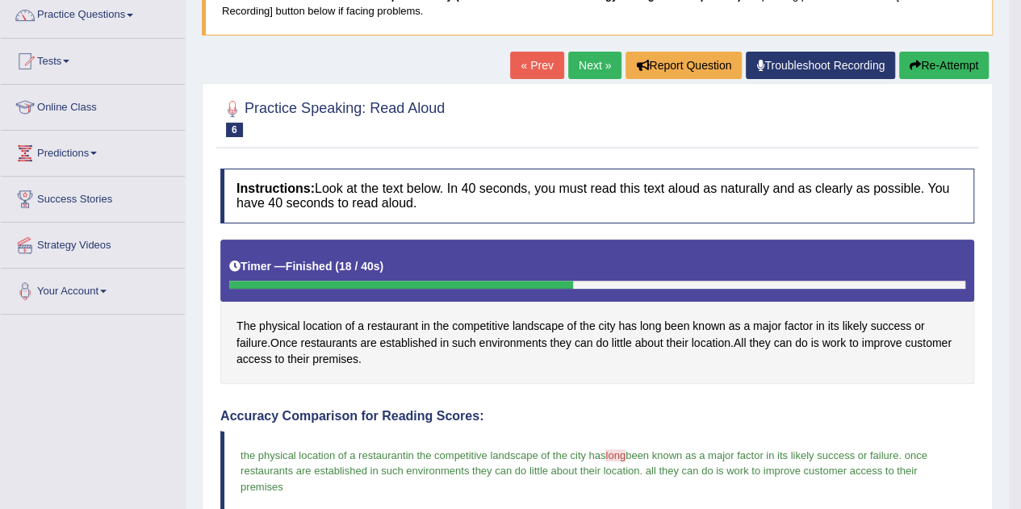
scroll to position [126, 0]
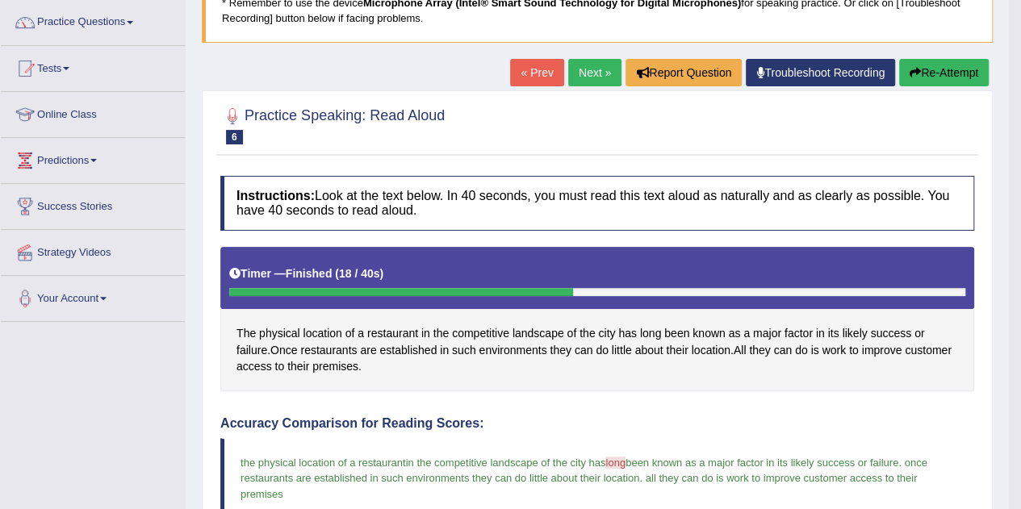
click at [593, 71] on link "Next »" at bounding box center [594, 72] width 53 height 27
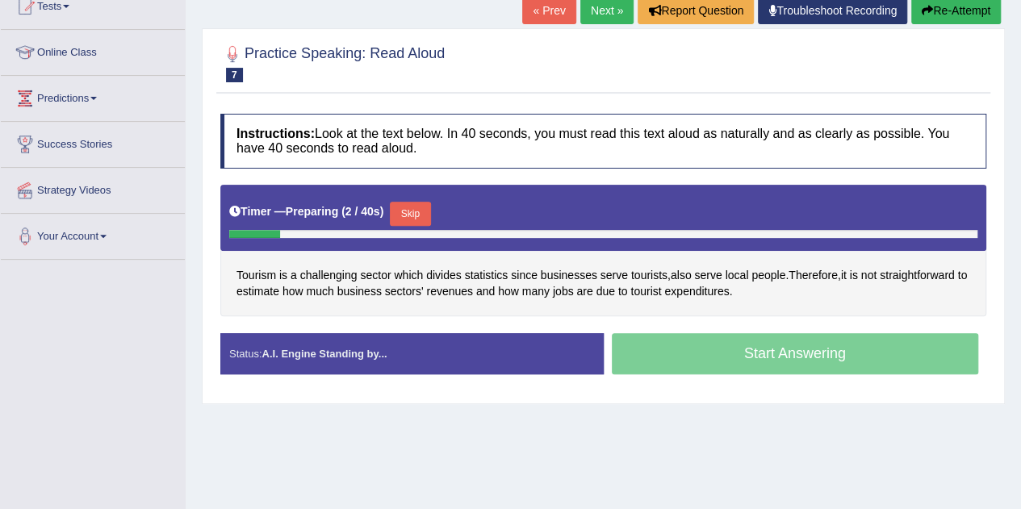
scroll to position [189, 0]
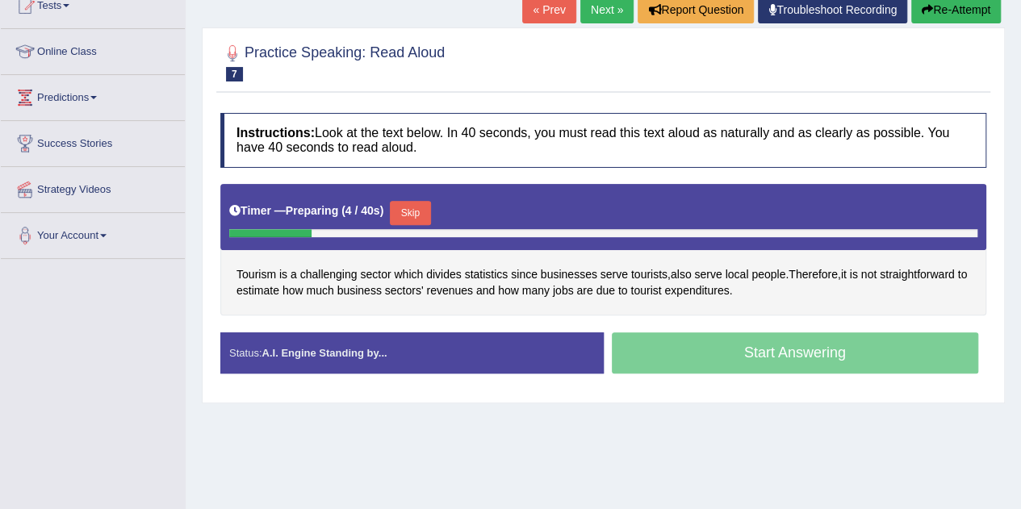
click at [416, 201] on button "Skip" at bounding box center [410, 213] width 40 height 24
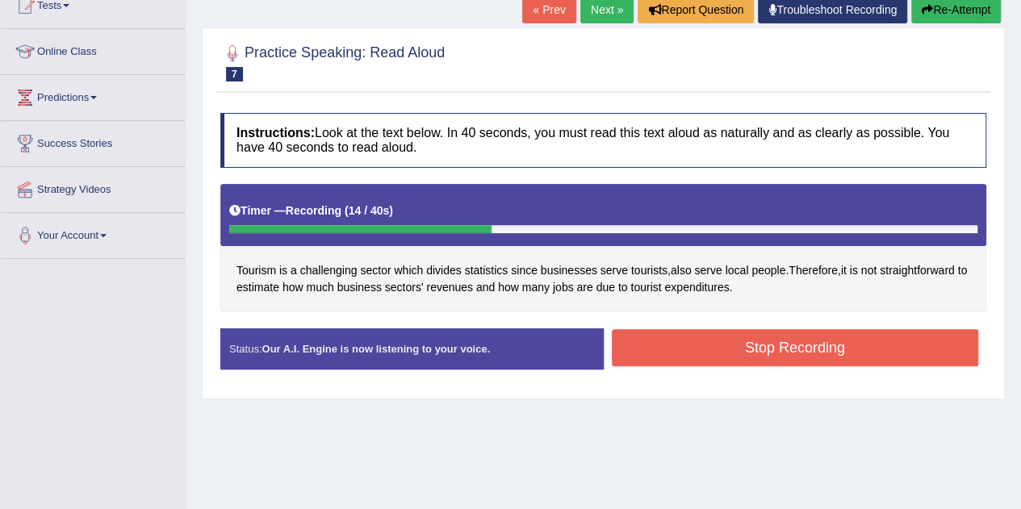
click at [851, 357] on button "Stop Recording" at bounding box center [795, 347] width 367 height 37
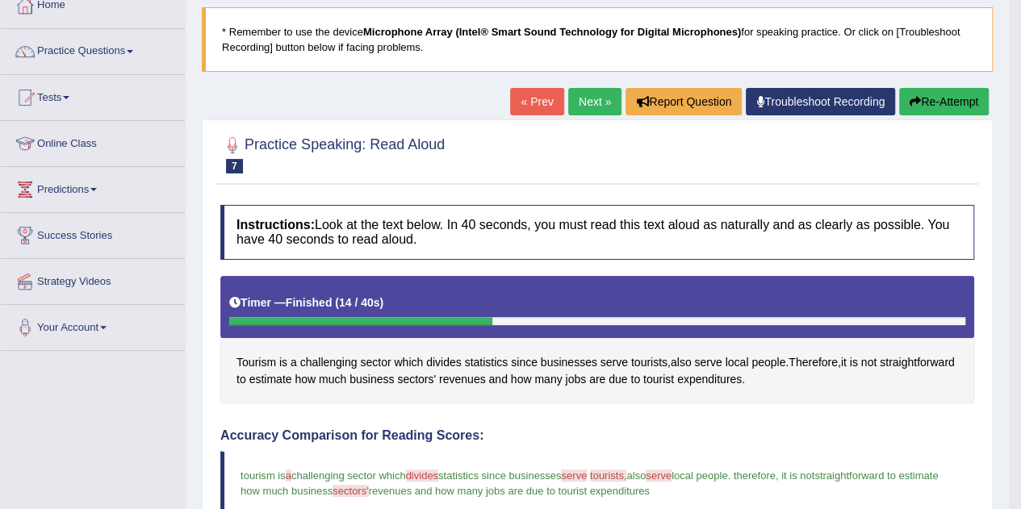
scroll to position [96, 0]
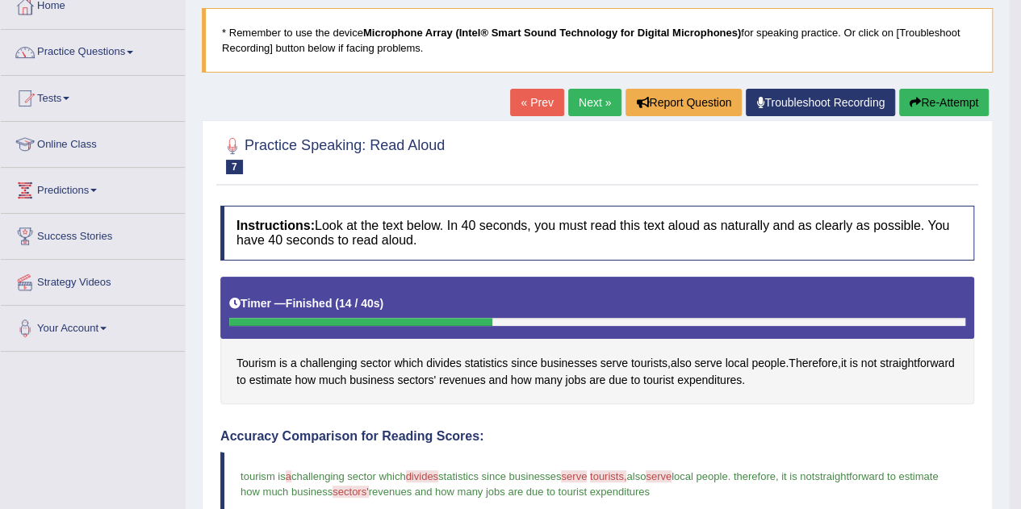
click at [581, 99] on link "Next »" at bounding box center [594, 102] width 53 height 27
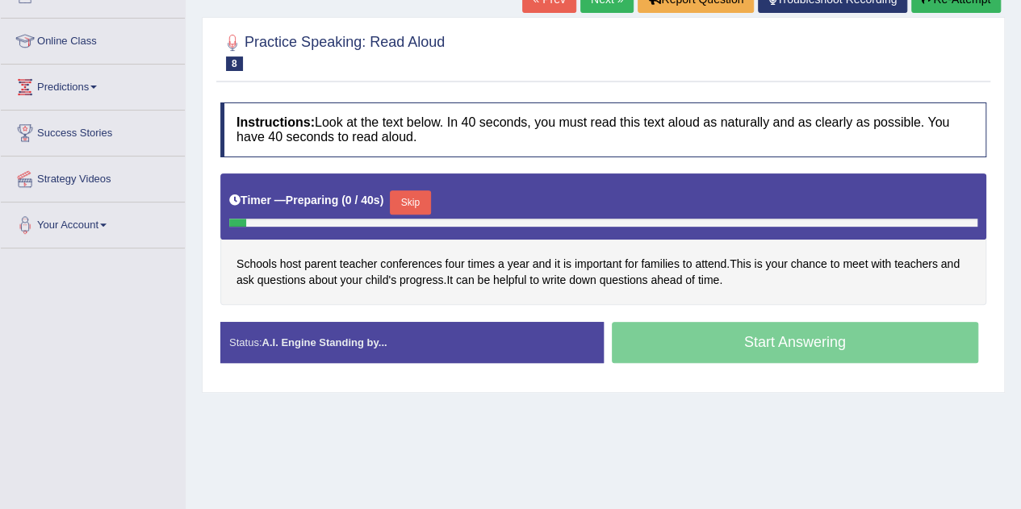
scroll to position [202, 0]
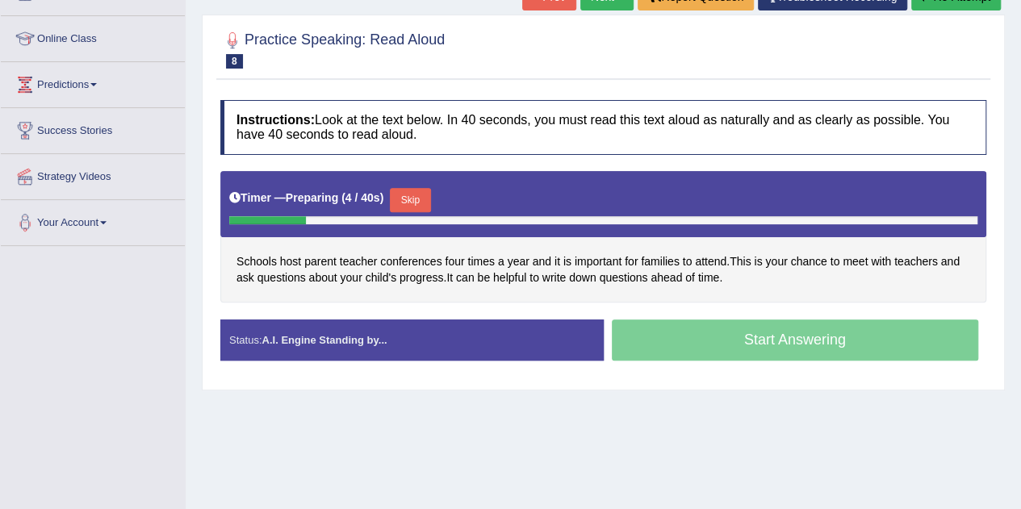
click at [421, 196] on button "Skip" at bounding box center [410, 200] width 40 height 24
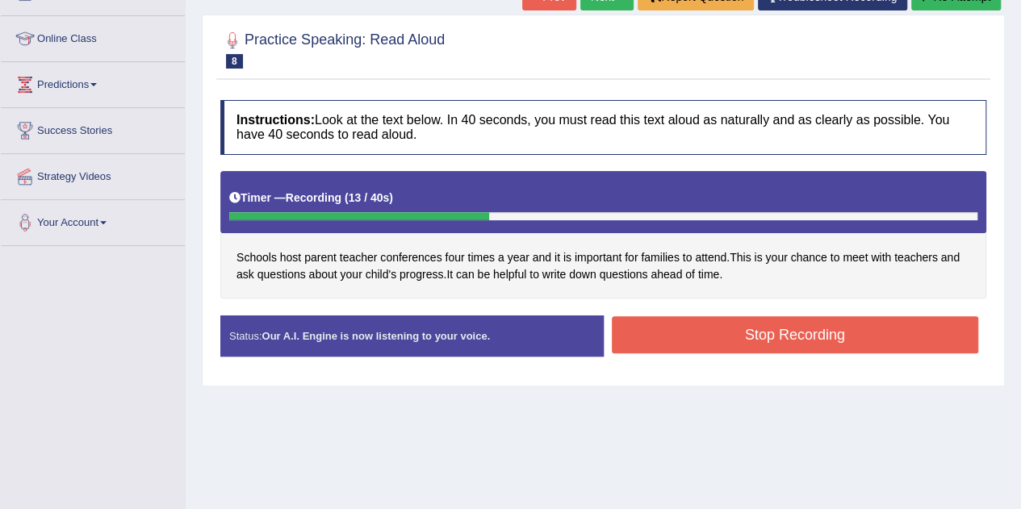
click at [767, 338] on button "Stop Recording" at bounding box center [795, 334] width 367 height 37
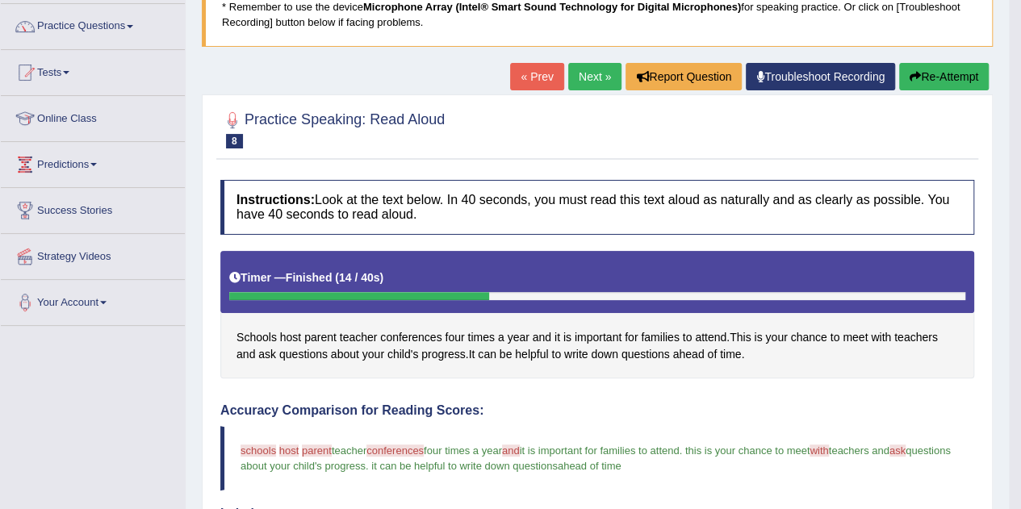
scroll to position [121, 0]
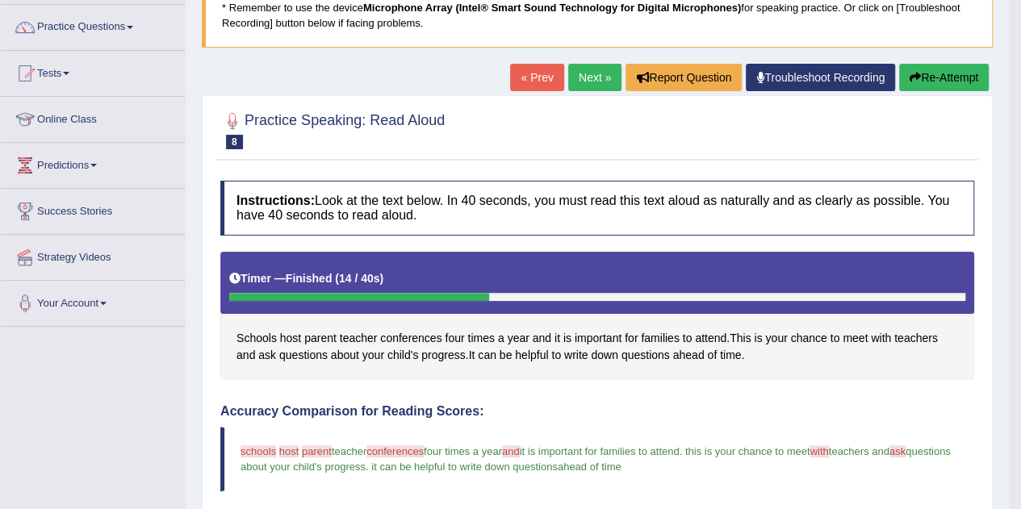
click at [584, 72] on link "Next »" at bounding box center [594, 77] width 53 height 27
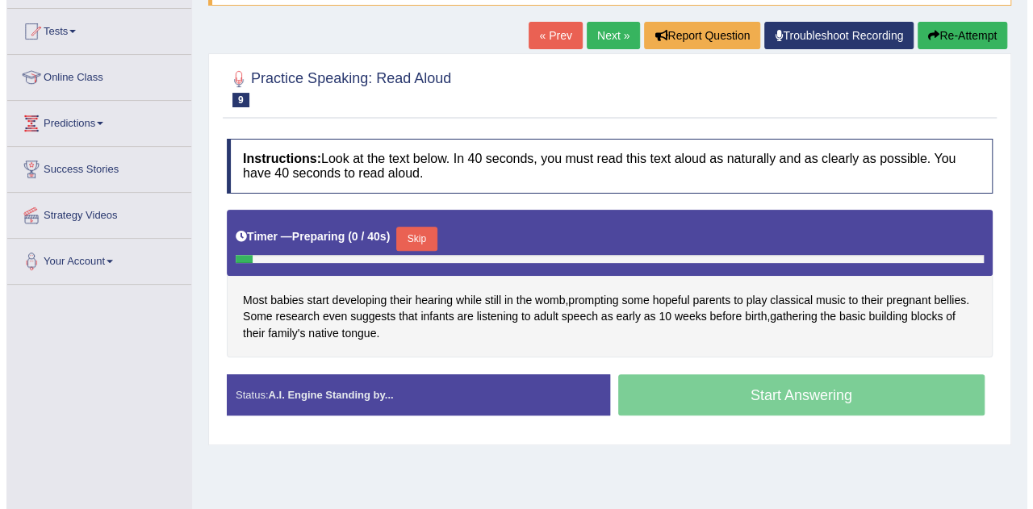
scroll to position [170, 0]
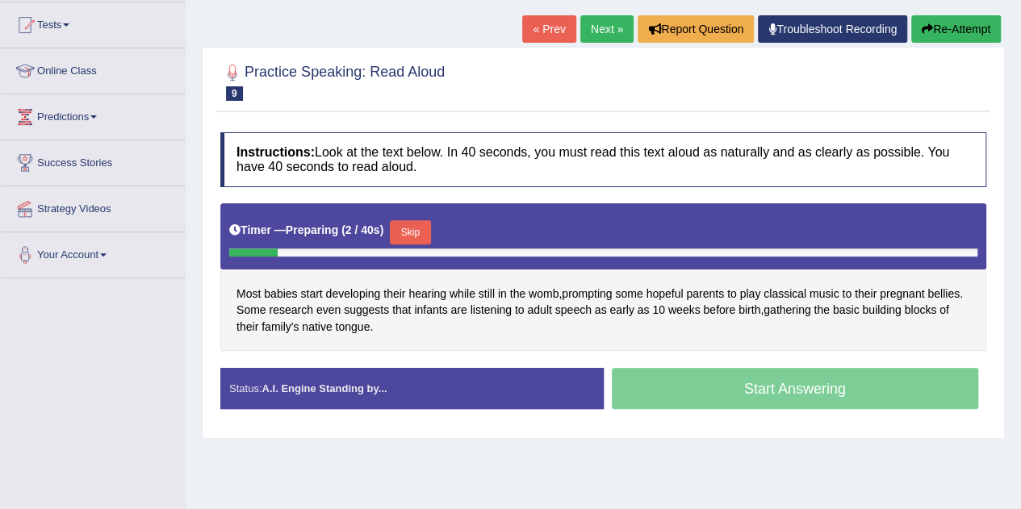
click at [418, 228] on button "Skip" at bounding box center [410, 232] width 40 height 24
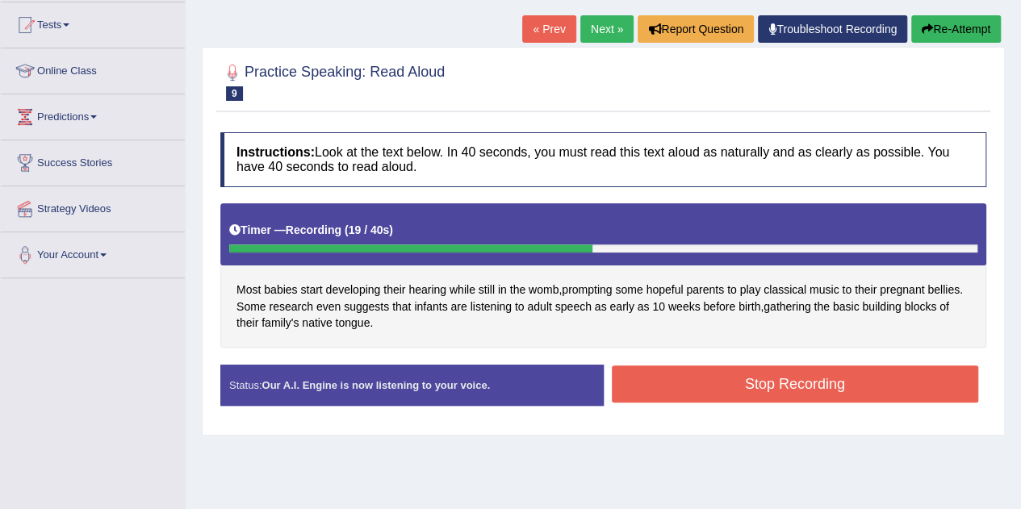
click at [777, 378] on button "Stop Recording" at bounding box center [795, 384] width 367 height 37
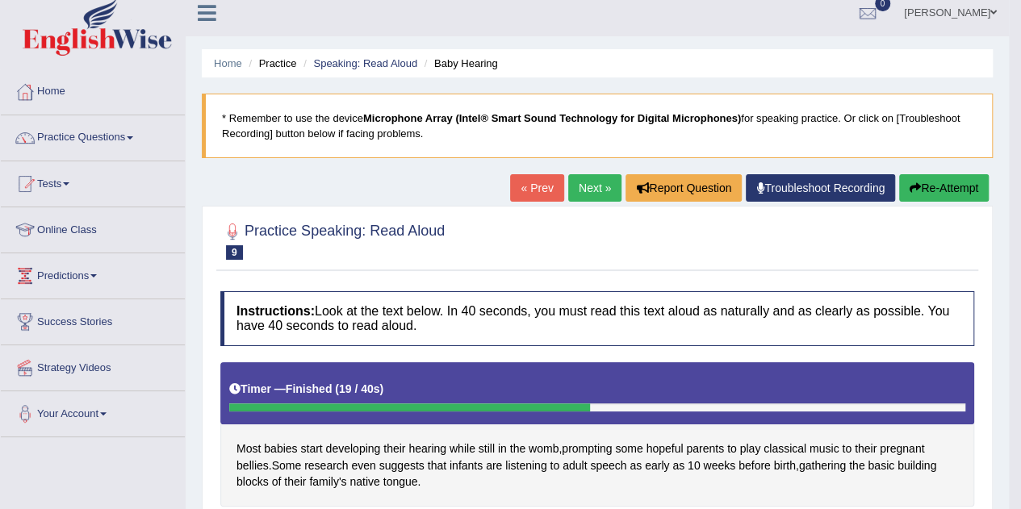
scroll to position [0, 0]
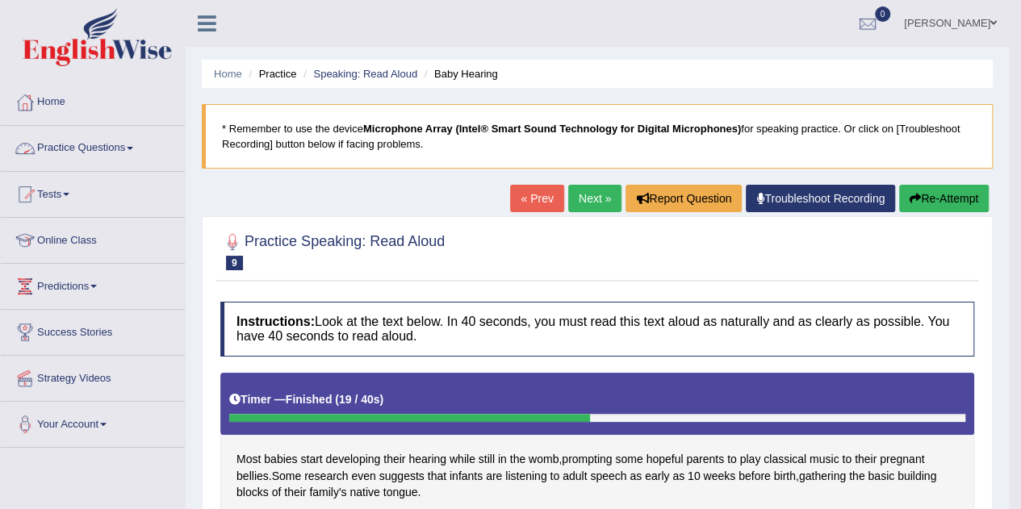
click at [105, 138] on link "Practice Questions" at bounding box center [93, 146] width 184 height 40
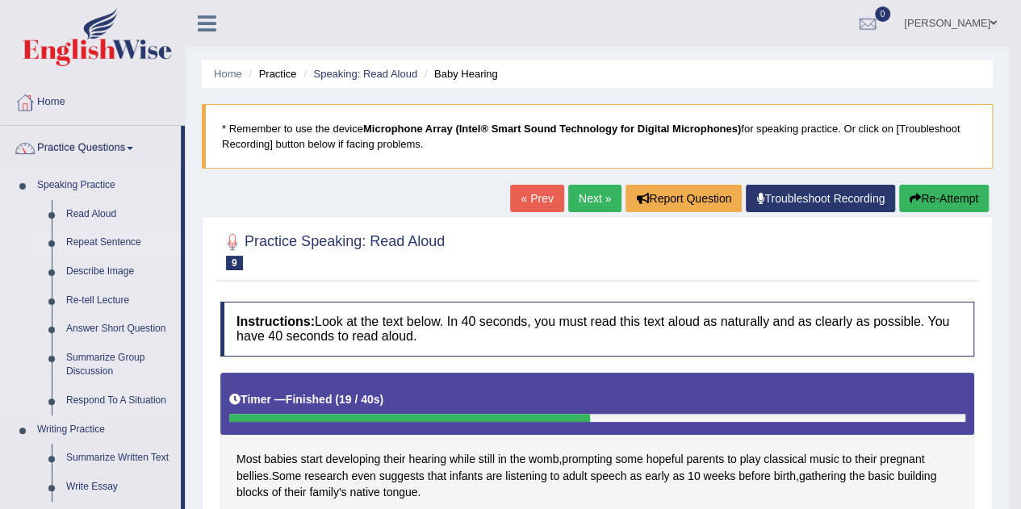
click at [86, 243] on link "Repeat Sentence" at bounding box center [120, 242] width 122 height 29
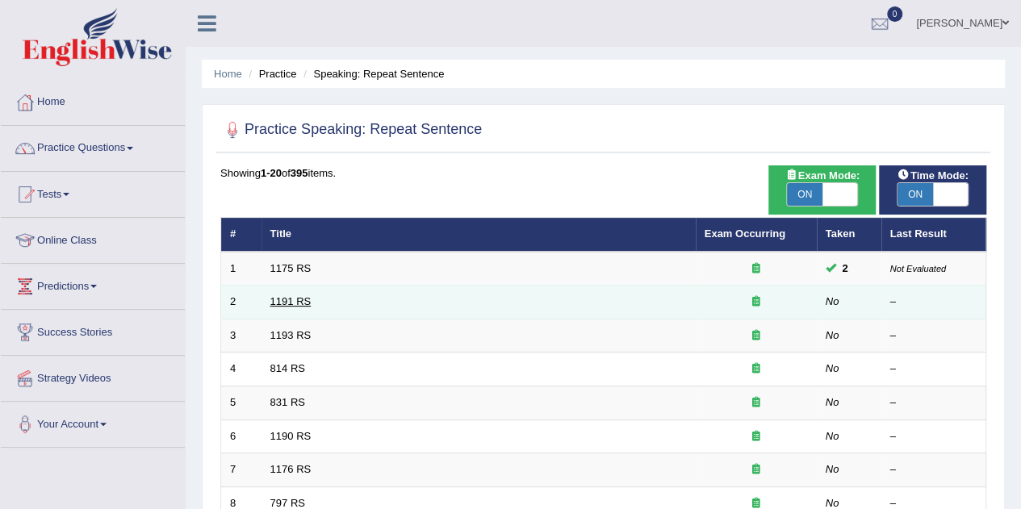
click at [304, 300] on link "1191 RS" at bounding box center [290, 301] width 41 height 12
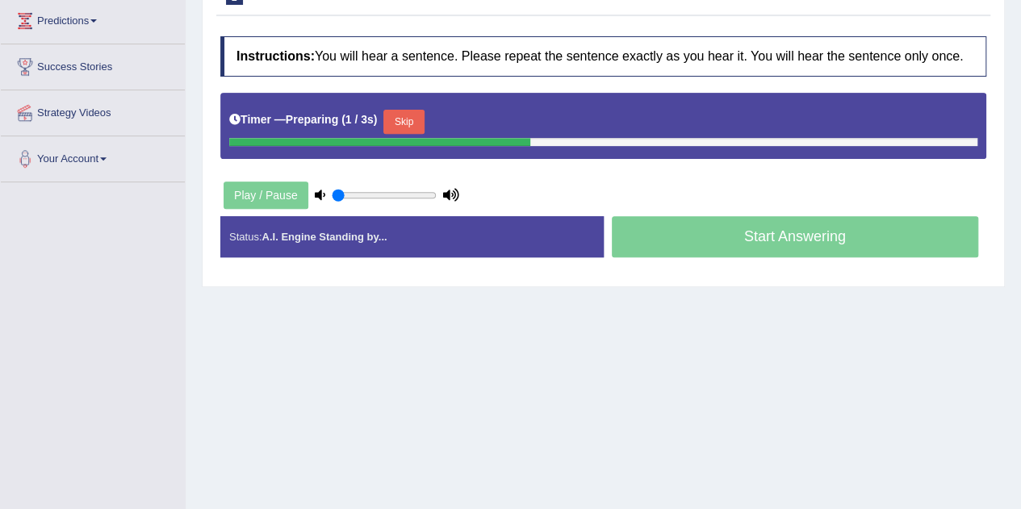
scroll to position [271, 0]
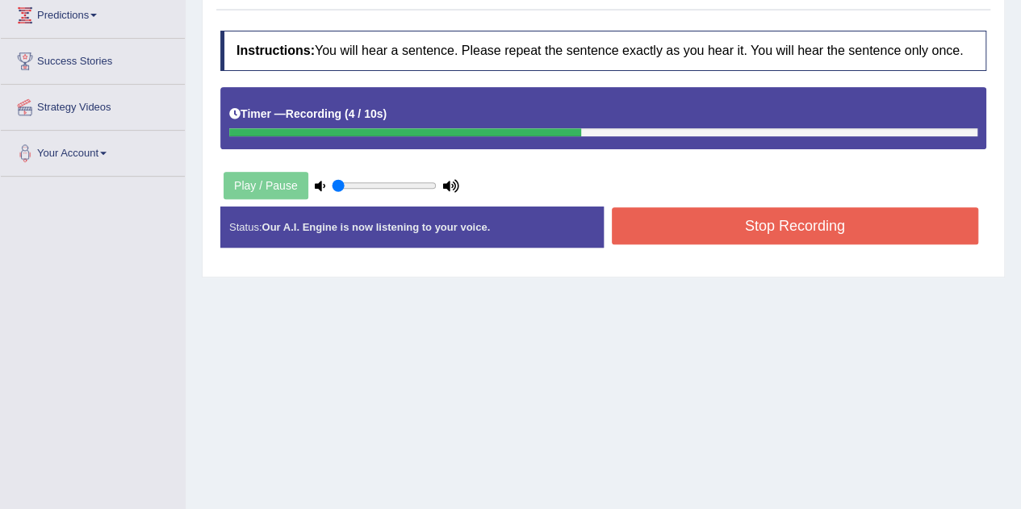
click at [710, 225] on button "Stop Recording" at bounding box center [795, 225] width 367 height 37
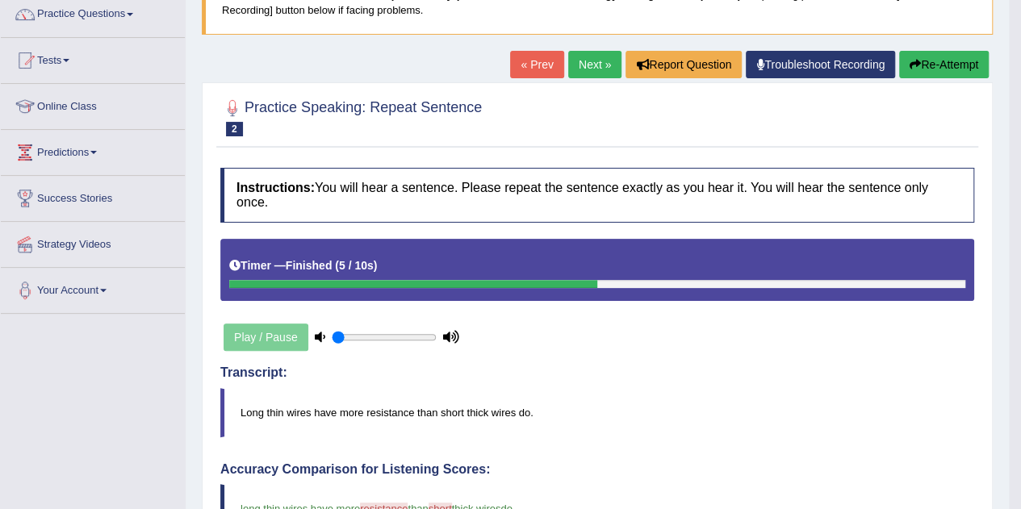
scroll to position [132, 0]
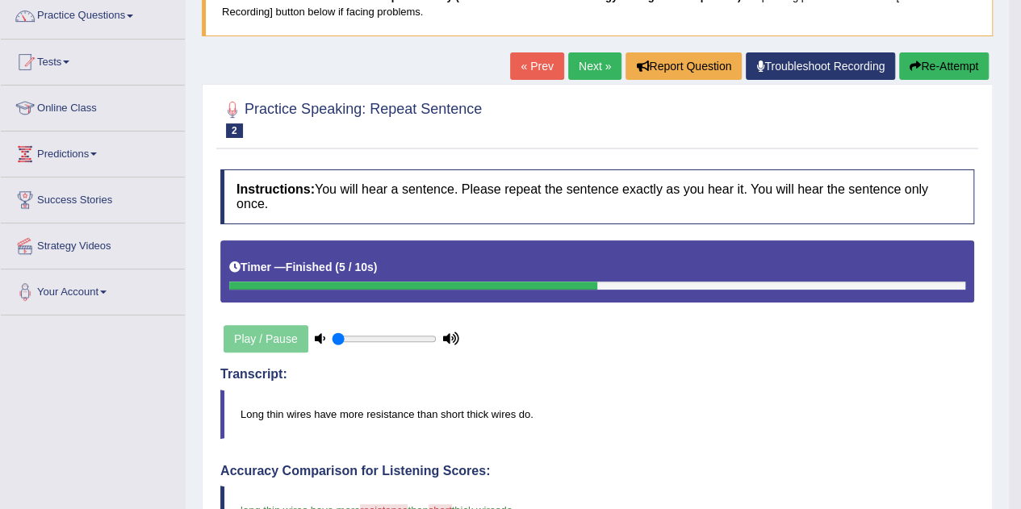
click at [594, 61] on link "Next »" at bounding box center [594, 65] width 53 height 27
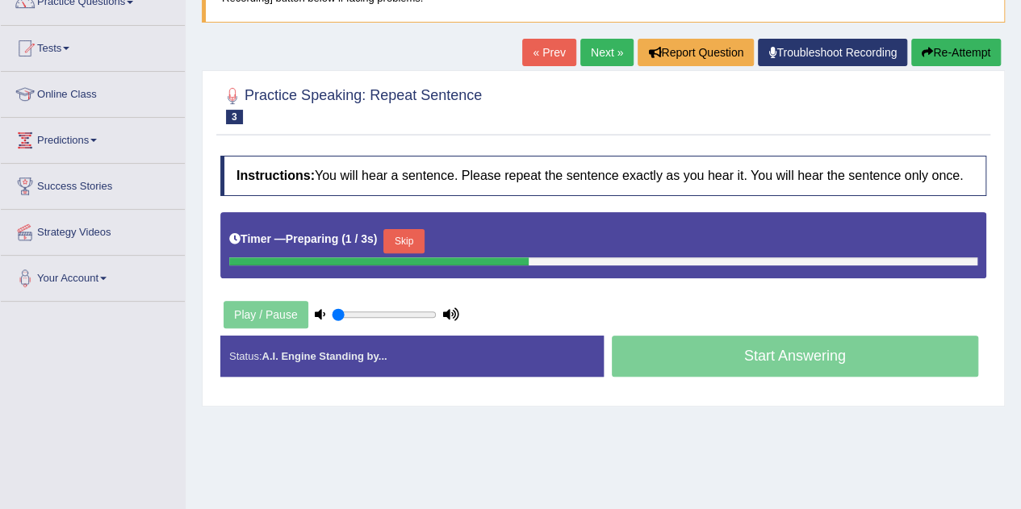
scroll to position [152, 0]
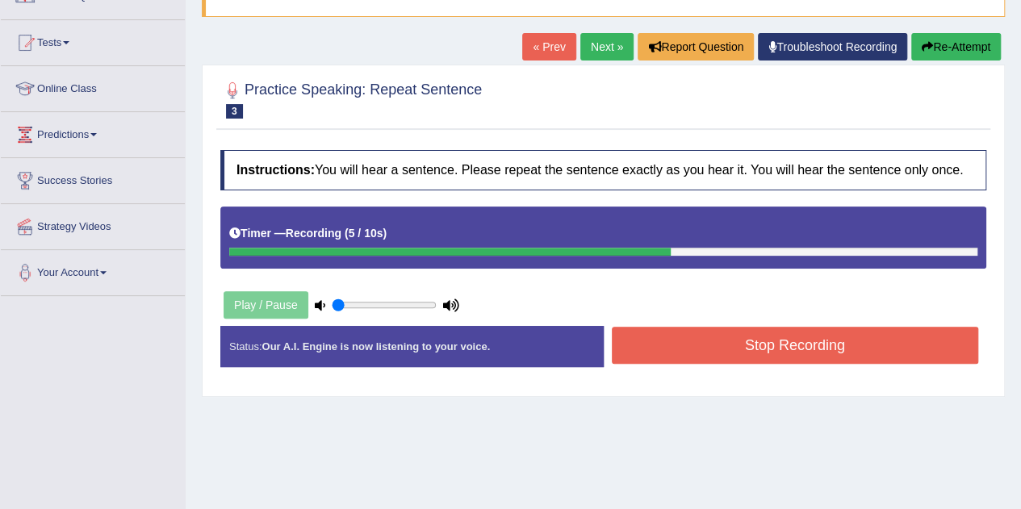
click at [755, 338] on button "Stop Recording" at bounding box center [795, 345] width 367 height 37
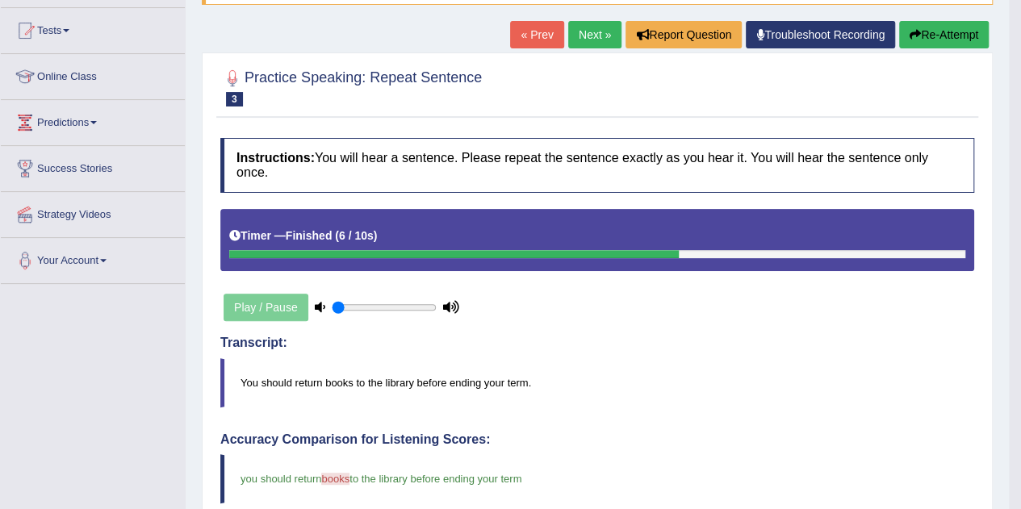
scroll to position [156, 0]
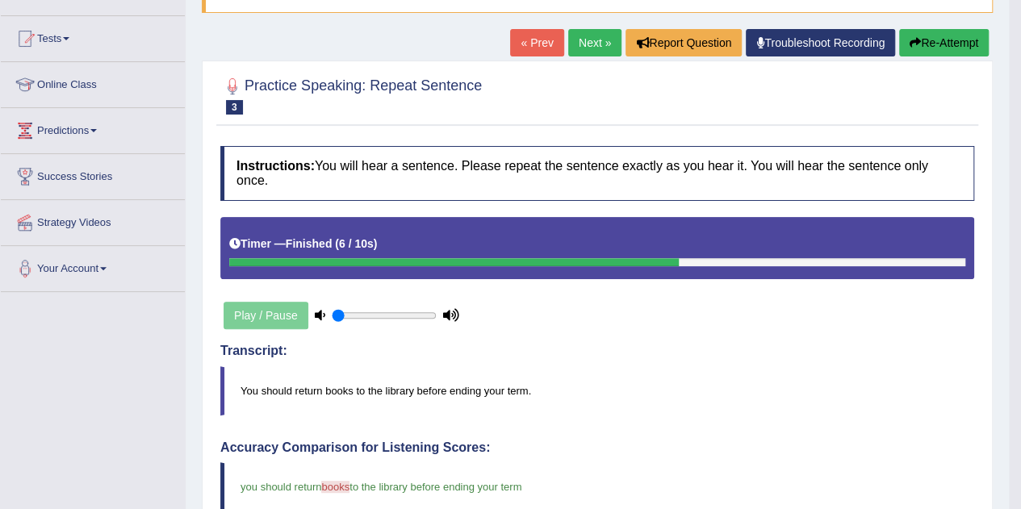
click at [581, 41] on link "Next »" at bounding box center [594, 42] width 53 height 27
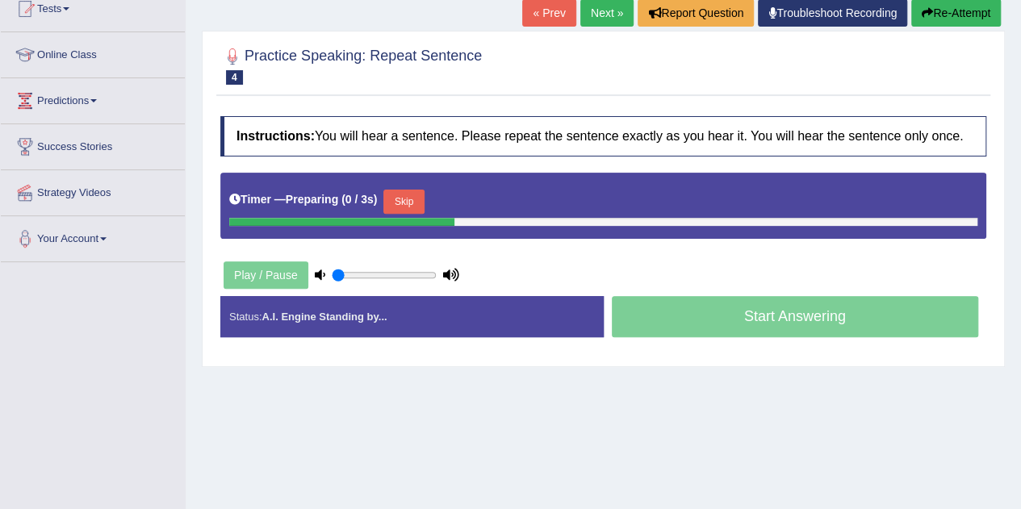
scroll to position [186, 0]
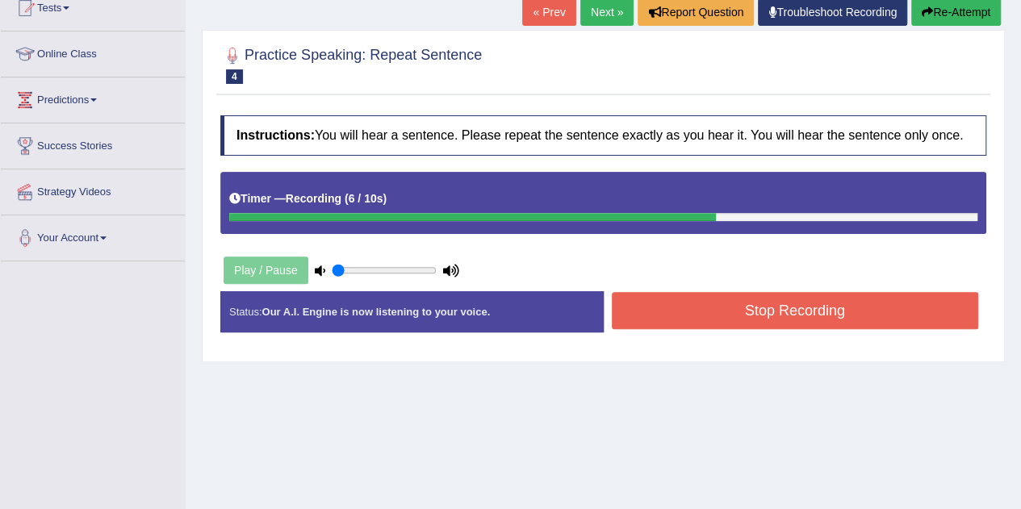
click at [714, 306] on button "Stop Recording" at bounding box center [795, 310] width 367 height 37
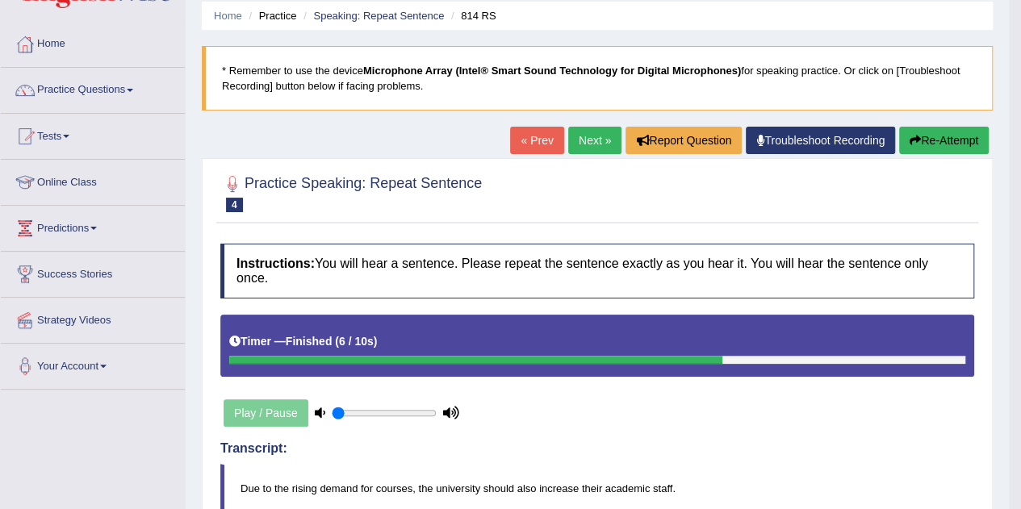
scroll to position [41, 0]
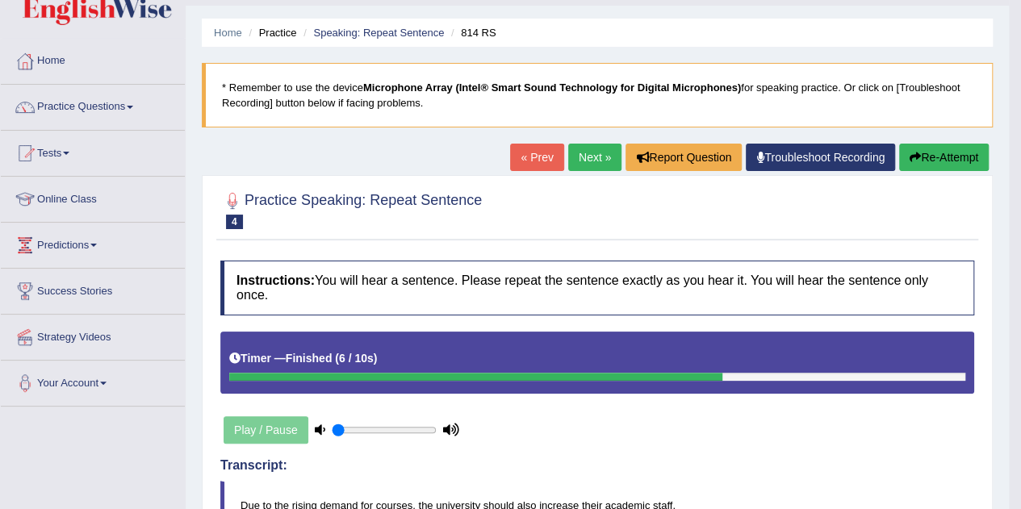
click at [930, 155] on button "Re-Attempt" at bounding box center [944, 157] width 90 height 27
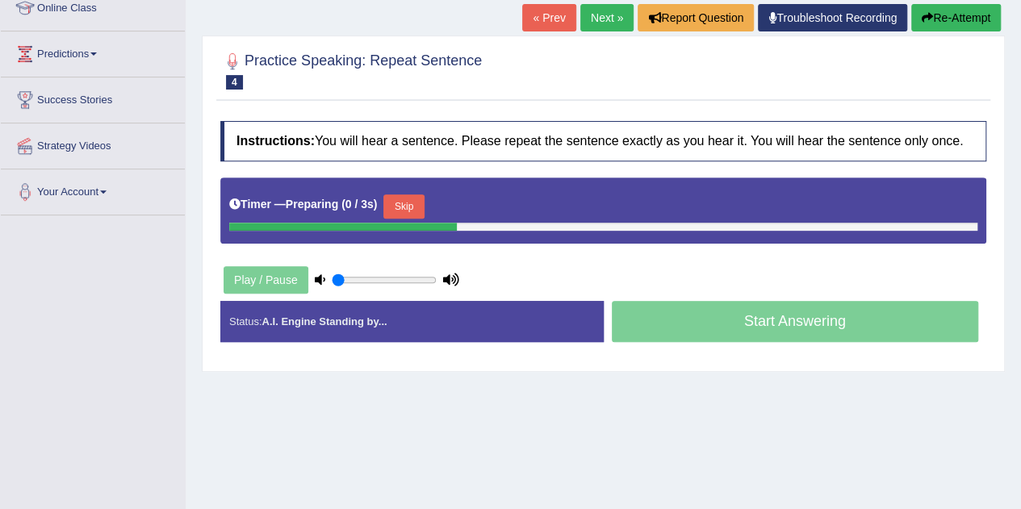
scroll to position [238, 0]
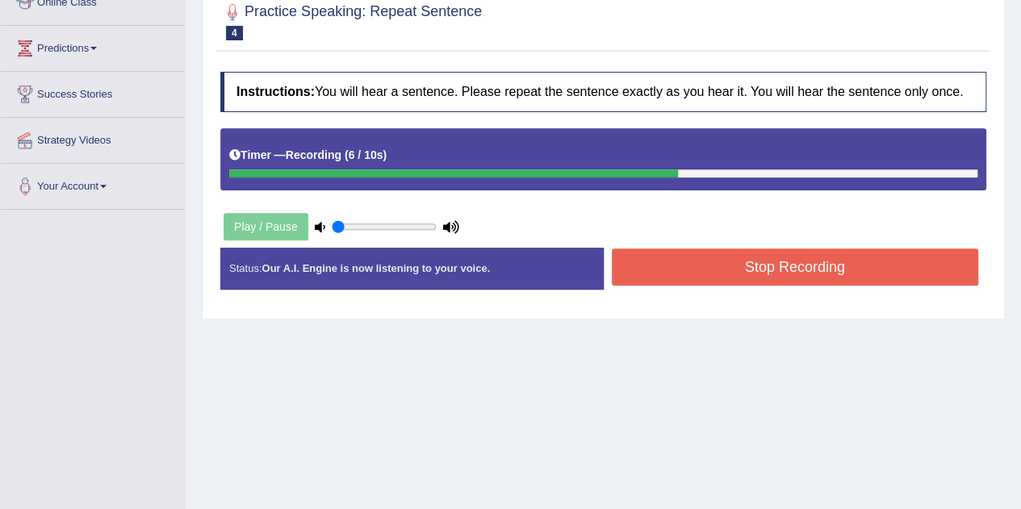
click at [780, 267] on button "Stop Recording" at bounding box center [795, 267] width 367 height 37
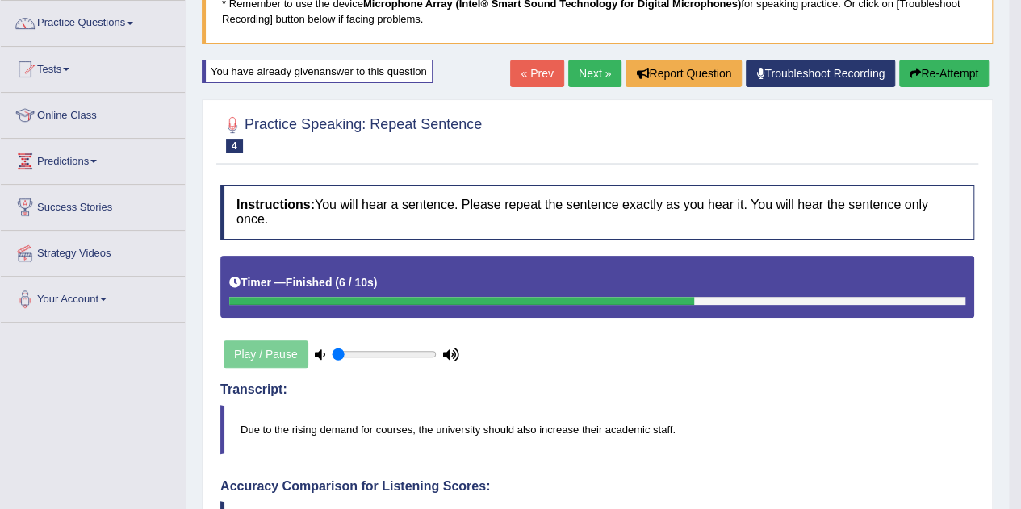
scroll to position [124, 0]
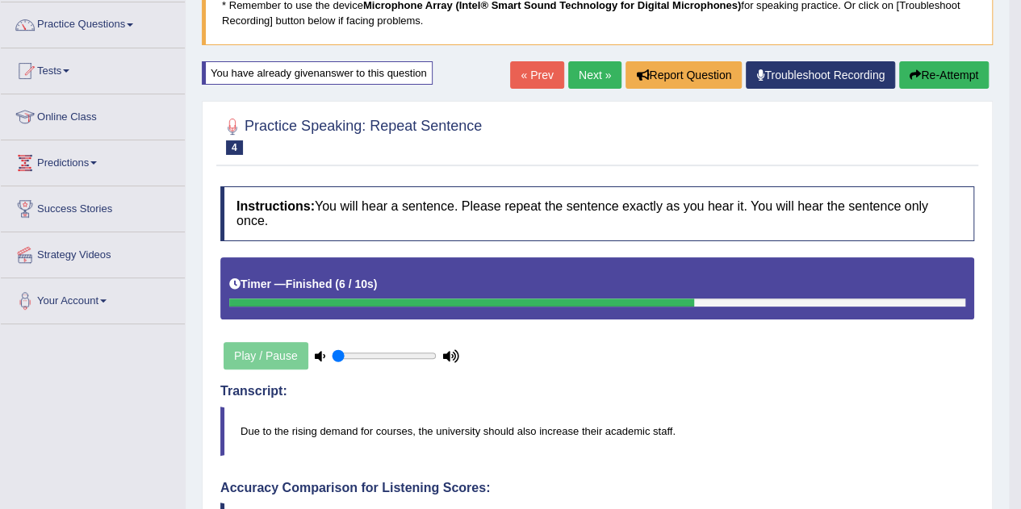
click at [588, 69] on link "Next »" at bounding box center [594, 74] width 53 height 27
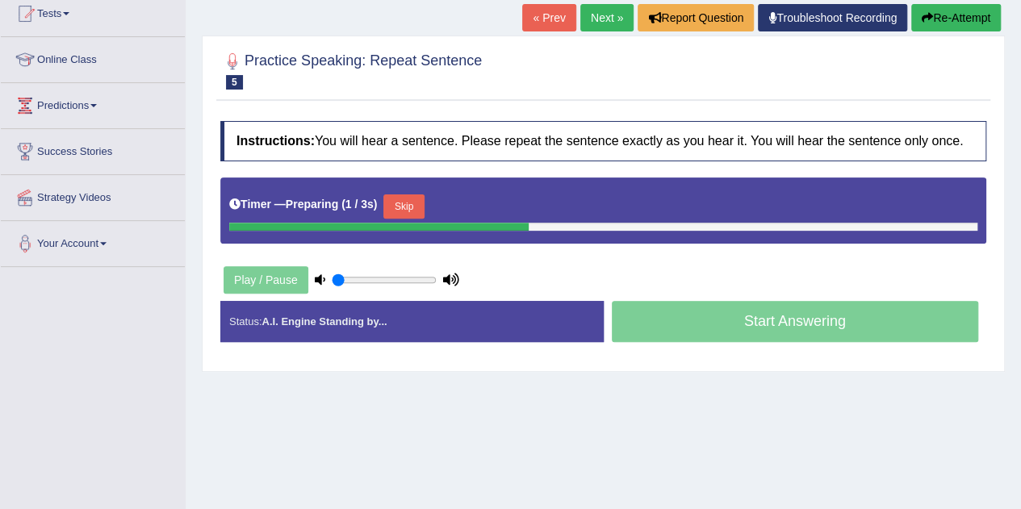
scroll to position [186, 0]
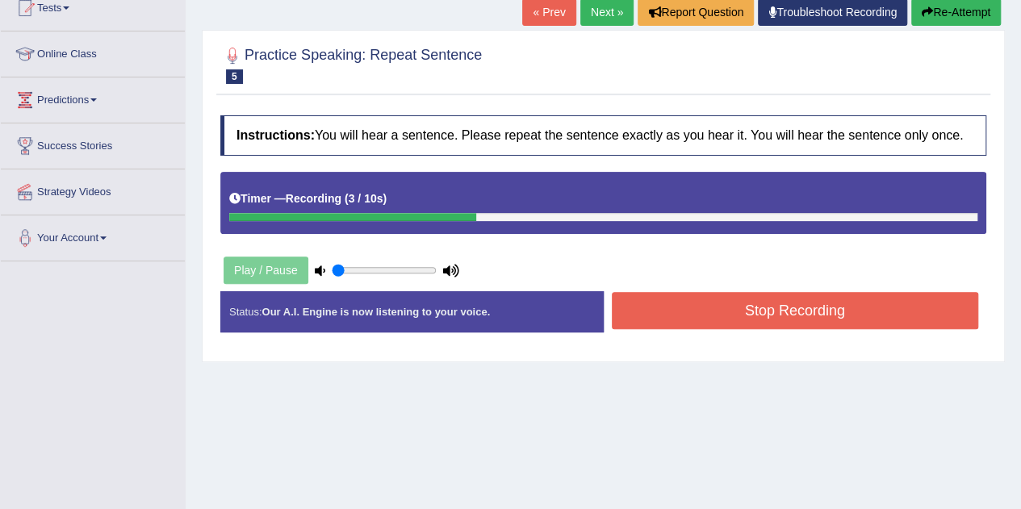
click at [719, 296] on button "Stop Recording" at bounding box center [795, 310] width 367 height 37
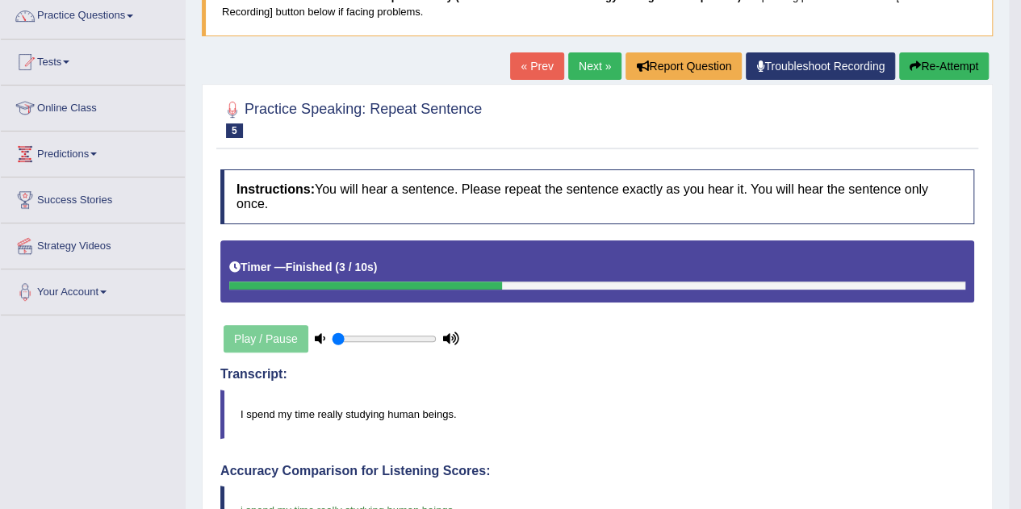
scroll to position [128, 0]
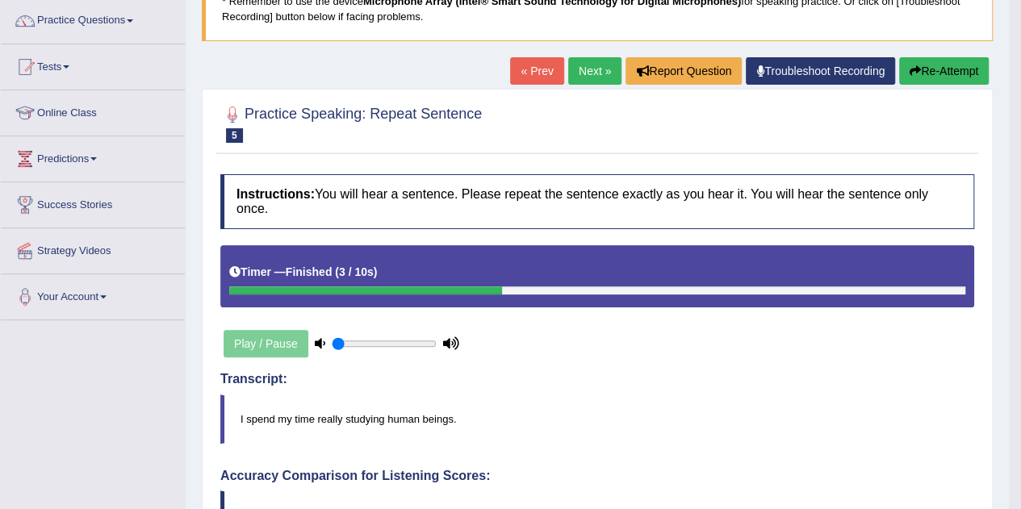
click at [592, 72] on link "Next »" at bounding box center [594, 70] width 53 height 27
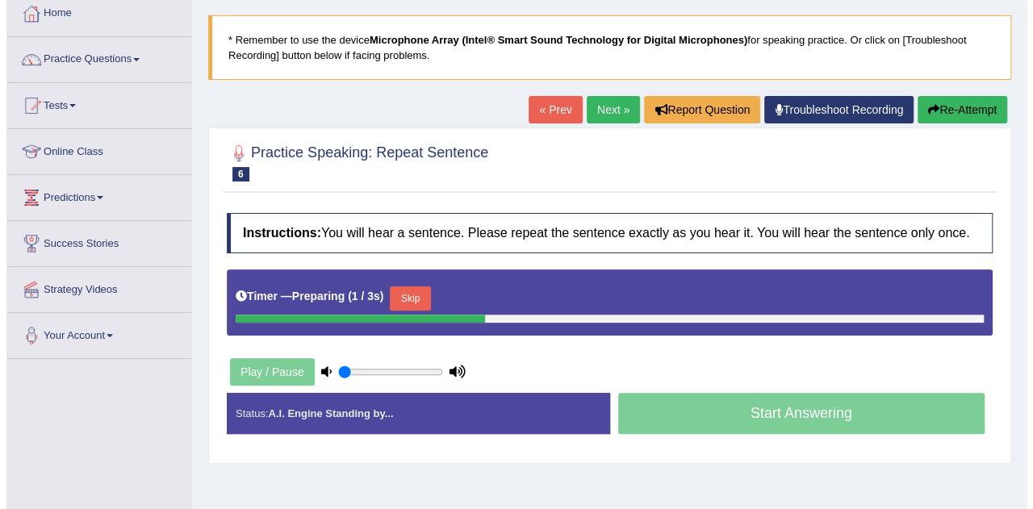
scroll to position [91, 0]
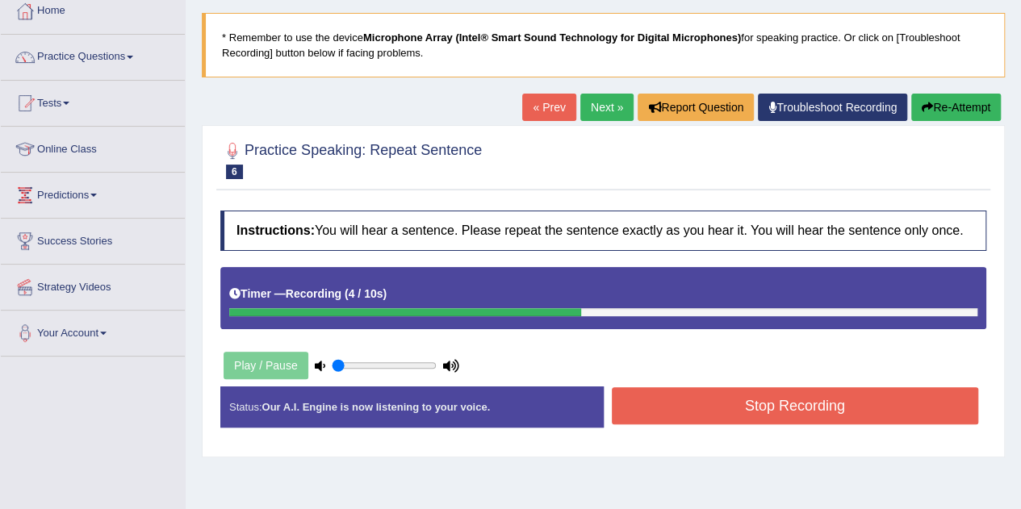
click at [703, 404] on button "Stop Recording" at bounding box center [795, 405] width 367 height 37
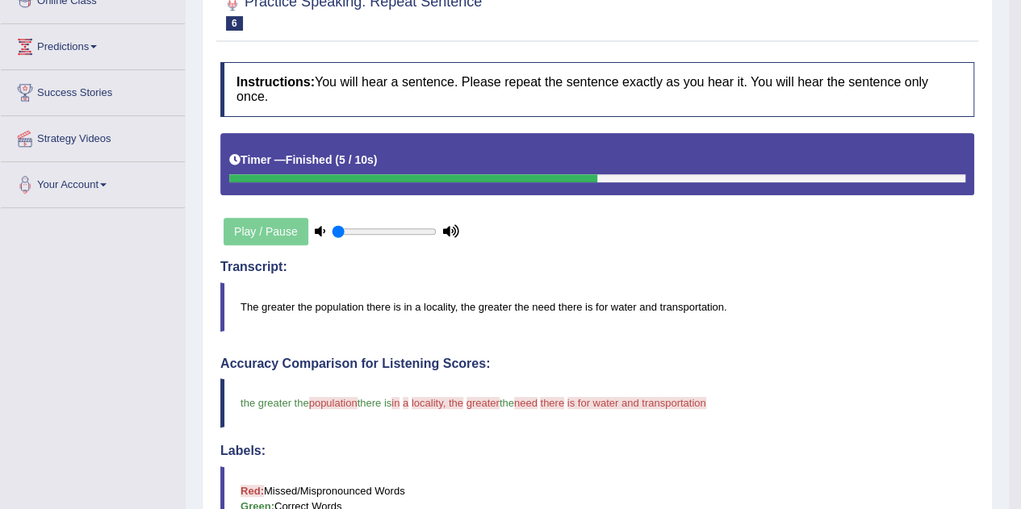
scroll to position [0, 0]
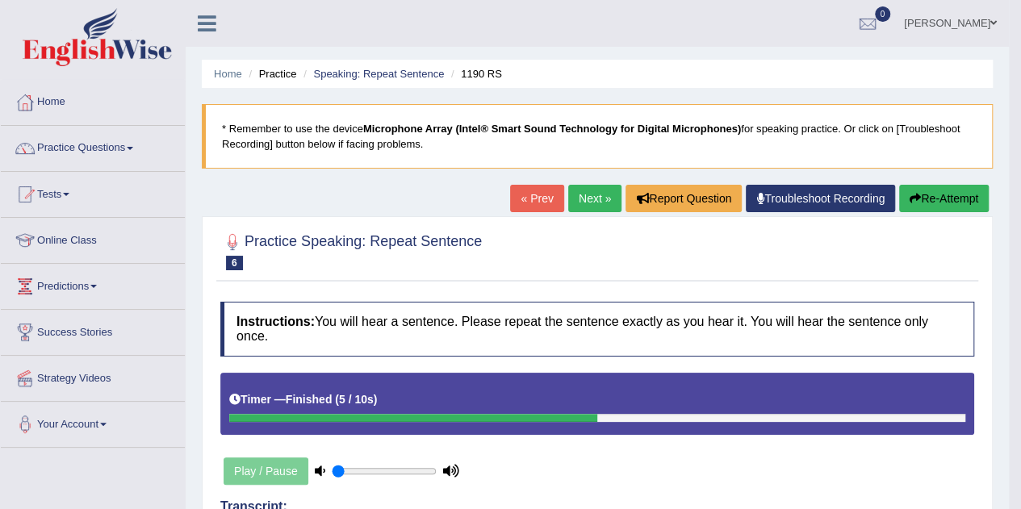
click at [916, 199] on icon "button" at bounding box center [915, 198] width 11 height 11
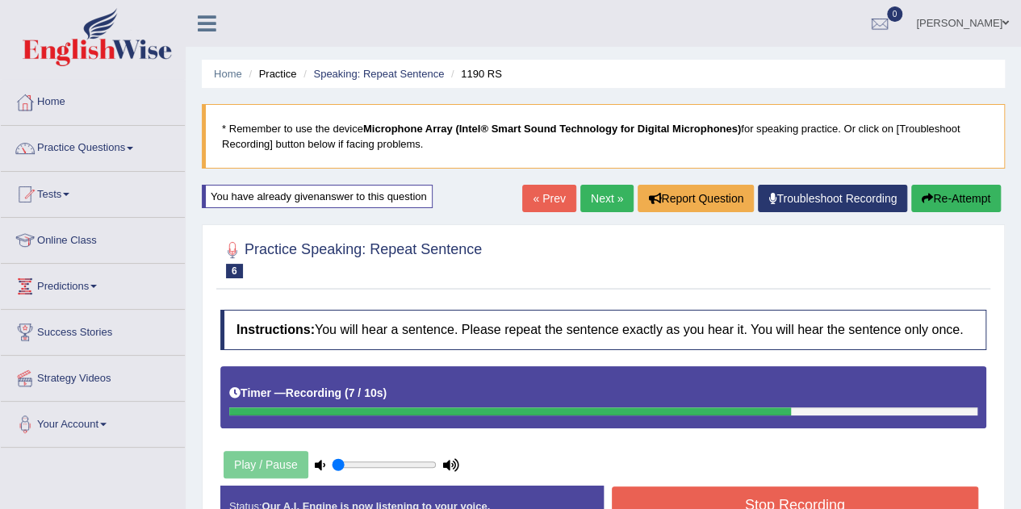
click at [774, 499] on button "Stop Recording" at bounding box center [795, 505] width 367 height 37
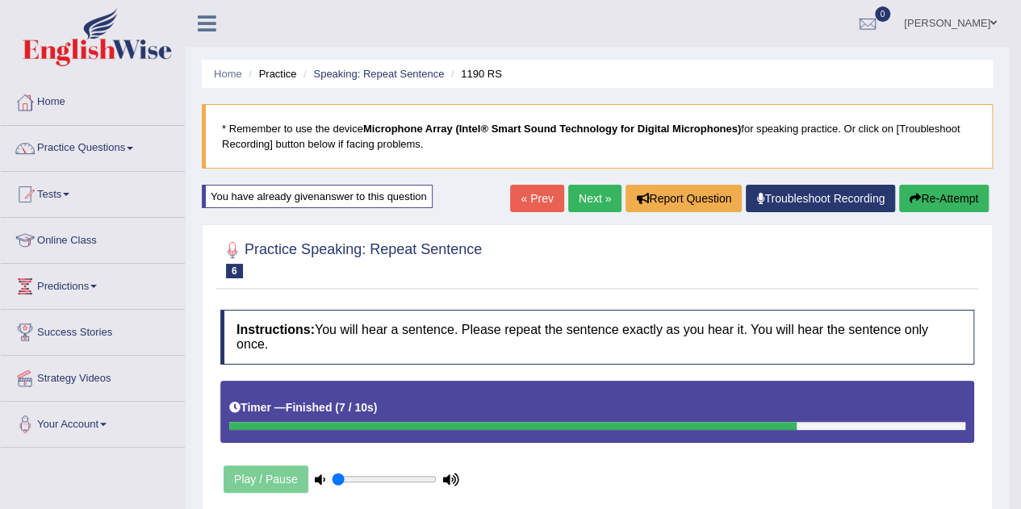
click at [578, 193] on link "Next »" at bounding box center [594, 198] width 53 height 27
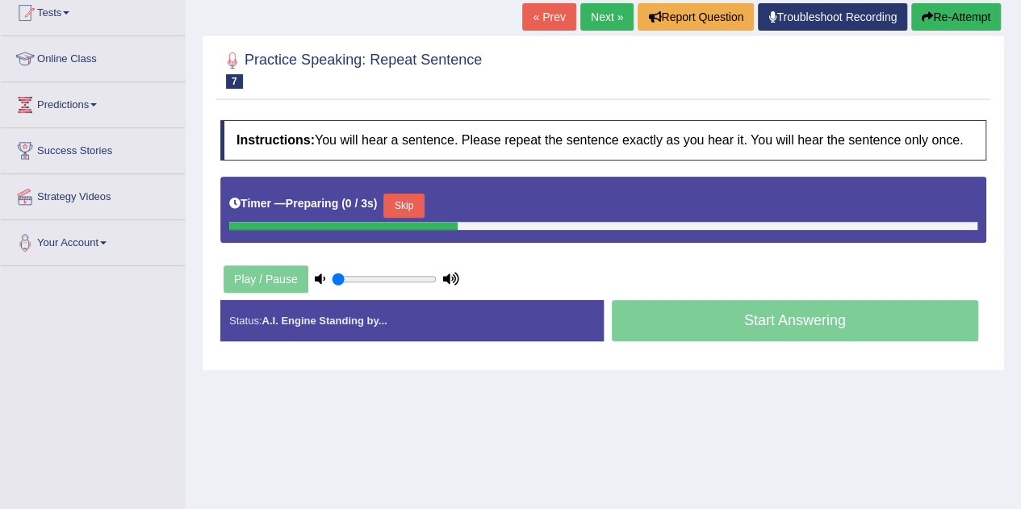
scroll to position [182, 0]
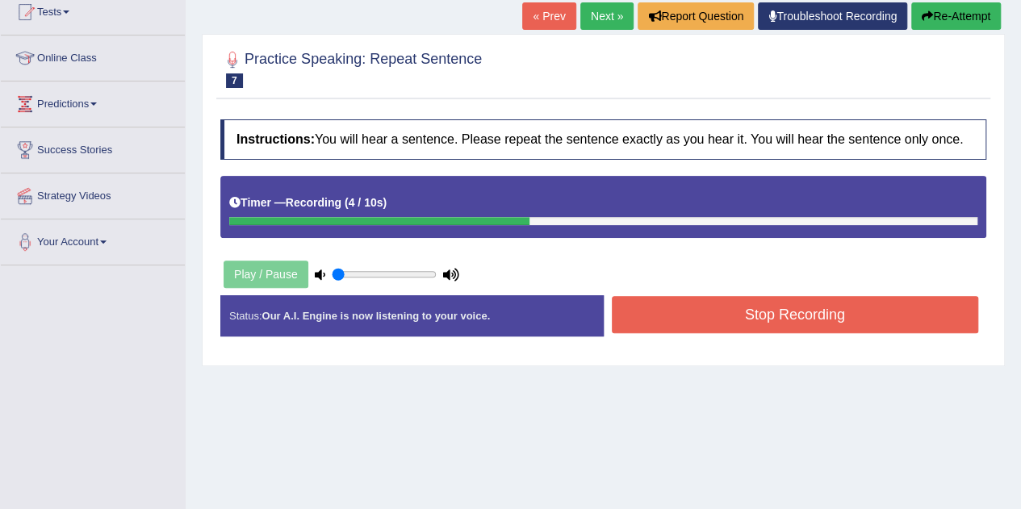
click at [783, 312] on button "Stop Recording" at bounding box center [795, 314] width 367 height 37
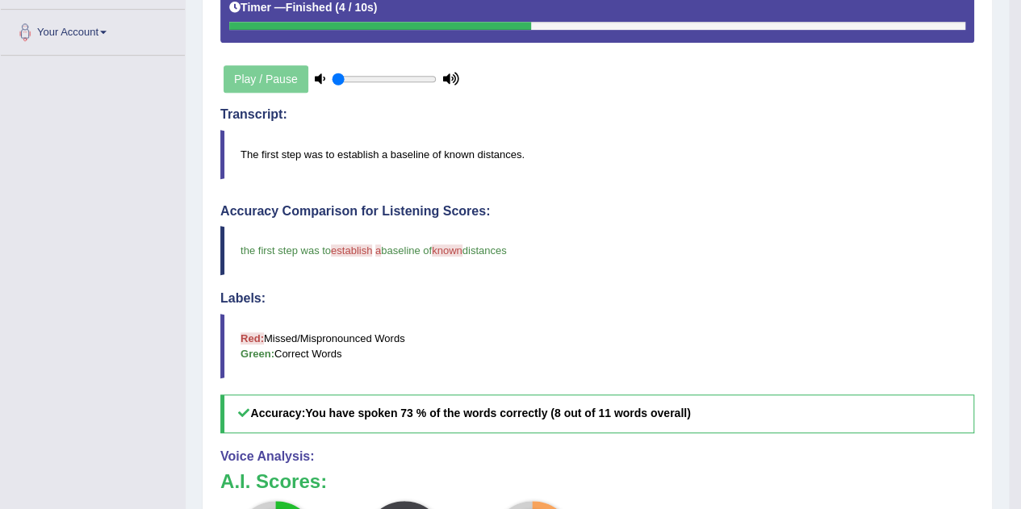
scroll to position [387, 0]
